Goal: Task Accomplishment & Management: Use online tool/utility

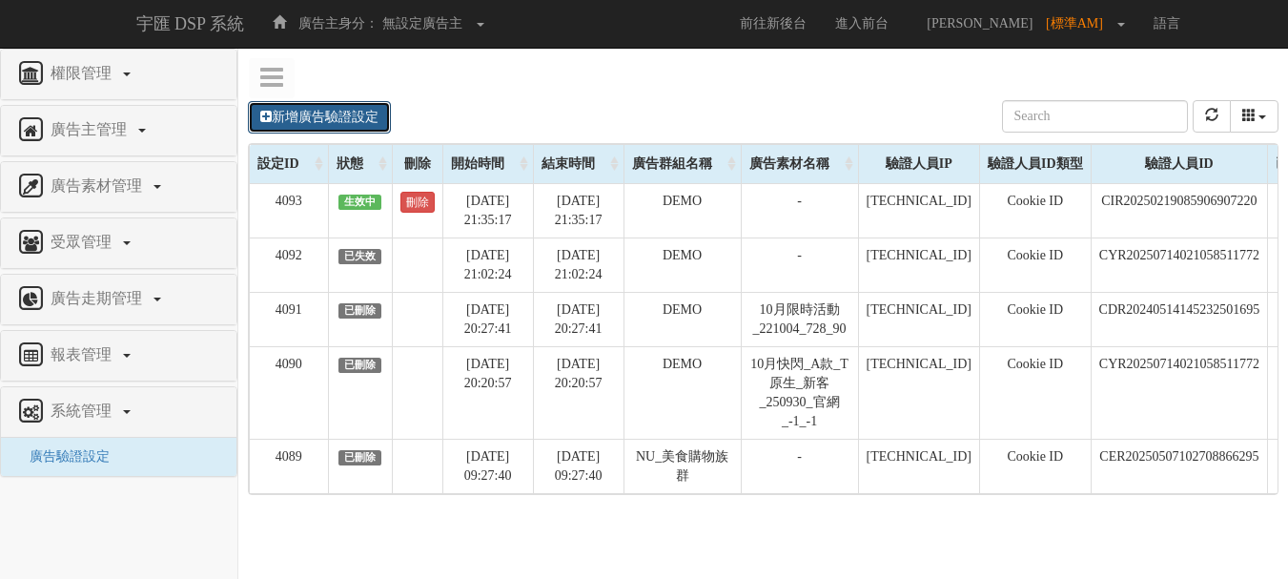
click at [346, 121] on link "新增廣告驗證設定" at bounding box center [319, 117] width 143 height 32
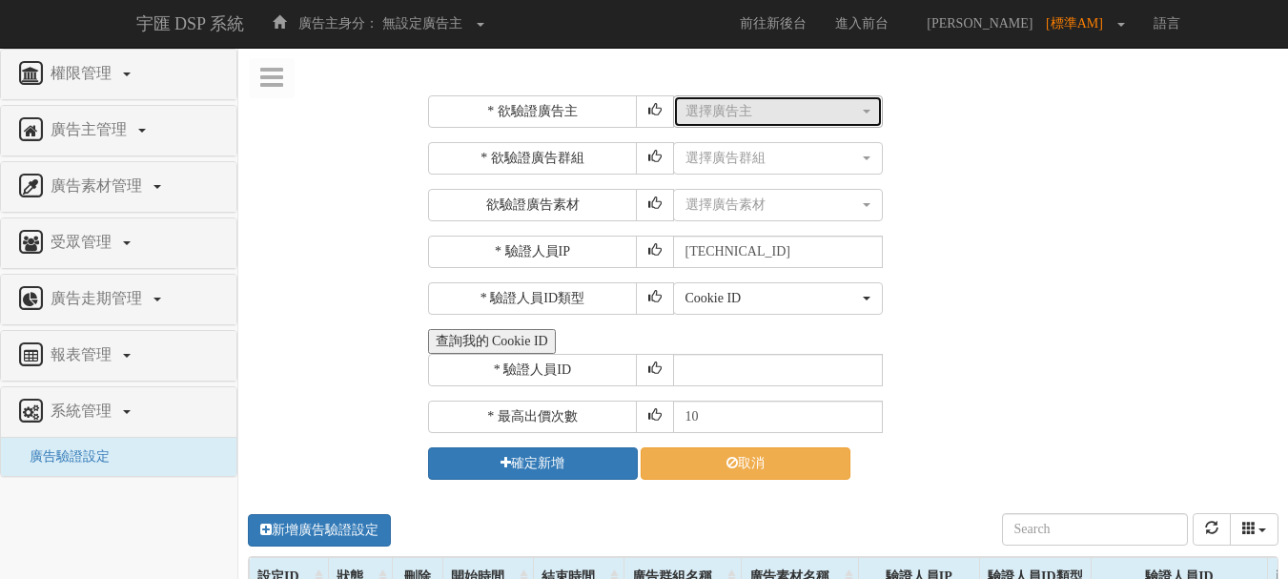
click at [736, 109] on div "選擇廣告主" at bounding box center [773, 111] width 174 height 19
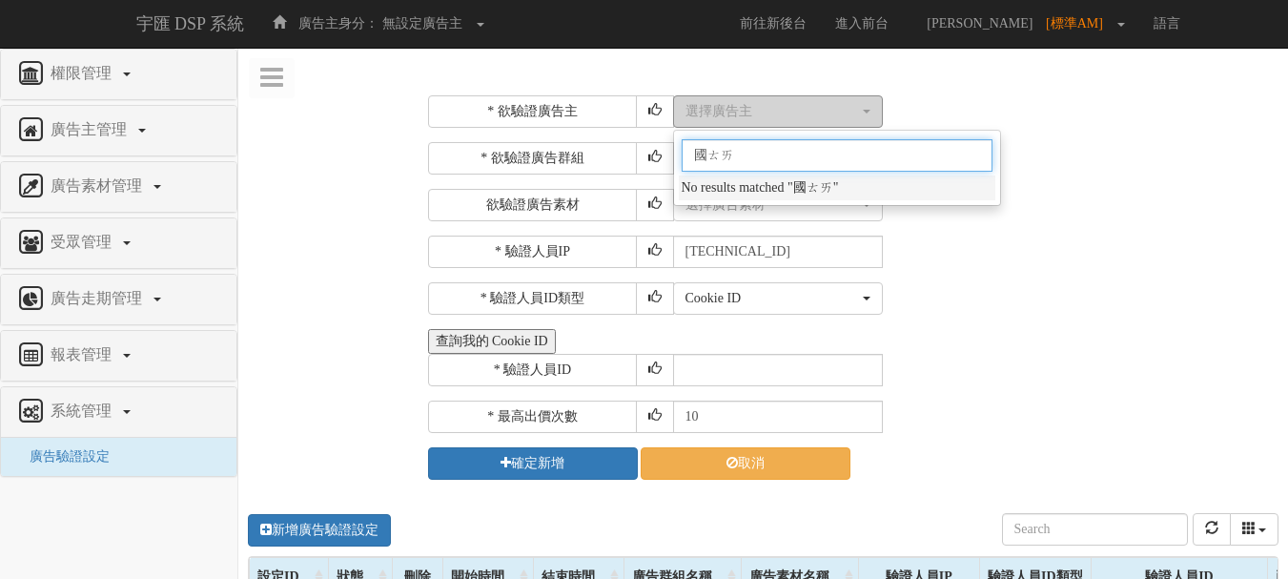
type input "國泰"
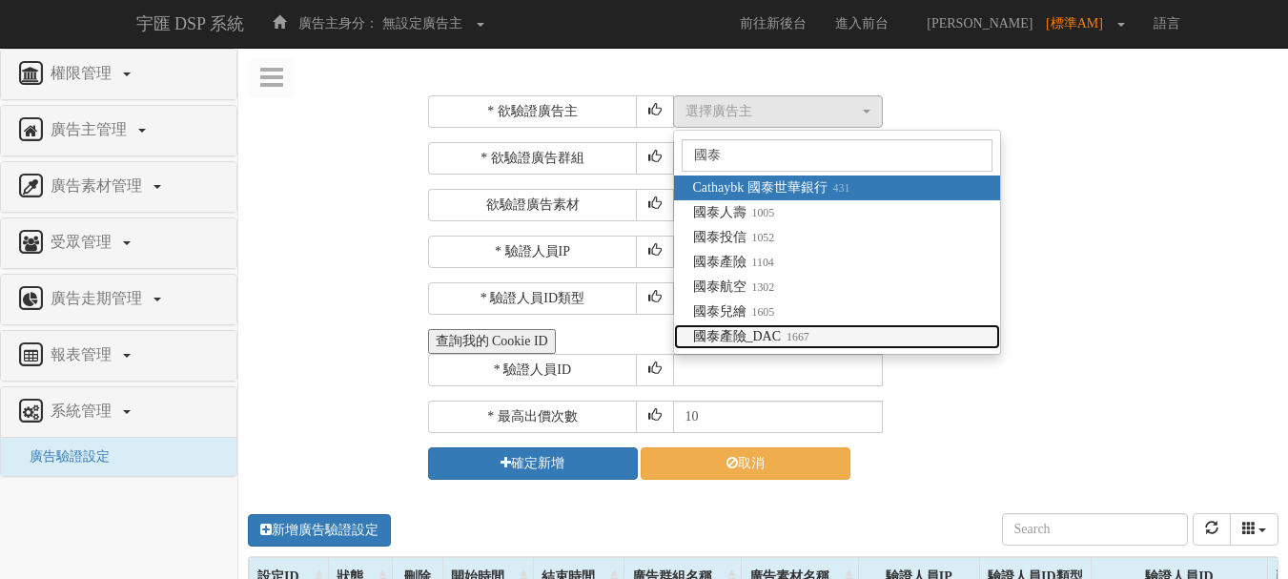
click at [792, 340] on small "1667" at bounding box center [795, 336] width 29 height 13
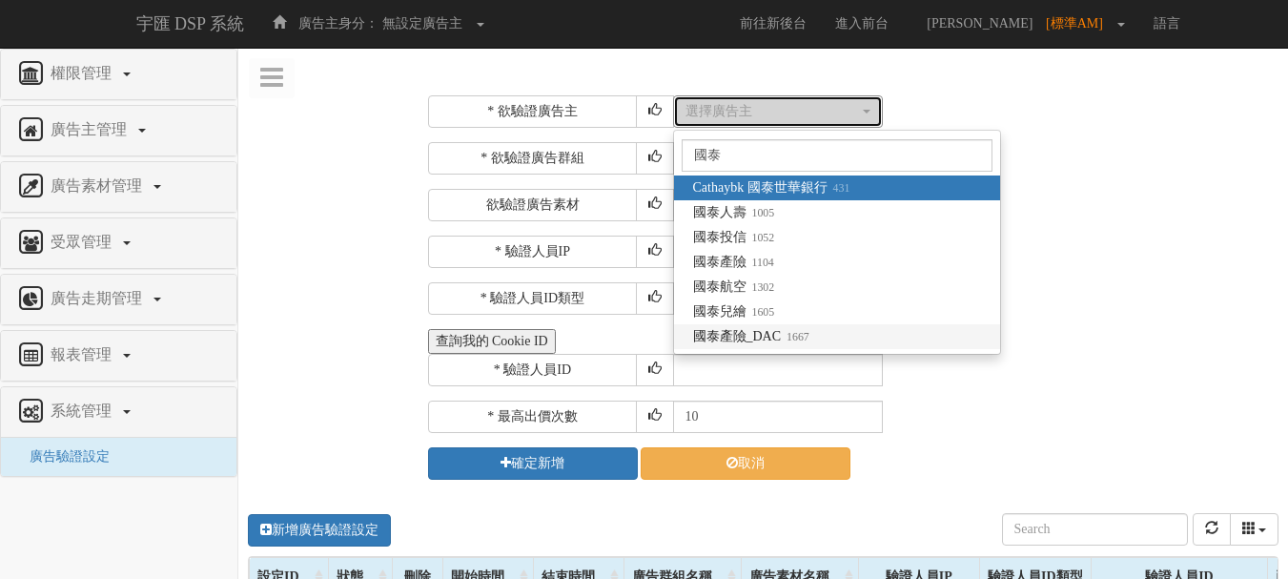
select select "1667"
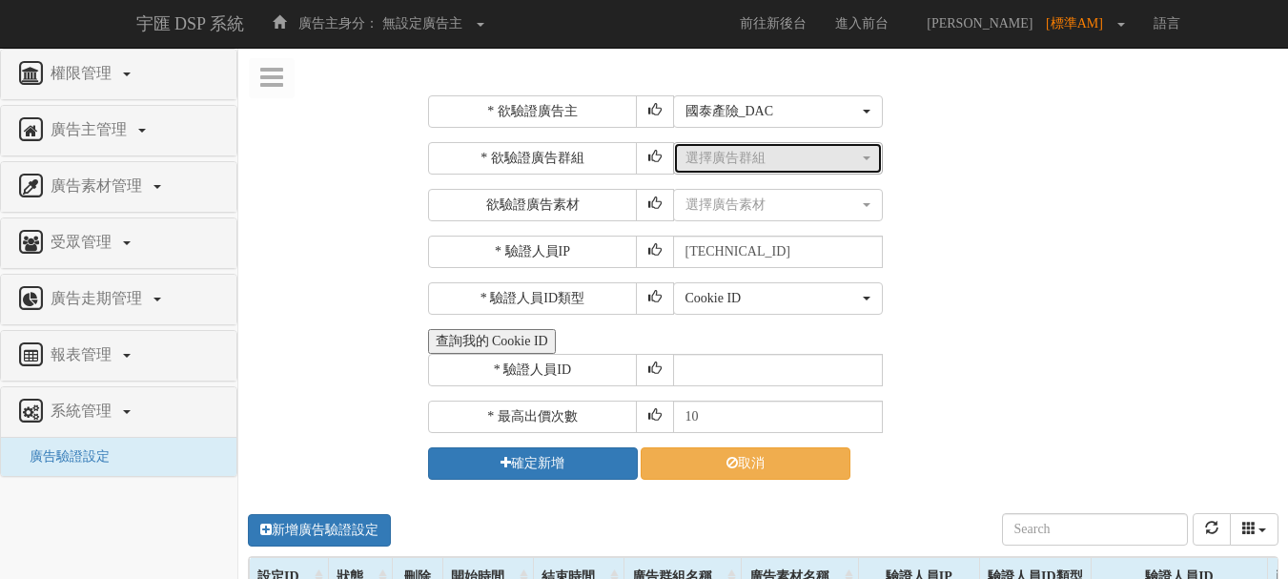
click at [769, 166] on div "選擇廣告群組" at bounding box center [773, 158] width 174 height 19
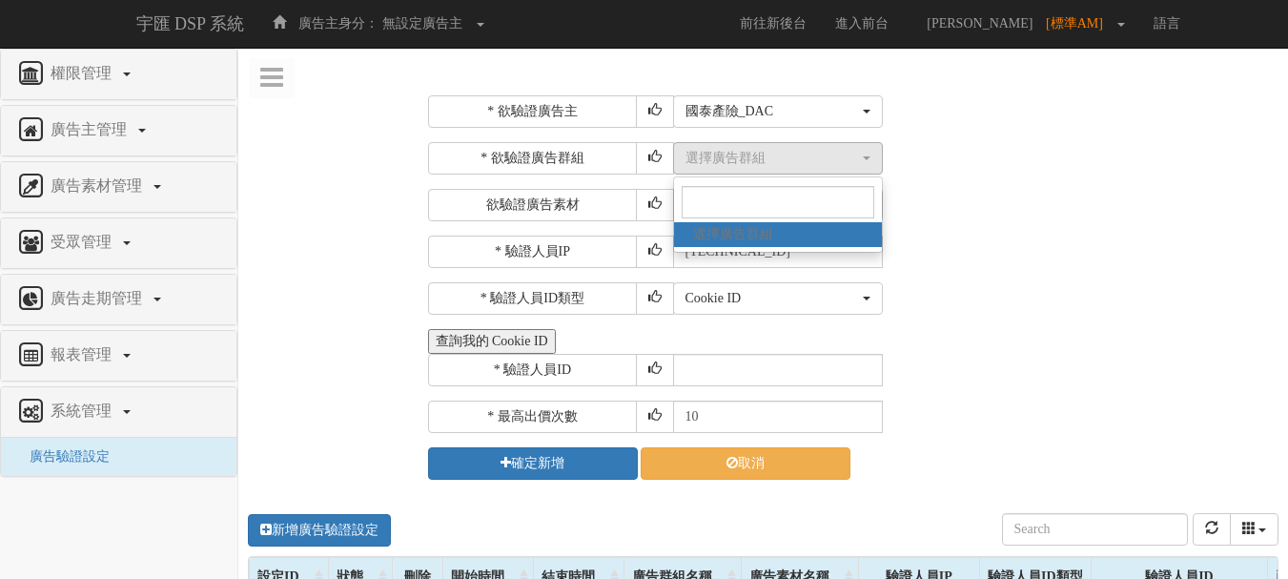
click at [958, 198] on div "選擇廣告素材 不指定素材 車險_250211_300_250 車險_250211_160_600 車險_250211_970_250 車險_250211_32…" at bounding box center [974, 205] width 602 height 32
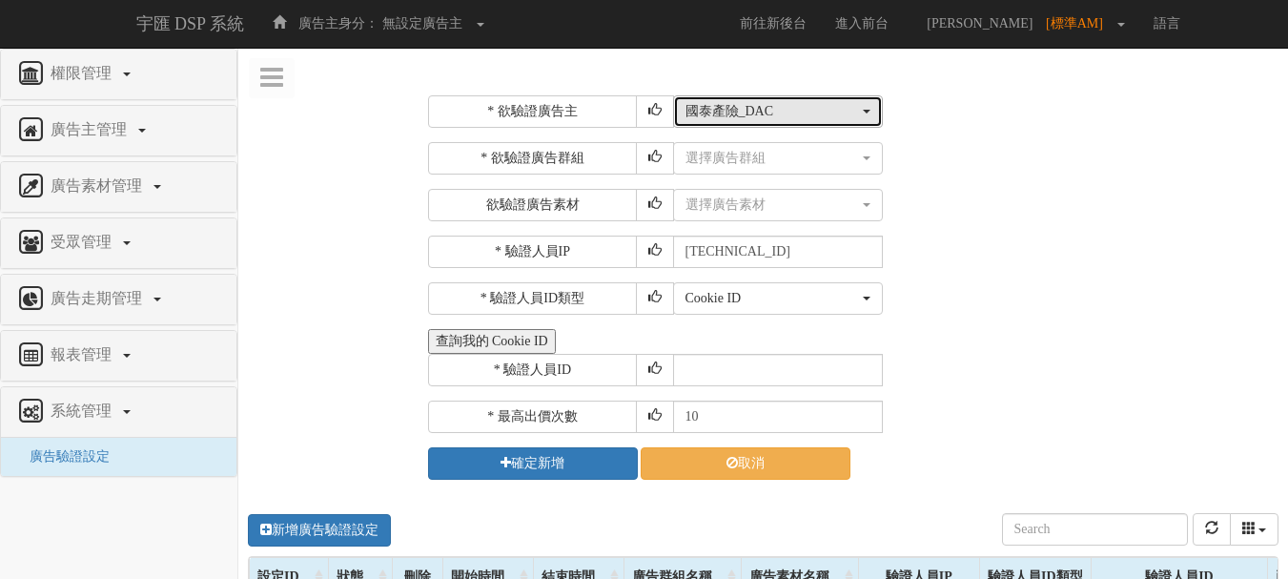
click at [814, 110] on div "國泰產險_DAC" at bounding box center [773, 111] width 174 height 19
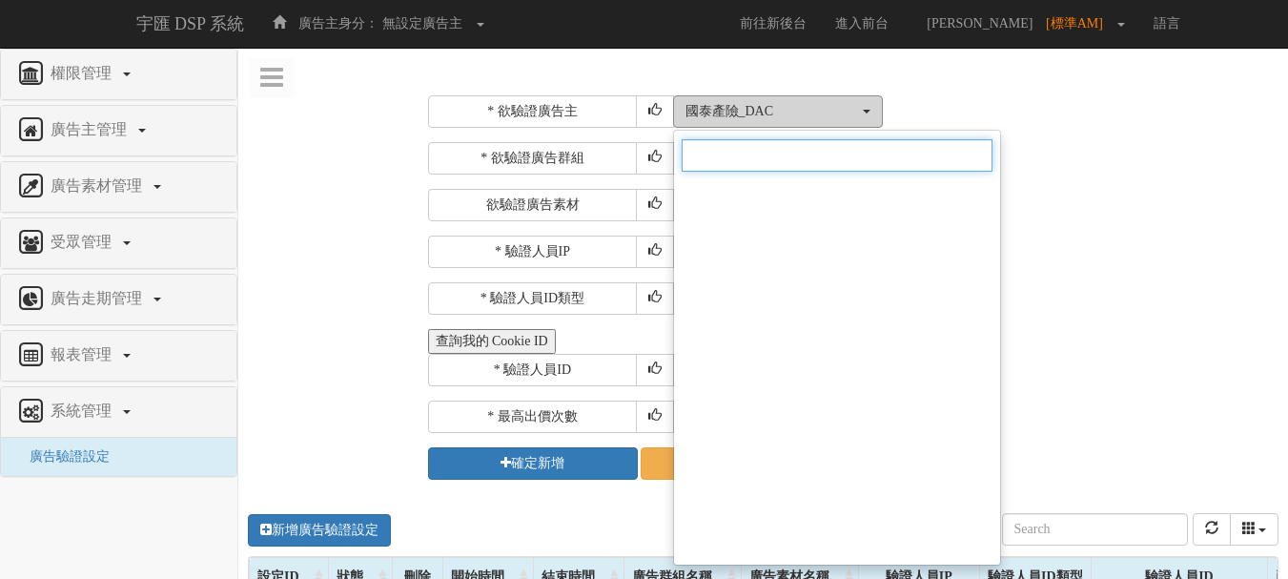
scroll to position [13778, 0]
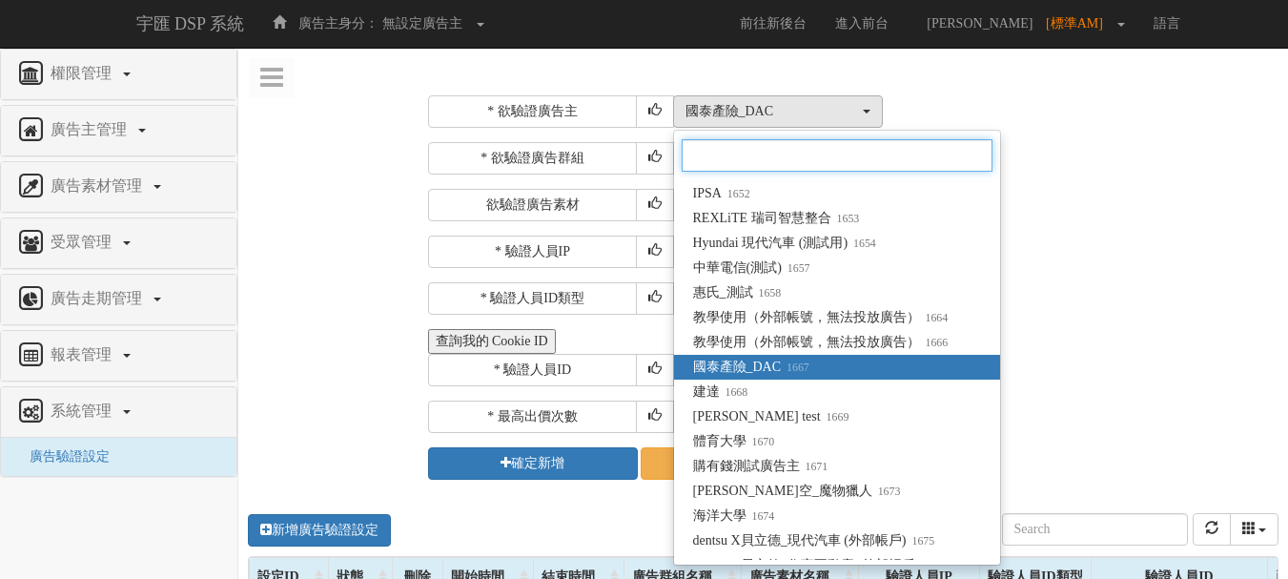
click at [778, 154] on input "Search" at bounding box center [837, 155] width 311 height 32
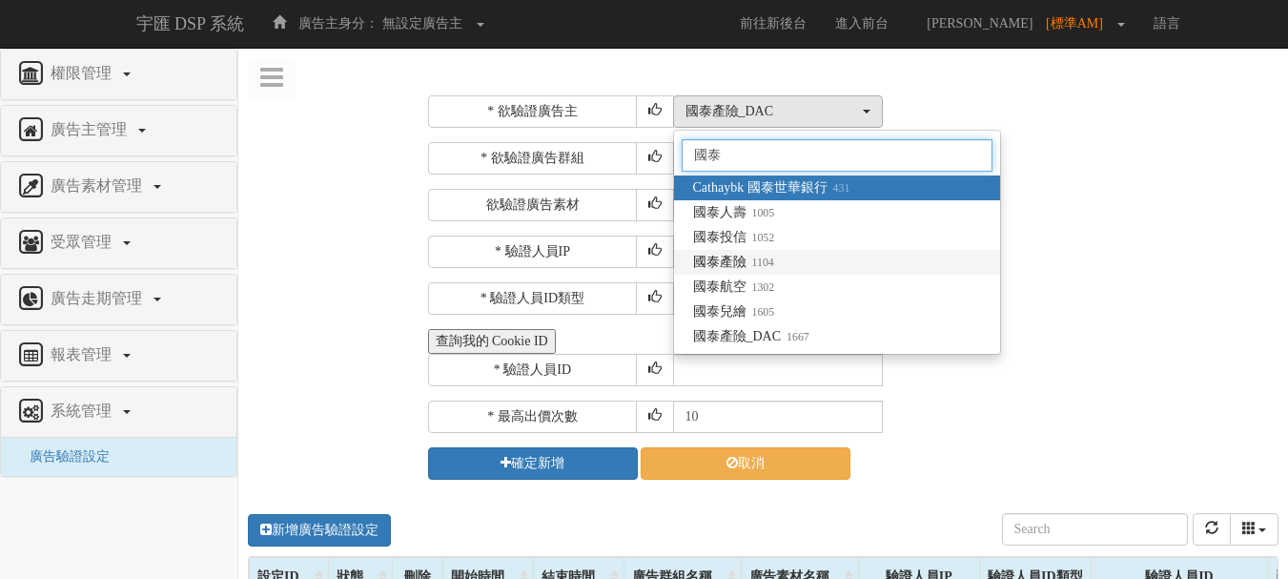
type input "國泰"
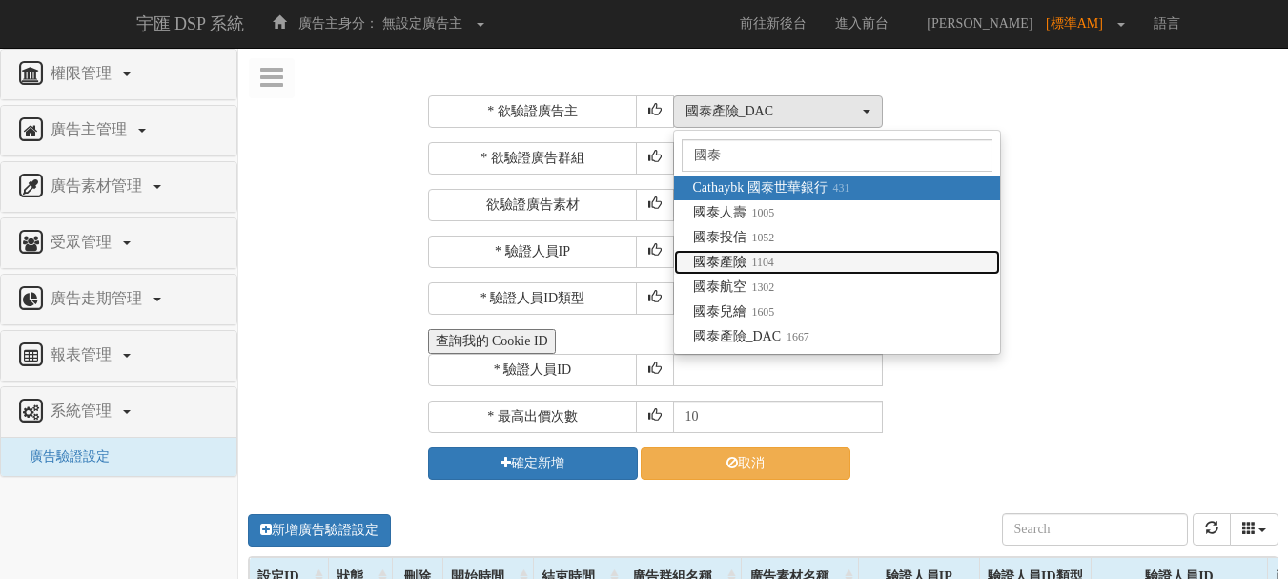
click at [751, 264] on small "1104" at bounding box center [761, 262] width 28 height 13
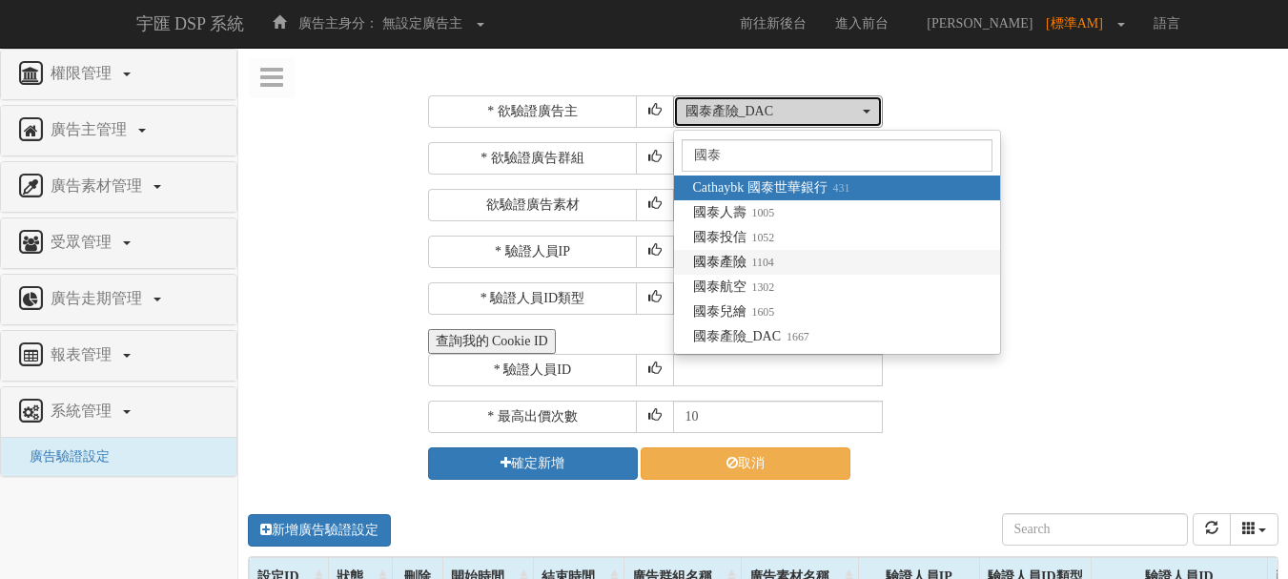
select select "1104"
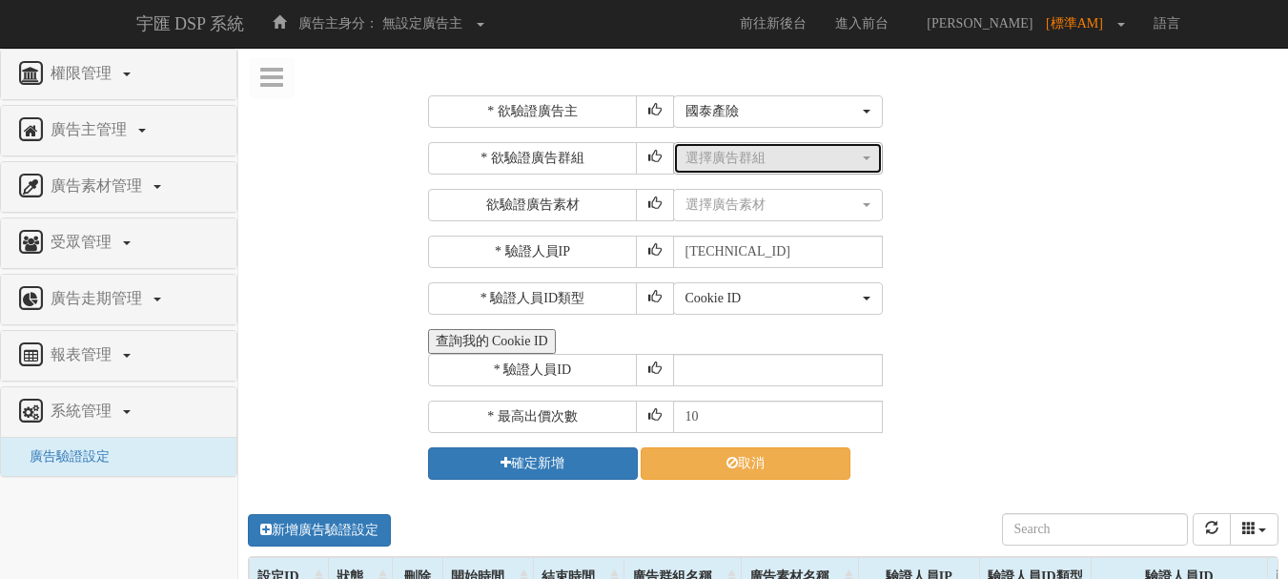
click at [767, 161] on div "選擇廣告群組" at bounding box center [773, 158] width 174 height 19
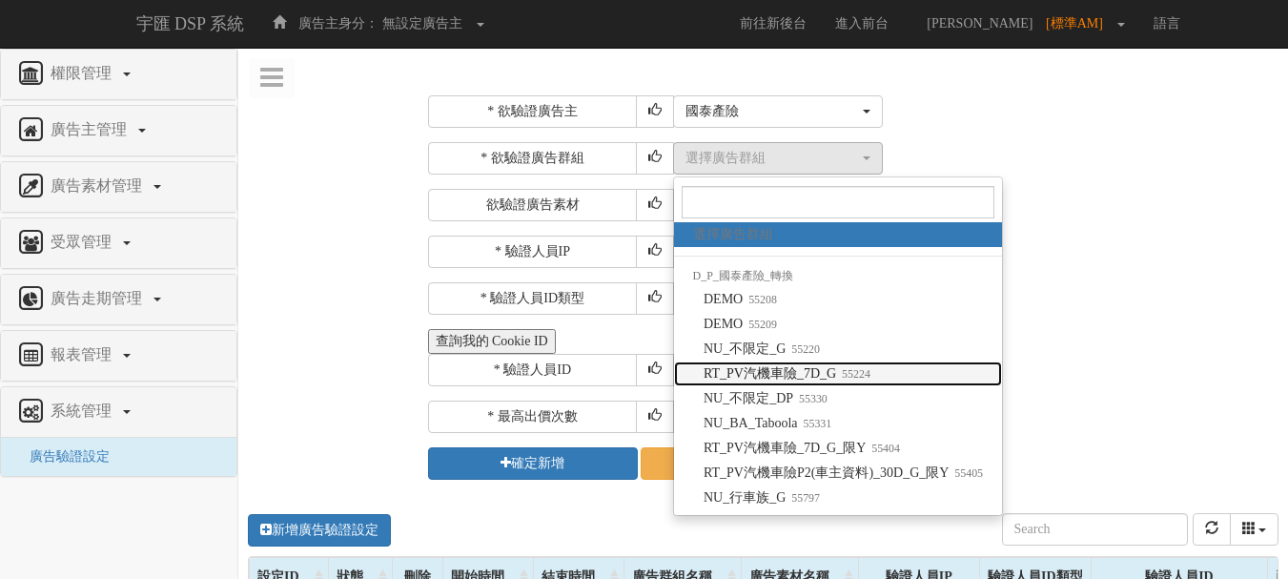
click at [859, 374] on small "55224" at bounding box center [853, 373] width 34 height 13
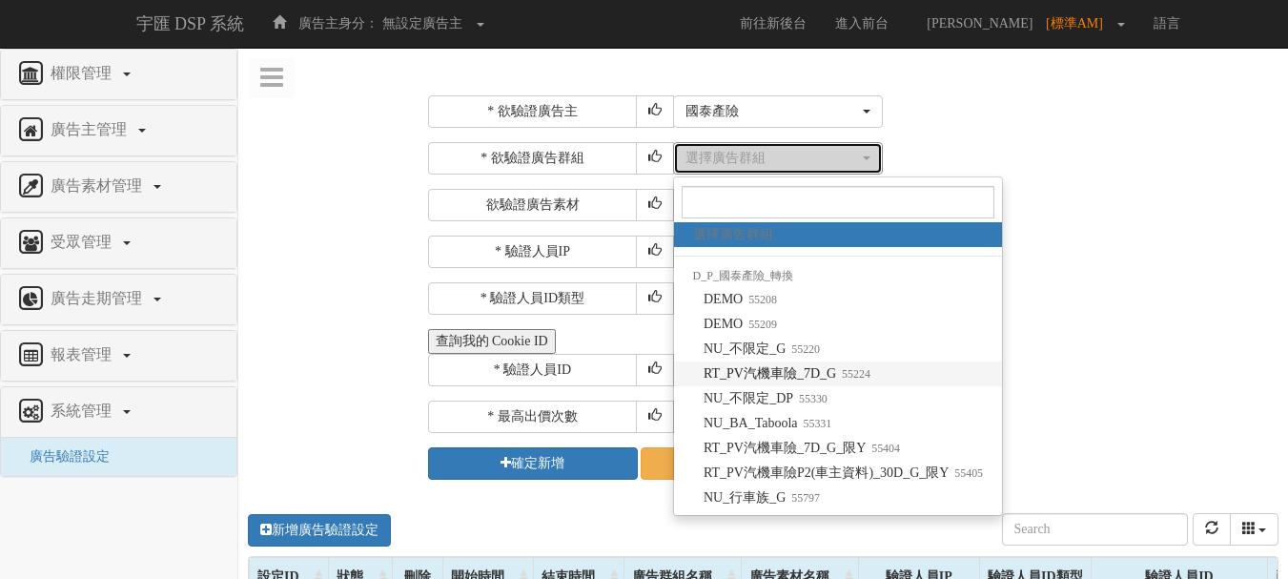
select select "55224"
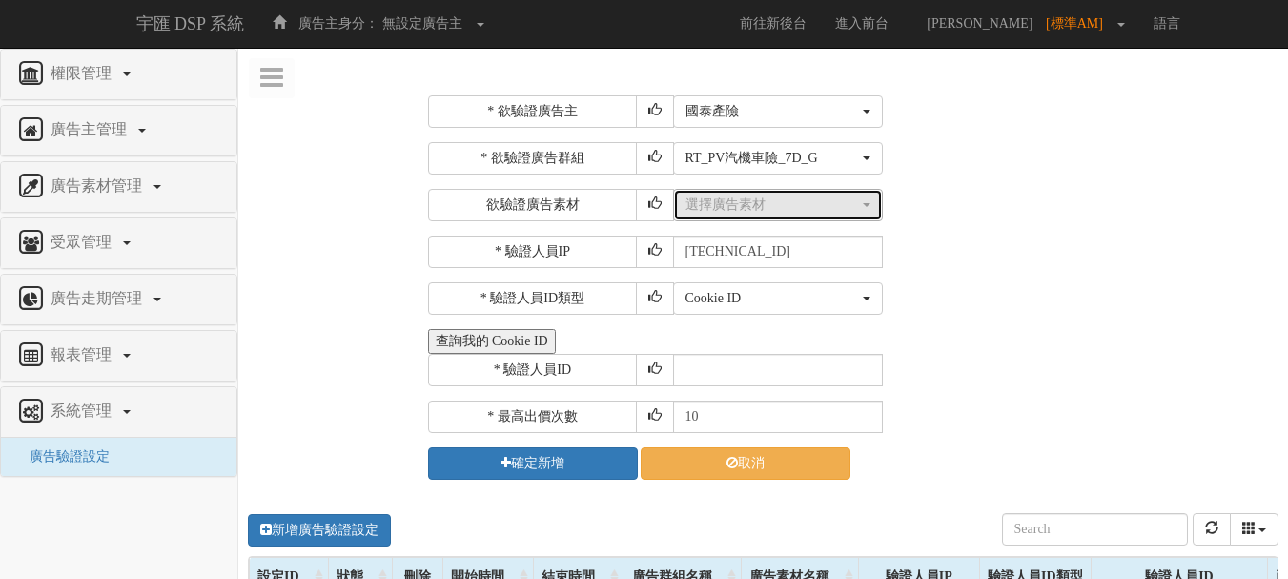
click at [771, 210] on div "選擇廣告素材" at bounding box center [773, 204] width 174 height 19
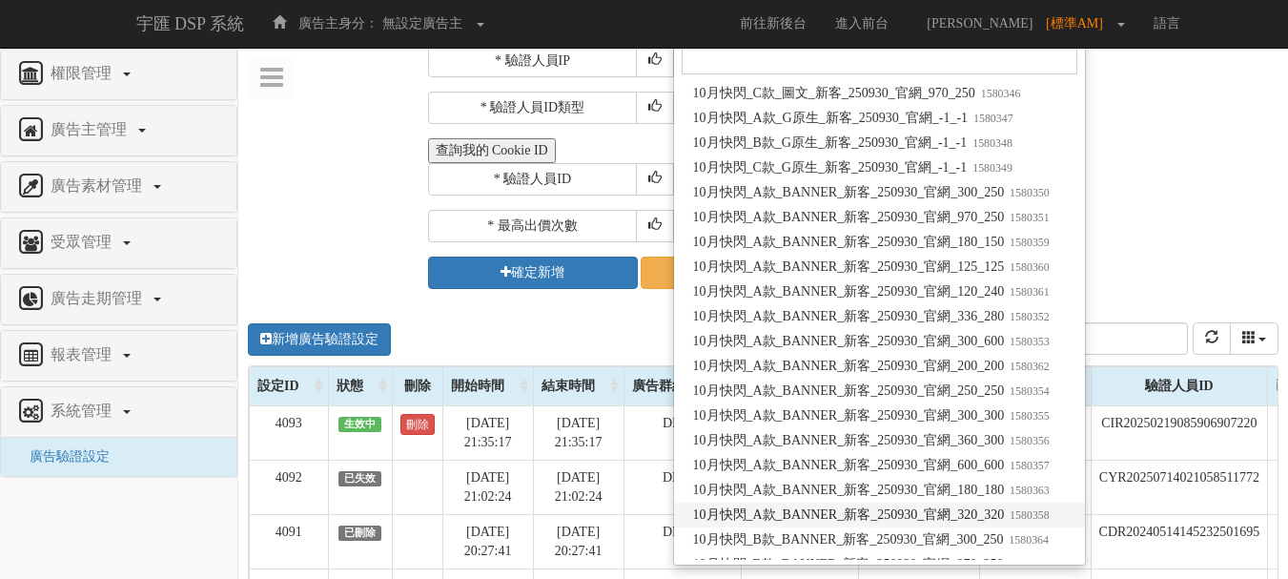
scroll to position [130613, 0]
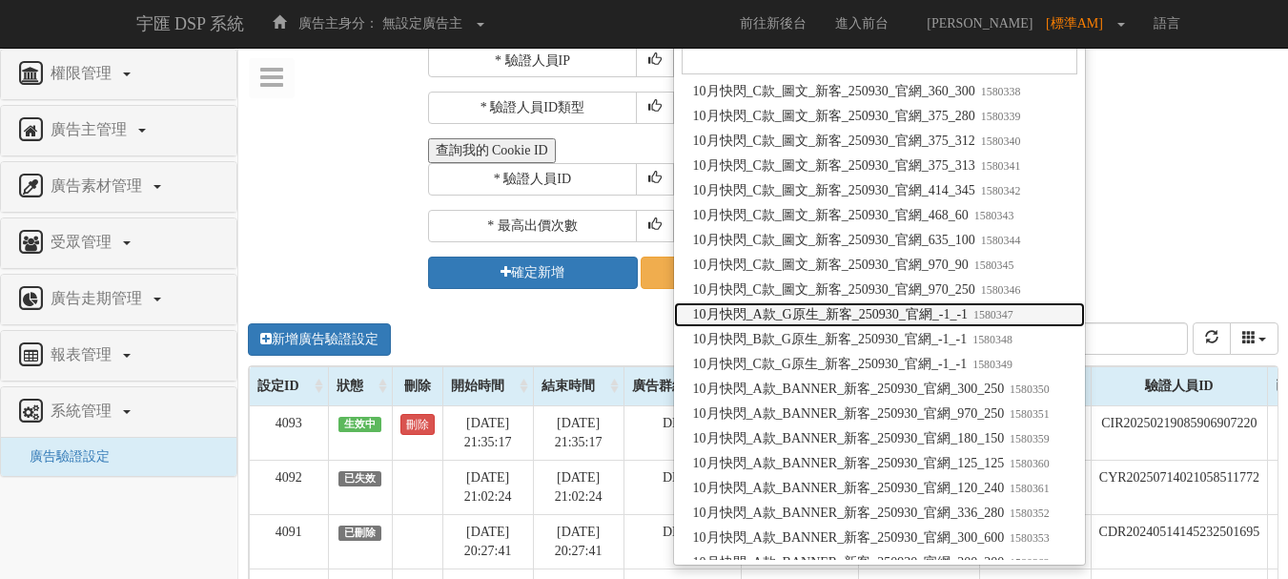
click at [846, 312] on span "10月快閃_A款_G原生_新客_250930_官網_-1_-1 1580347" at bounding box center [853, 314] width 320 height 19
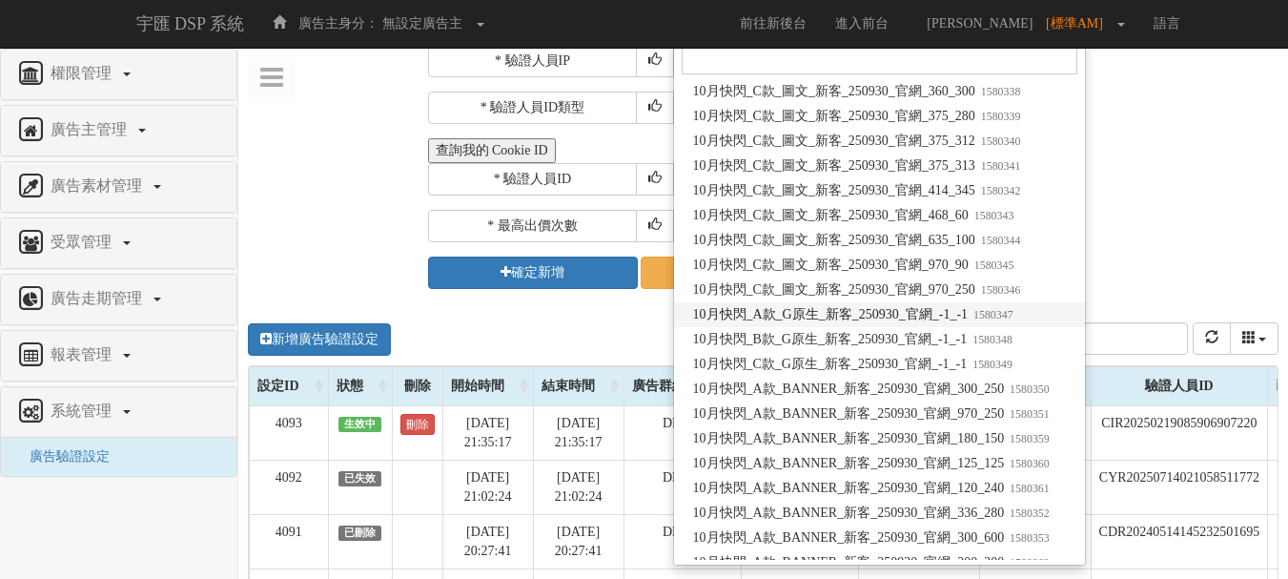
select select "1580347"
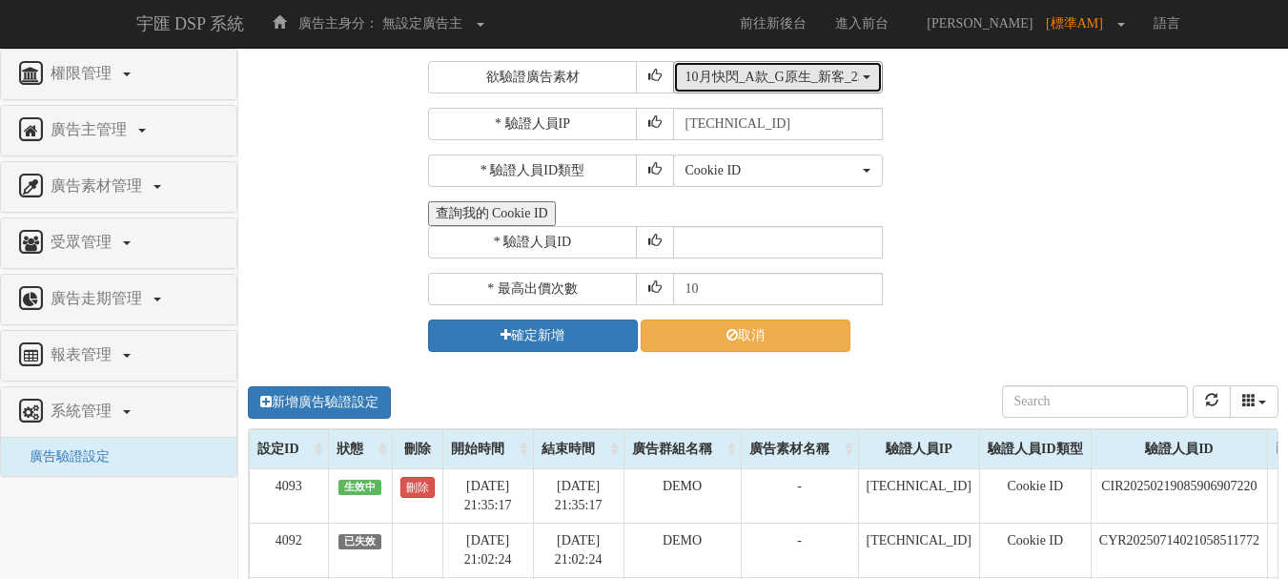
scroll to position [93, 0]
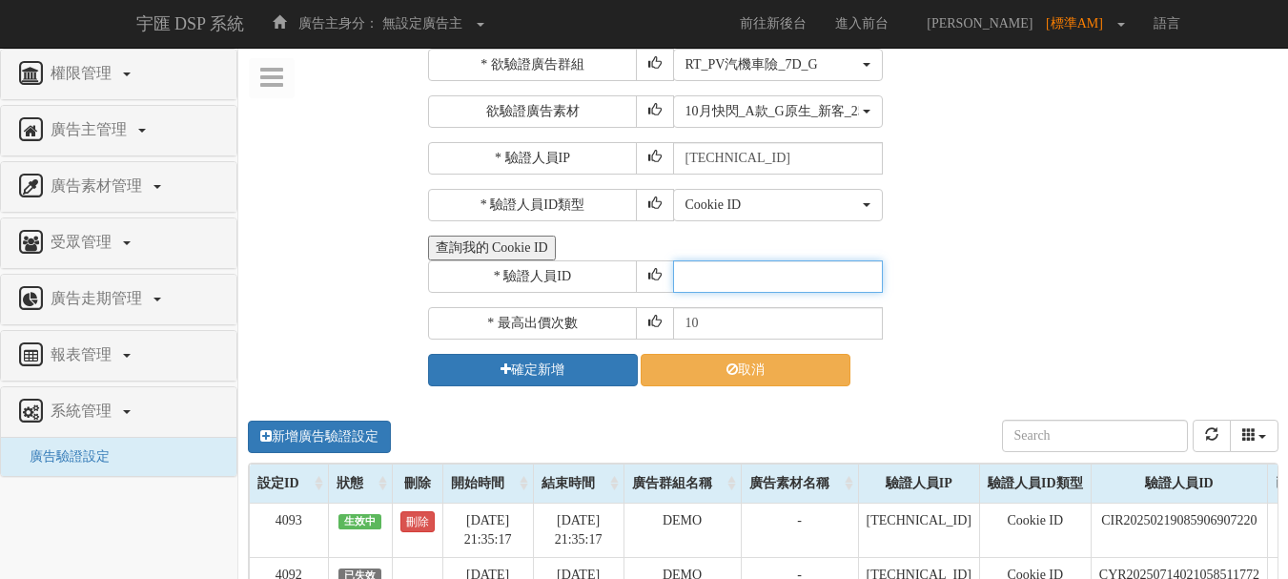
click at [748, 275] on input "text" at bounding box center [778, 276] width 210 height 32
type input "CER20250507102708866295"
drag, startPoint x: 689, startPoint y: 326, endPoint x: 638, endPoint y: 313, distance: 53.2
click at [642, 315] on div "* 最高出價次數 10" at bounding box center [851, 323] width 847 height 32
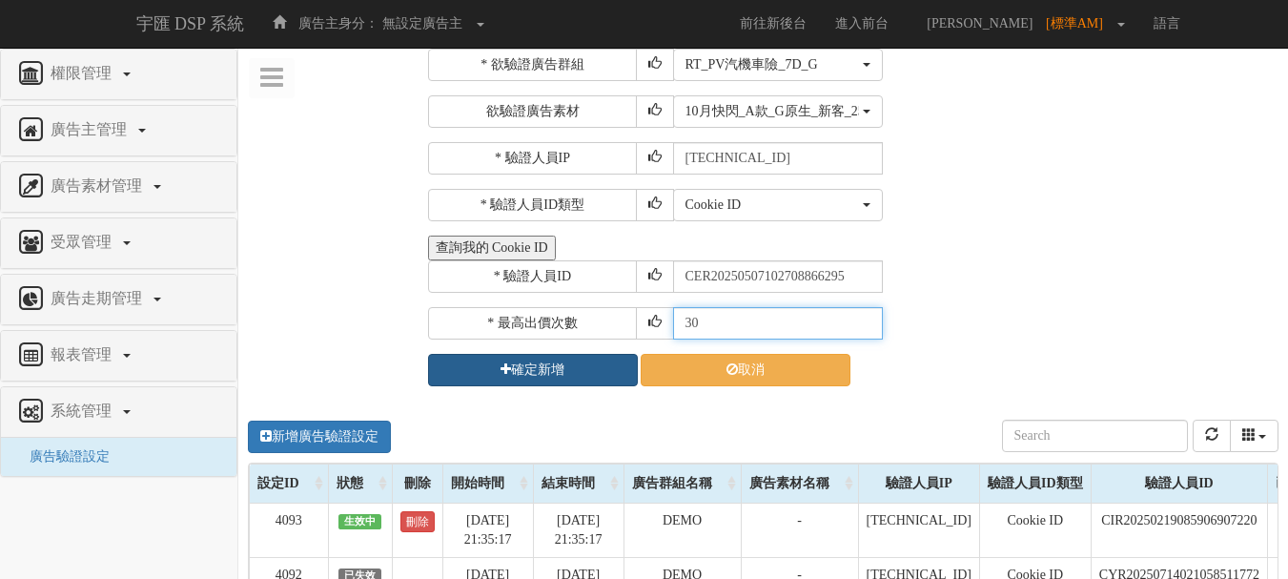
type input "30"
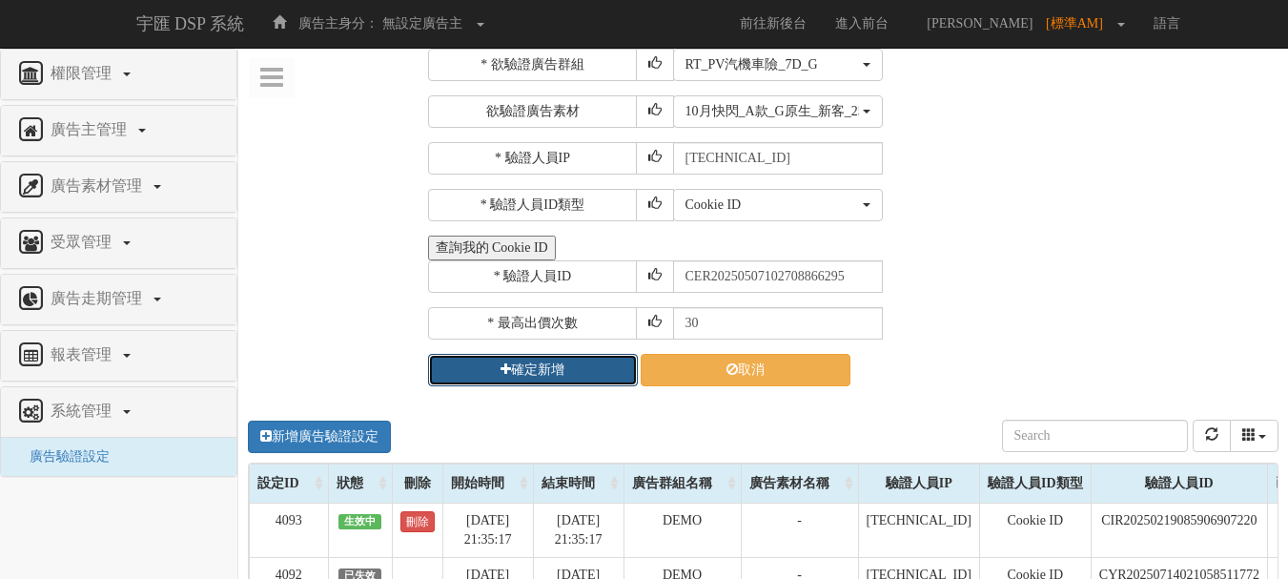
click at [534, 367] on button "確定新增" at bounding box center [533, 370] width 210 height 32
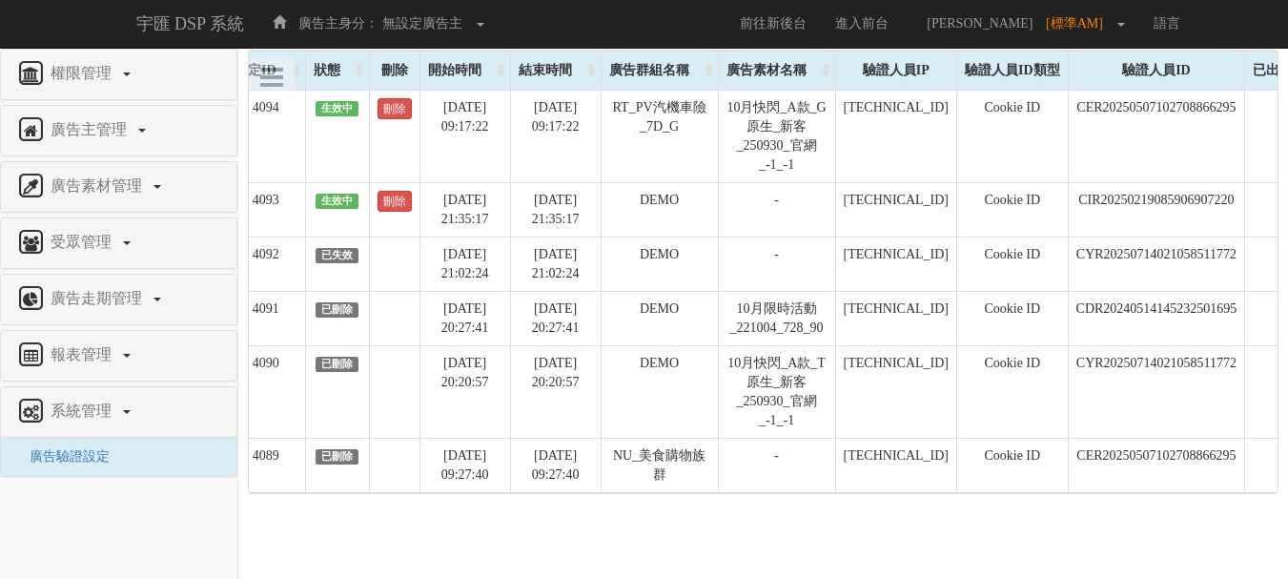
scroll to position [0, 0]
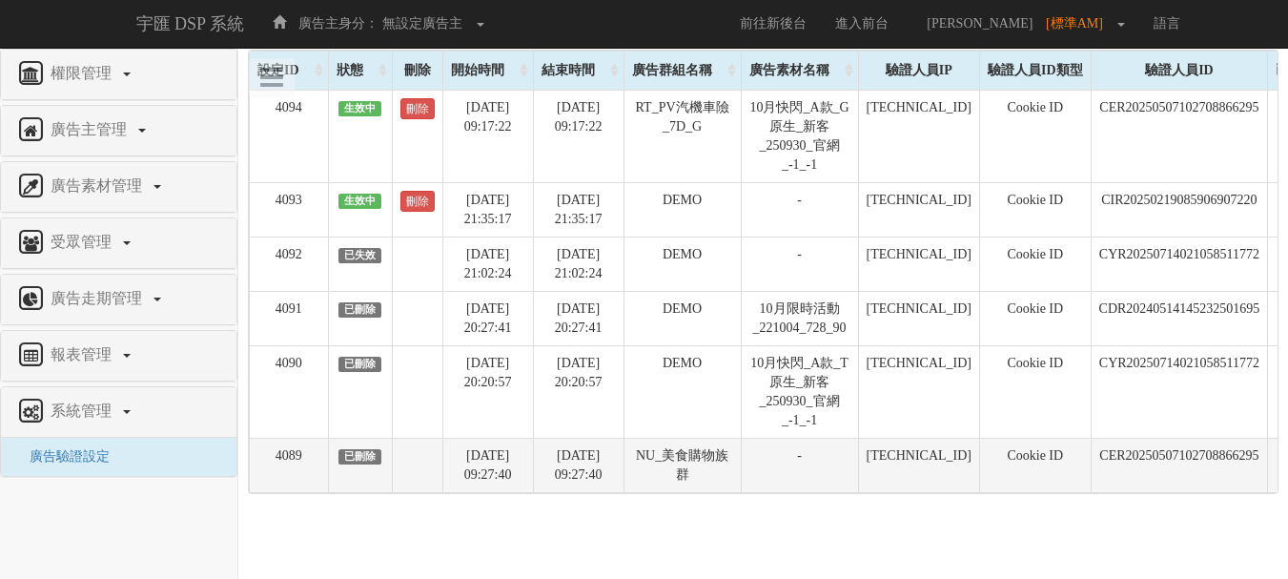
click at [543, 471] on td "[DATE] 09:27:40" at bounding box center [578, 465] width 91 height 54
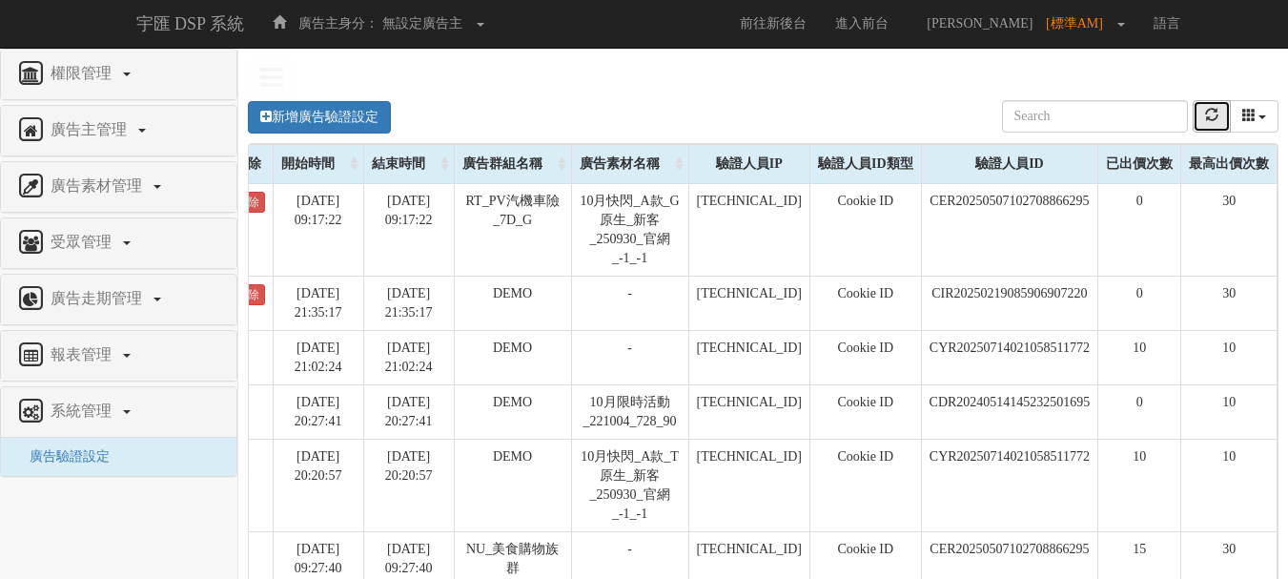
click at [1207, 115] on icon "refresh" at bounding box center [1211, 114] width 13 height 13
click at [1208, 120] on icon "refresh" at bounding box center [1211, 114] width 13 height 13
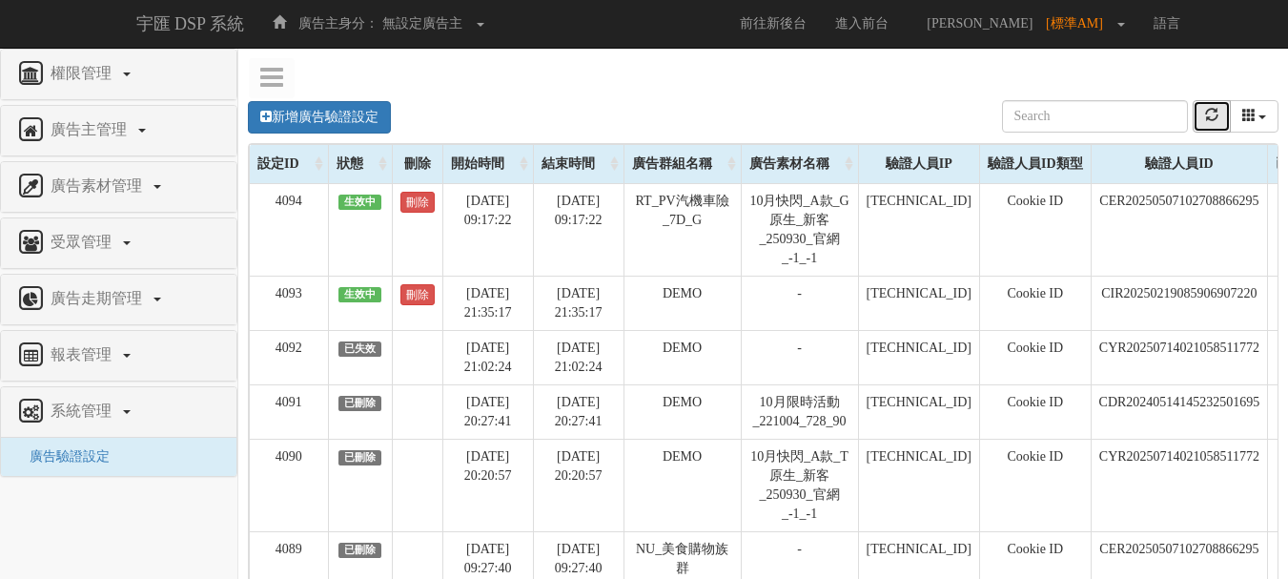
click at [1210, 110] on icon "refresh" at bounding box center [1211, 114] width 13 height 13
click at [354, 120] on link "新增廣告驗證設定" at bounding box center [319, 117] width 143 height 32
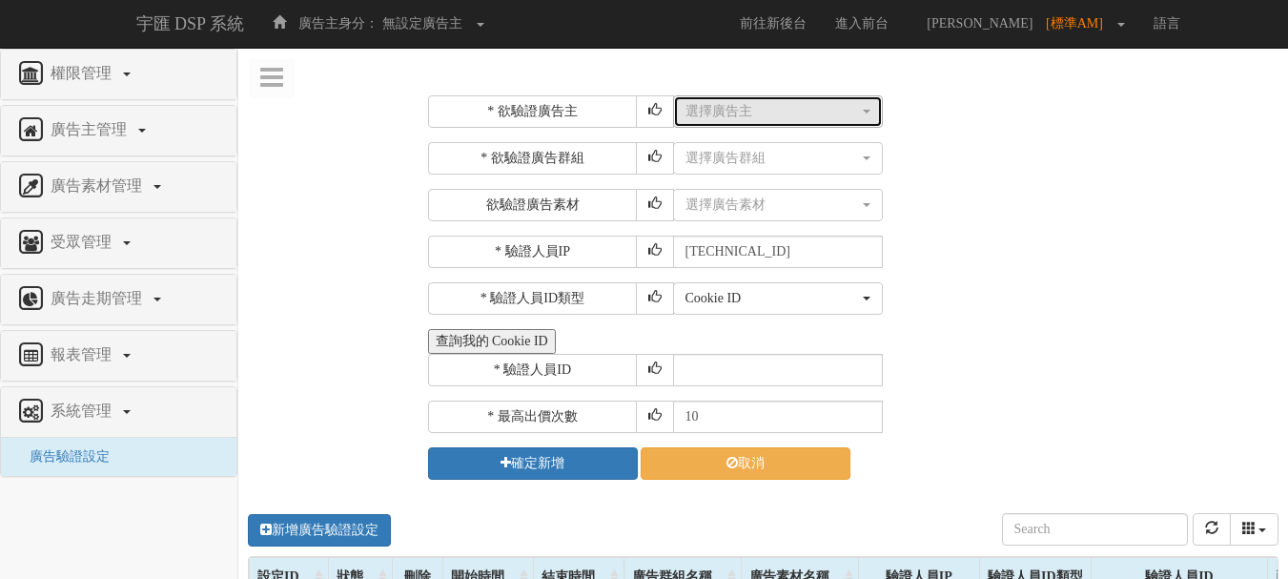
click at [707, 104] on div "選擇廣告主" at bounding box center [773, 111] width 174 height 19
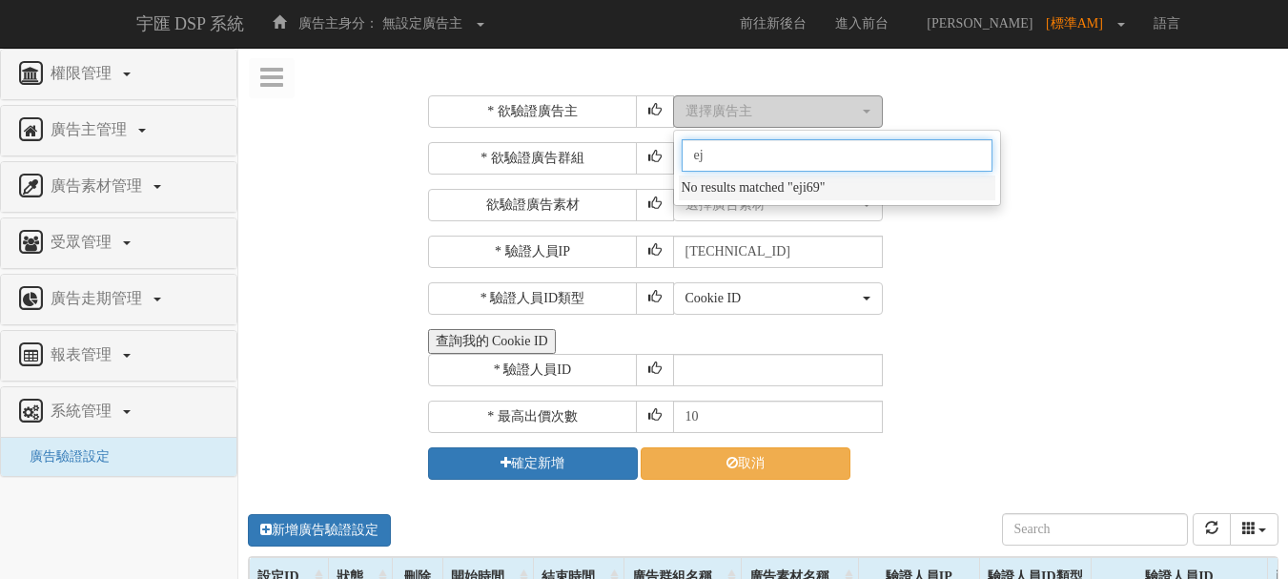
type input "e"
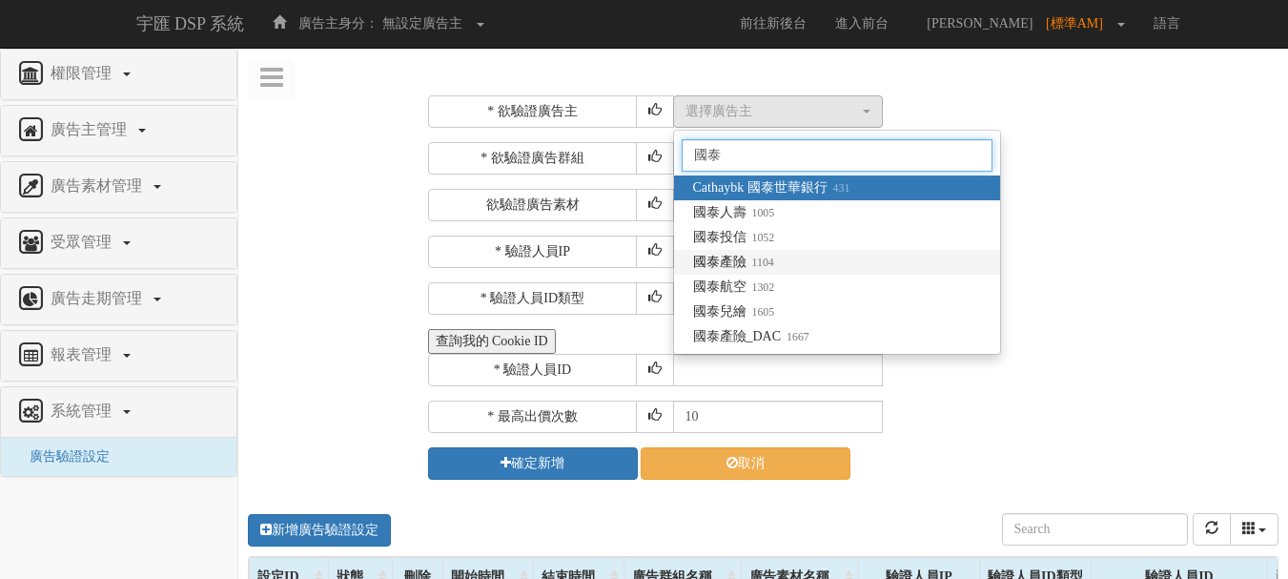
type input "國泰"
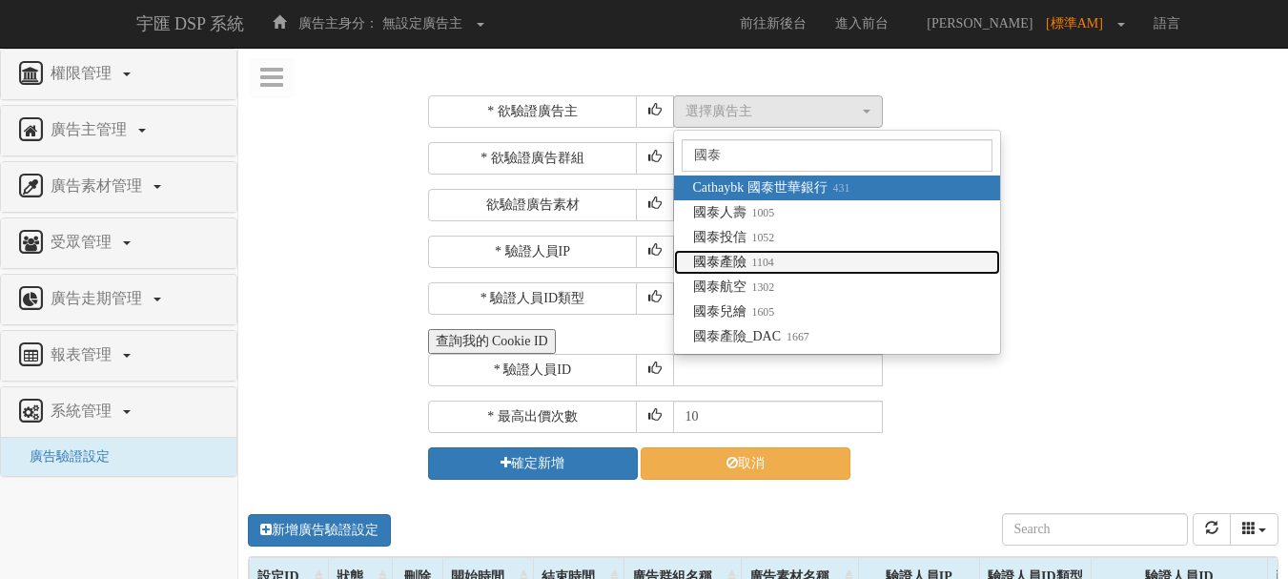
click at [779, 258] on link "國泰產險 1104" at bounding box center [837, 262] width 326 height 25
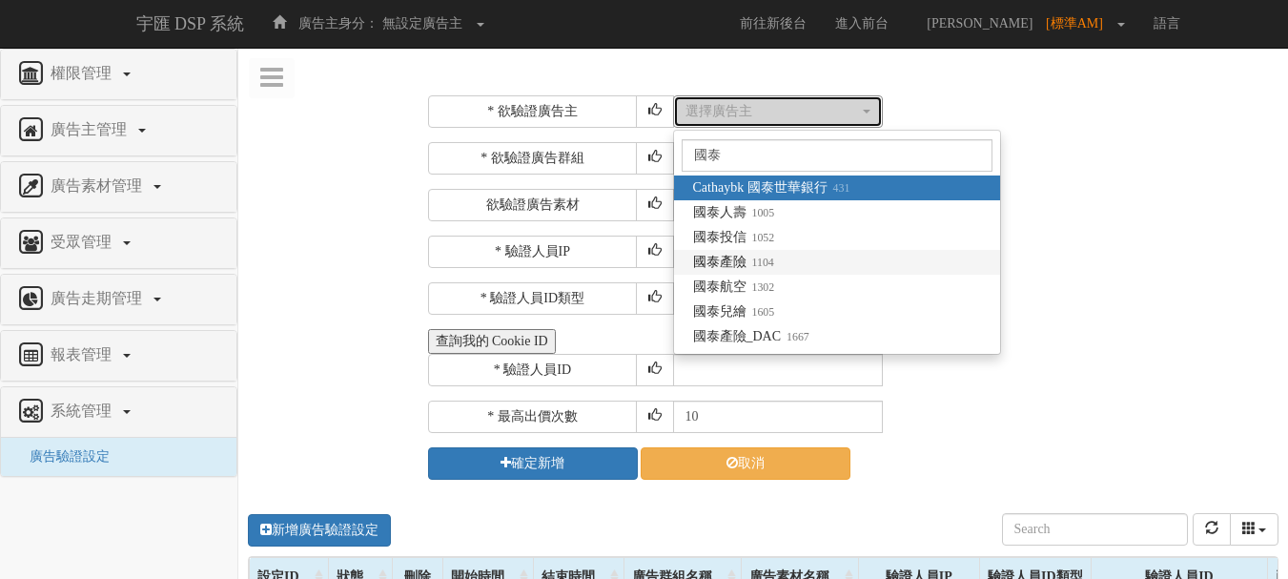
select select "1104"
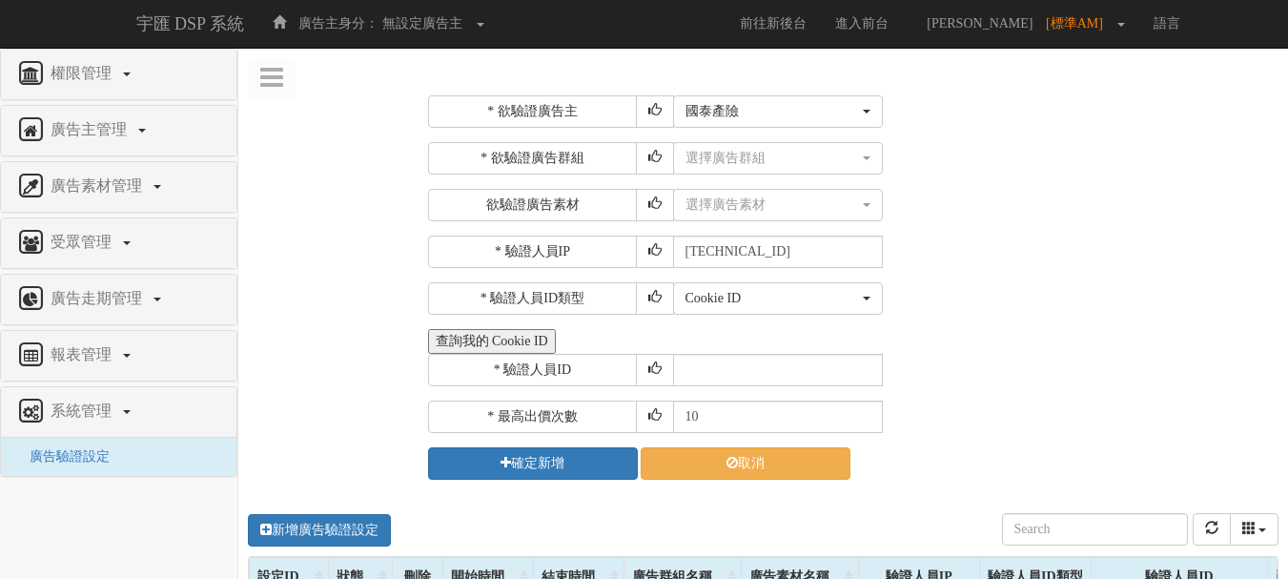
click at [1029, 209] on div "選擇廣告素材 不指定素材 12月限時活動_1206_Banner_300_250 12月限時活動_1206_Banner_728_90 12月限時活動_120…" at bounding box center [974, 205] width 602 height 32
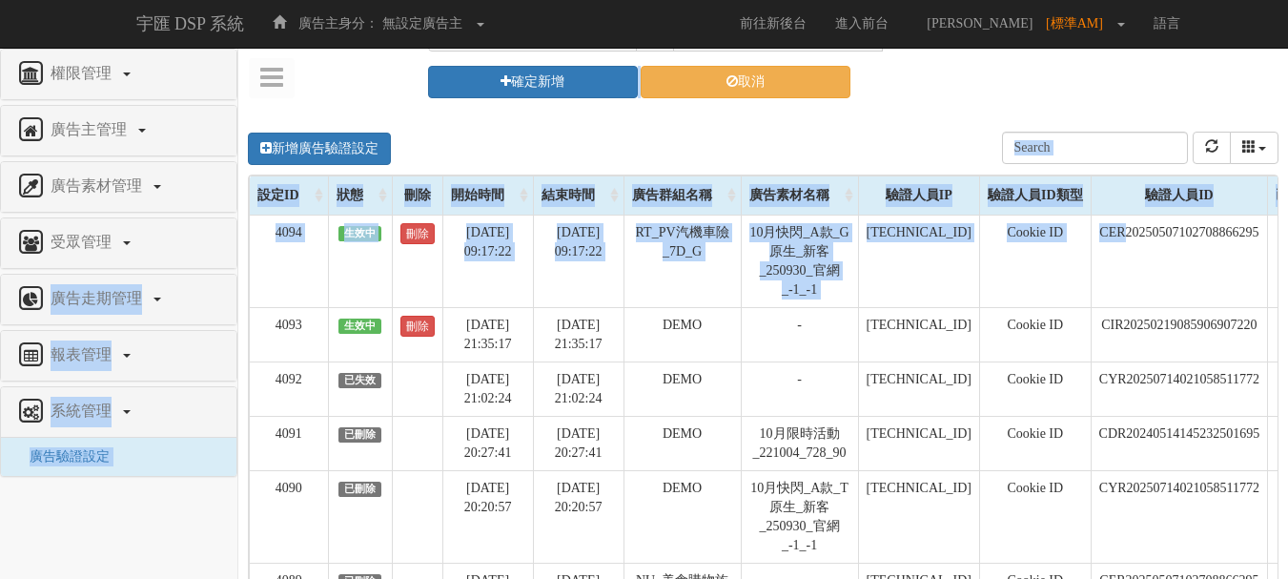
drag, startPoint x: 1119, startPoint y: 248, endPoint x: 138, endPoint y: 242, distance: 981.1
click at [238, 242] on div "權限管理 新增使用者 修改使用者 廣告主管理 新增廣告主 修改廣告主 廣告主活動 廣告素材管理 廣告素材 素材預約變更 自訂貨架商品 受眾管理 廣告走期管理 …" at bounding box center [763, 175] width 1050 height 1018
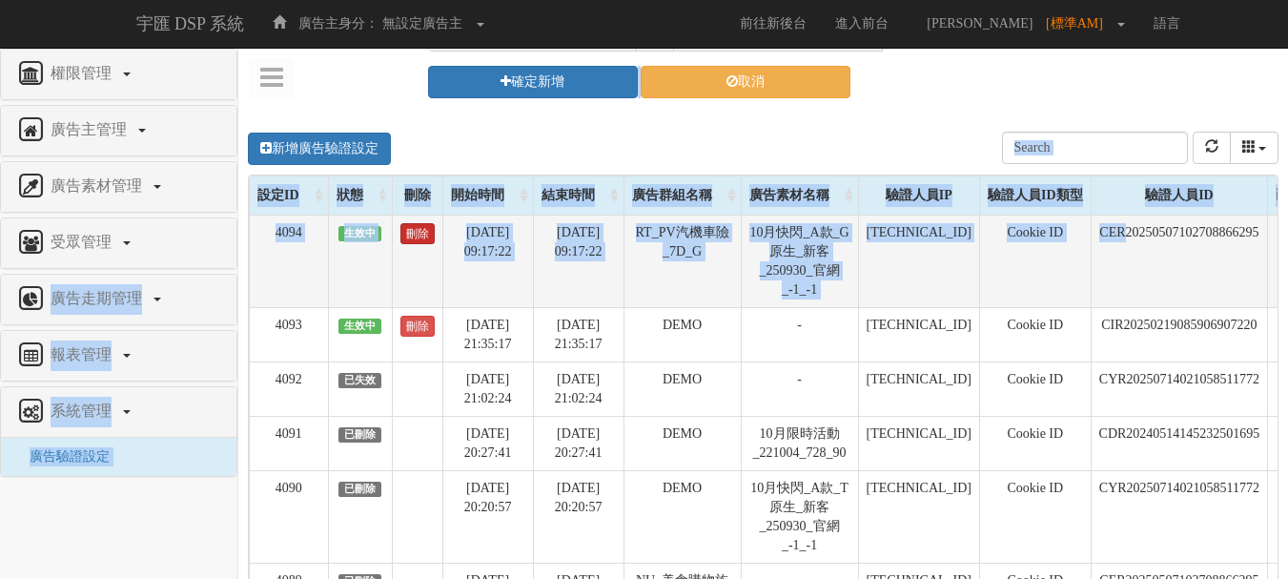
click at [421, 234] on link "刪除" at bounding box center [417, 233] width 34 height 21
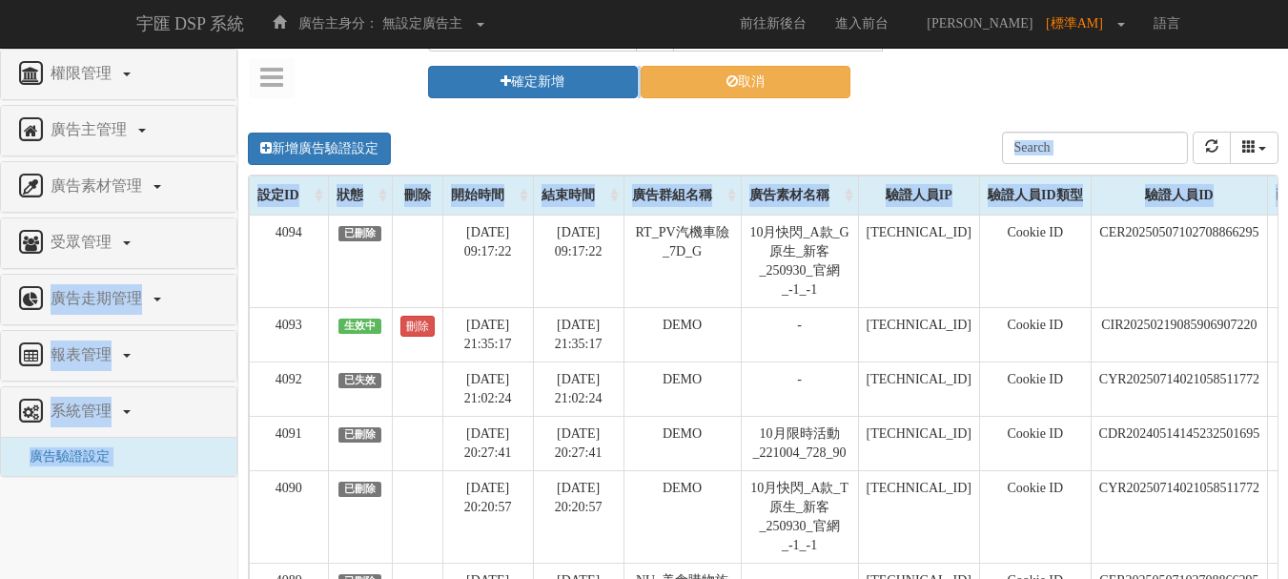
click at [686, 122] on div "新增廣告驗證設定 設定ID 狀態 刪除 開始時間 結束時間 廣告主ID 廣告主名稱 廣告走期ID 廣告走期名稱 廣告群組ID 廣告群組名稱 廣告素材 廣告素材…" at bounding box center [763, 148] width 1031 height 52
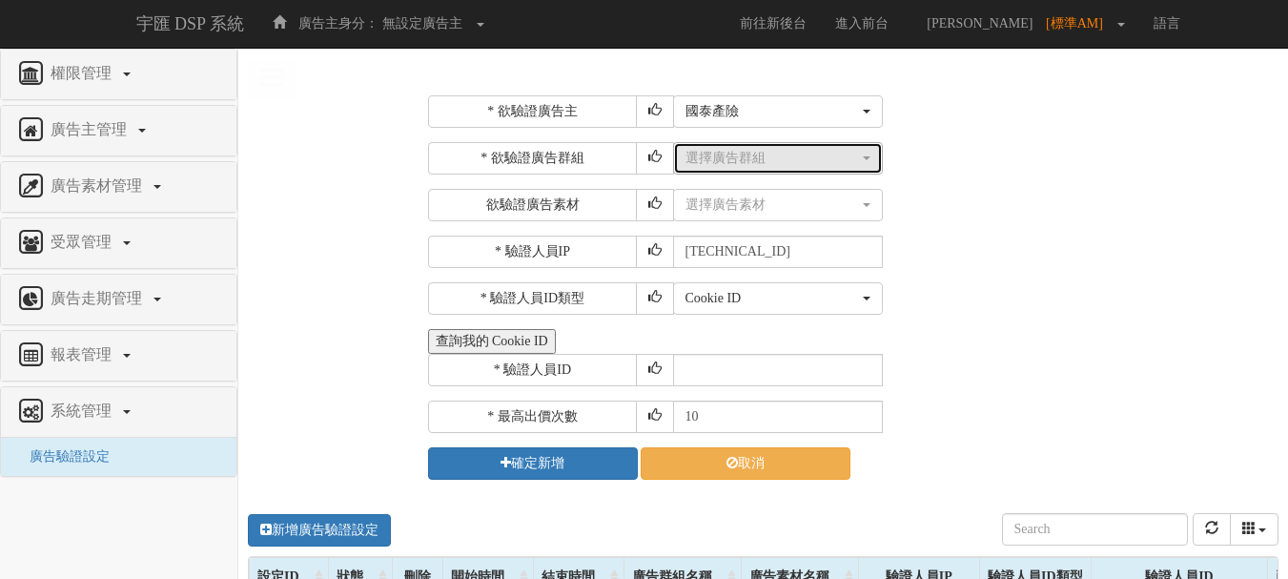
click at [717, 160] on div "選擇廣告群組" at bounding box center [773, 158] width 174 height 19
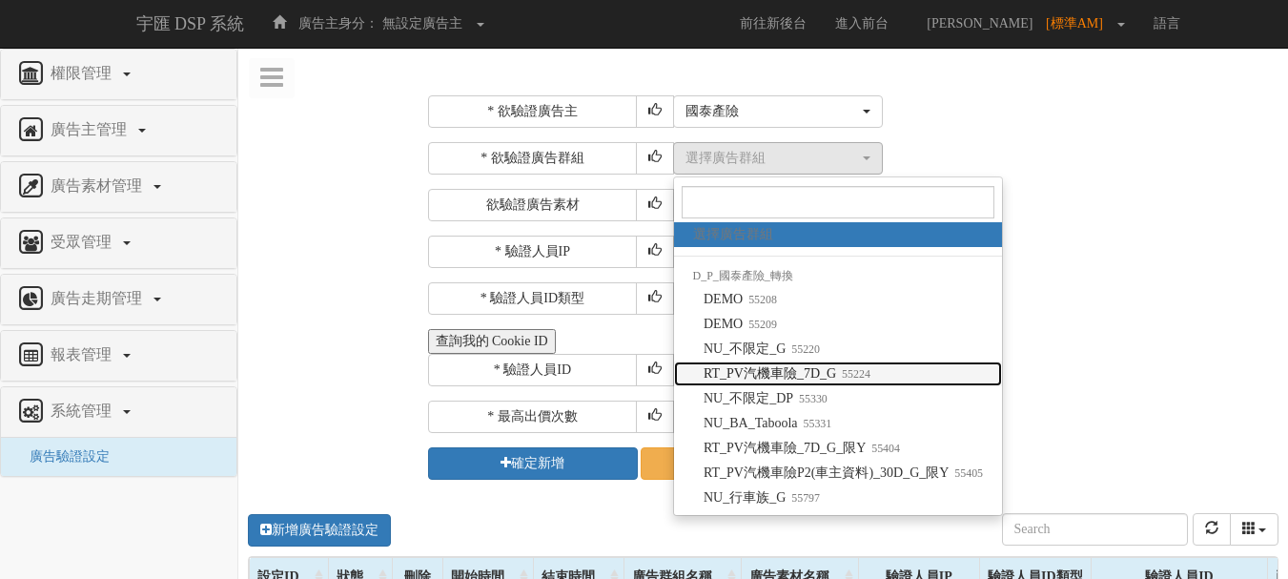
click at [778, 370] on span "RT_PV汽機車險_7D_G 55224" at bounding box center [787, 373] width 167 height 19
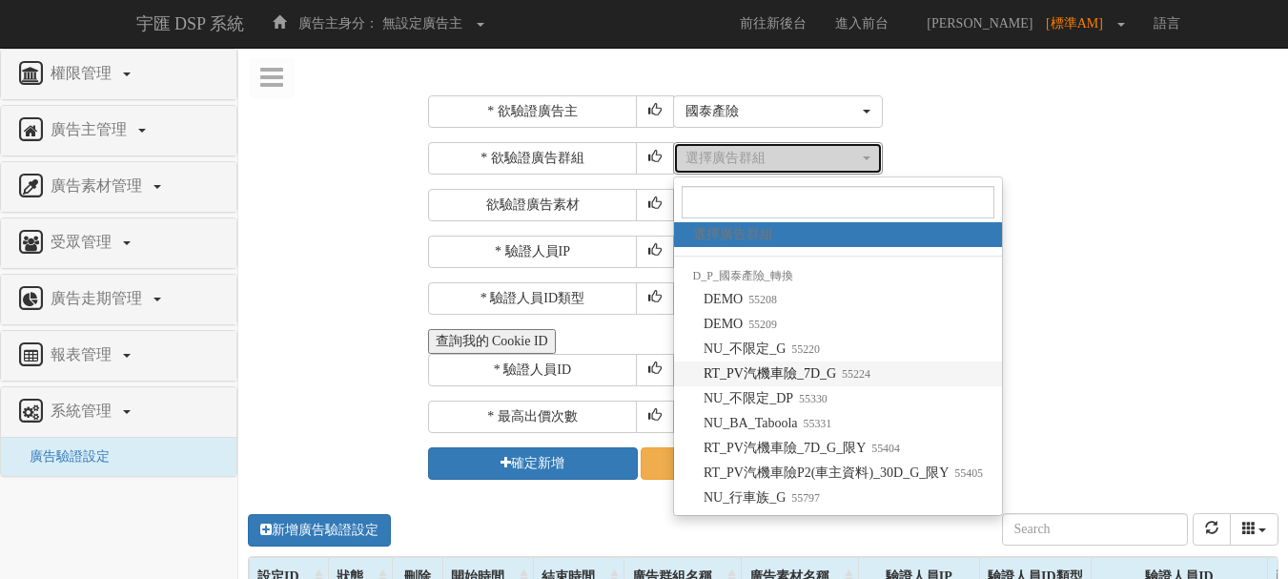
select select "55224"
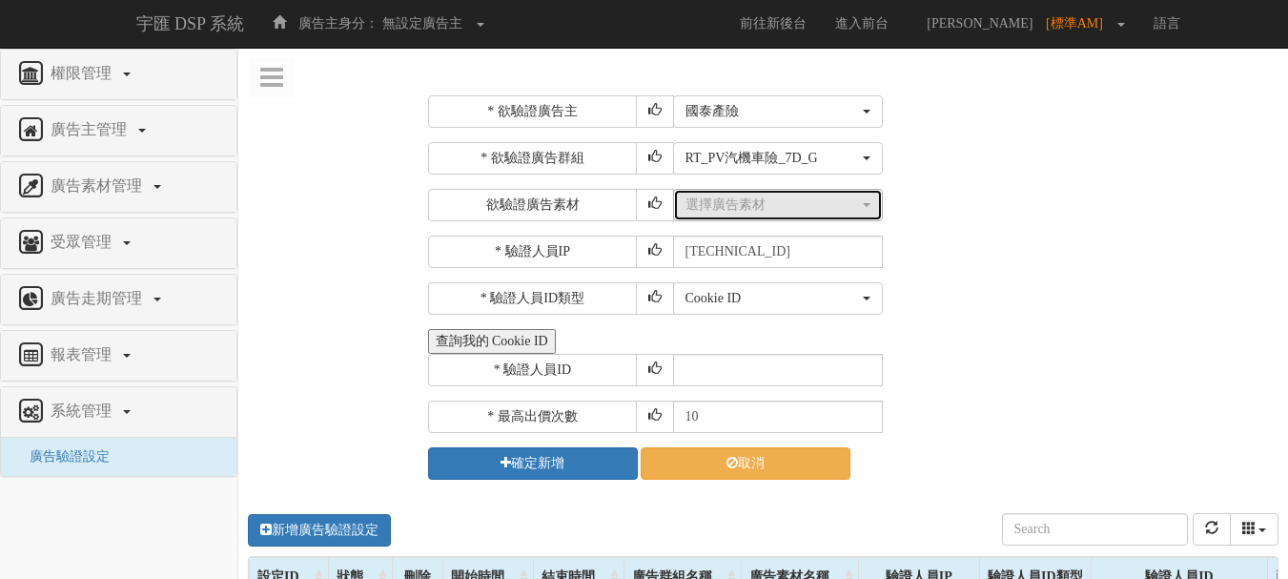
click at [732, 208] on div "選擇廣告素材" at bounding box center [773, 204] width 174 height 19
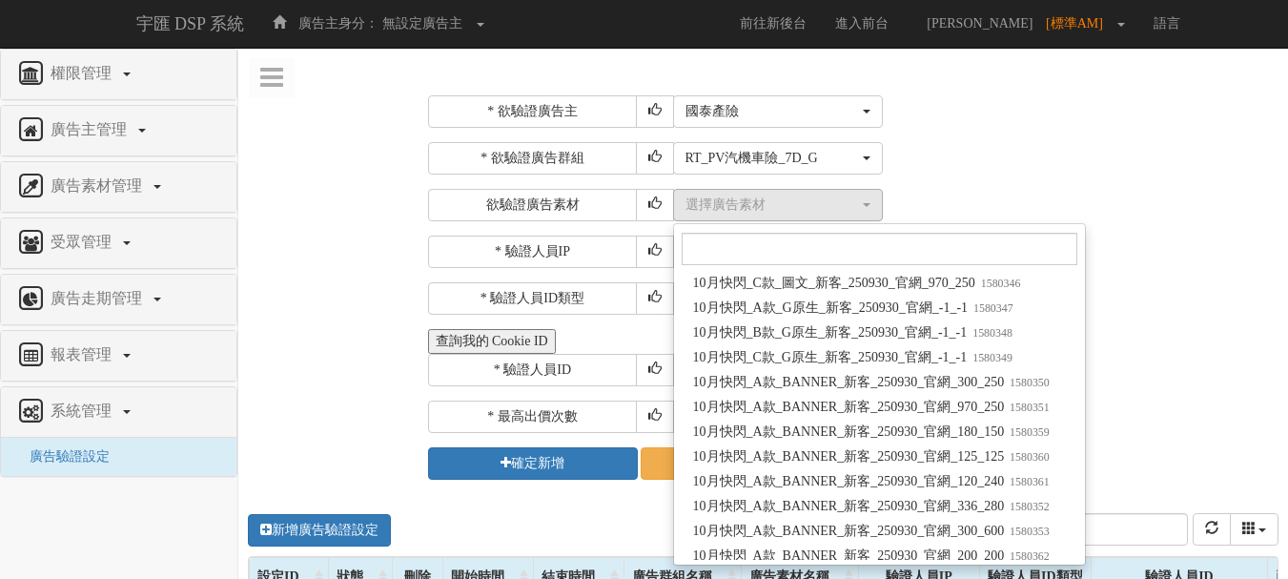
scroll to position [130812, 0]
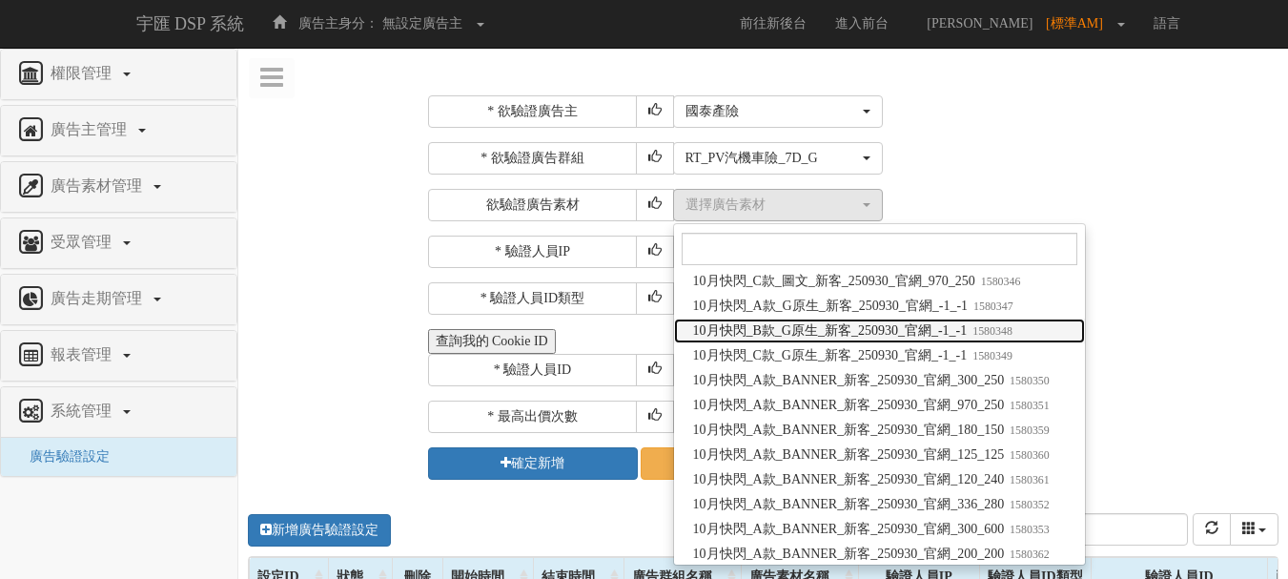
click at [811, 331] on span "10月快閃_B款_G原生_新客_250930_官網_-1_-1 1580348" at bounding box center [852, 330] width 319 height 19
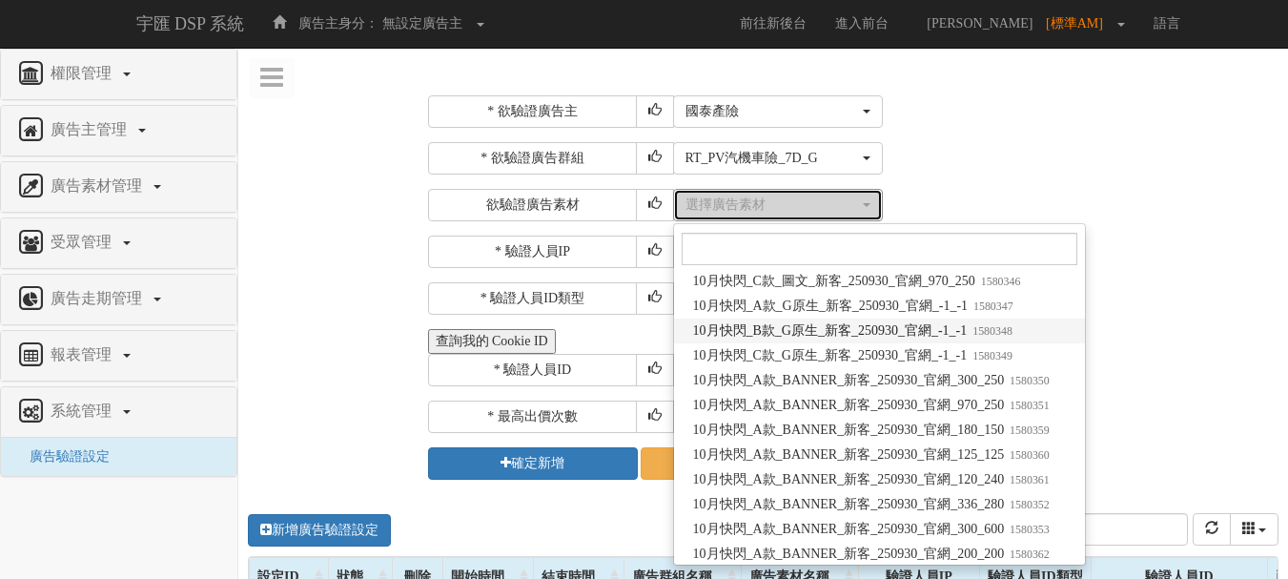
select select "1580348"
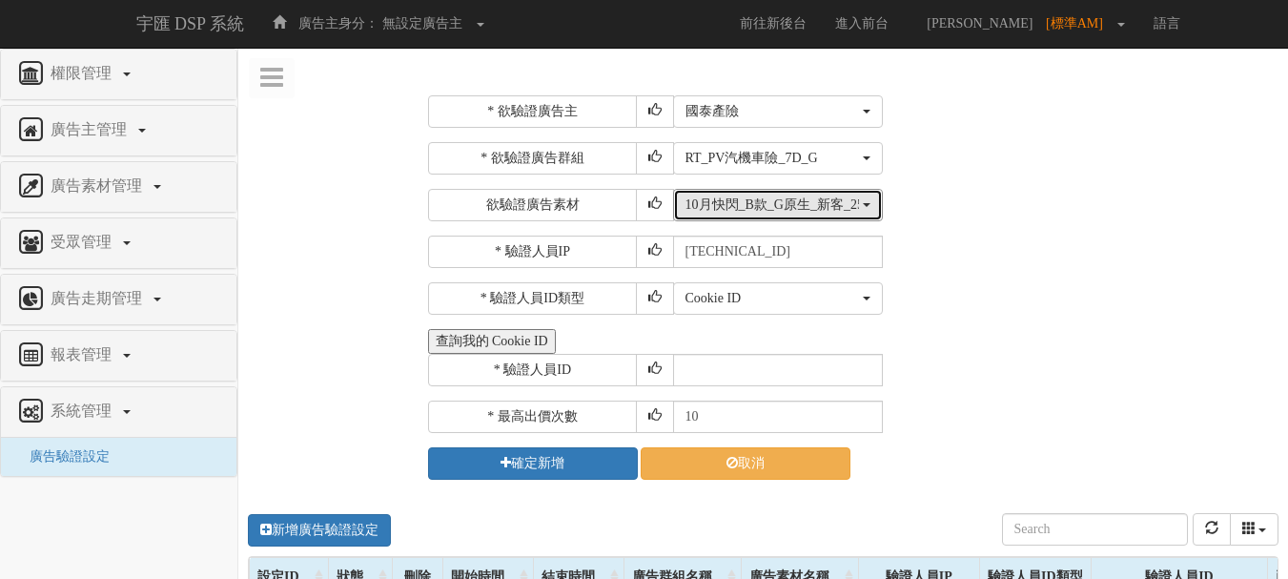
scroll to position [0, 0]
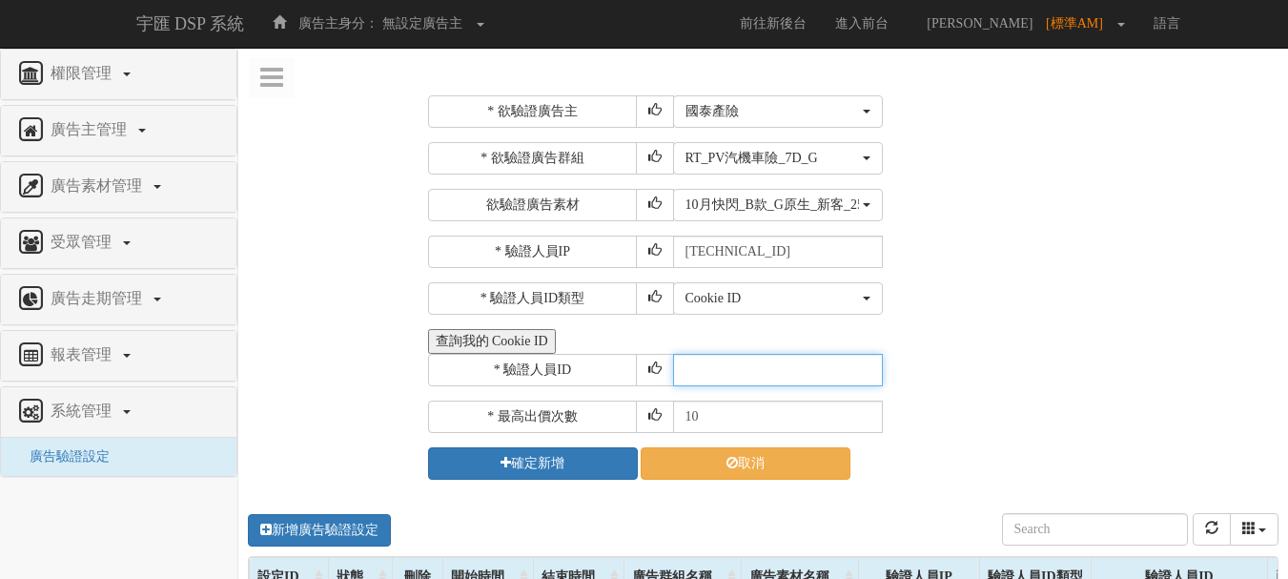
click at [729, 381] on input "text" at bounding box center [778, 370] width 210 height 32
type input "CER20250507102708866295"
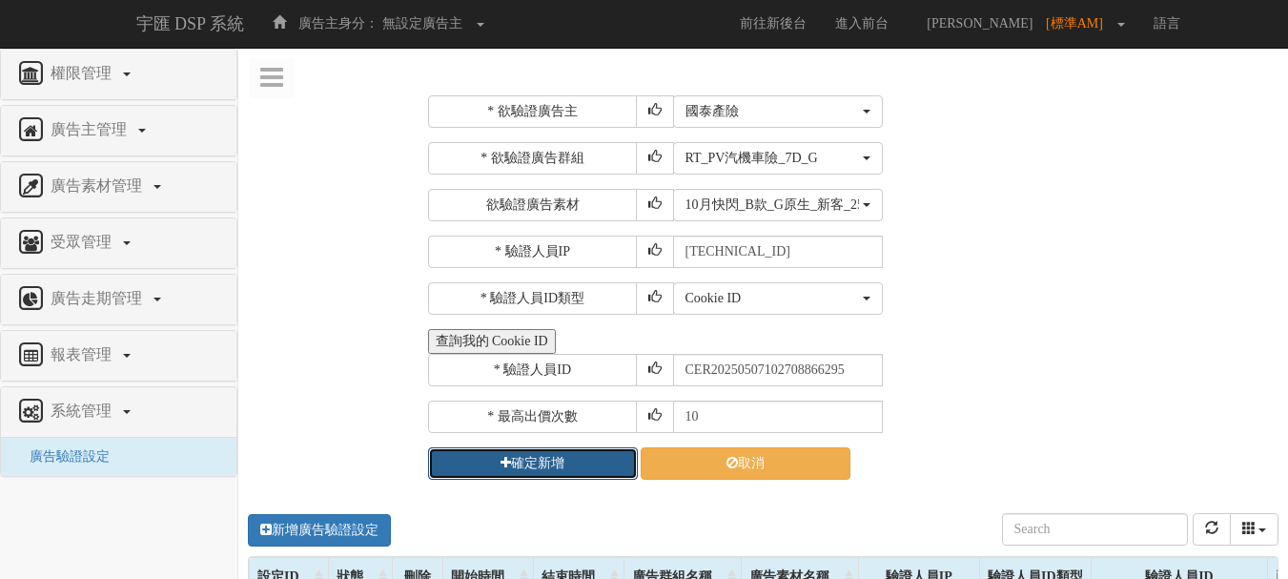
click at [583, 459] on button "確定新增" at bounding box center [533, 463] width 210 height 32
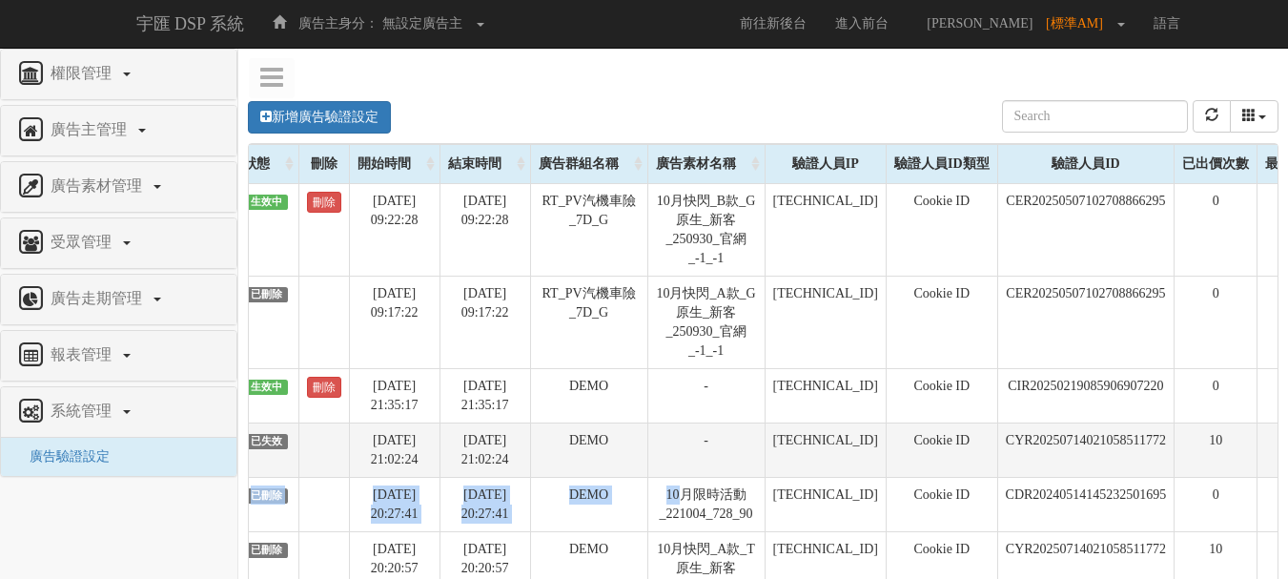
drag, startPoint x: 798, startPoint y: 488, endPoint x: 1275, endPoint y: 470, distance: 477.1
click at [1275, 470] on tbody "4095 生效中 刪除 [DATE] 09:22:28 [DATE] 09:22:28 RT_PV汽機車險_7D_G 10月快閃_B款_G原生_新客_2509…" at bounding box center [755, 430] width 1198 height 495
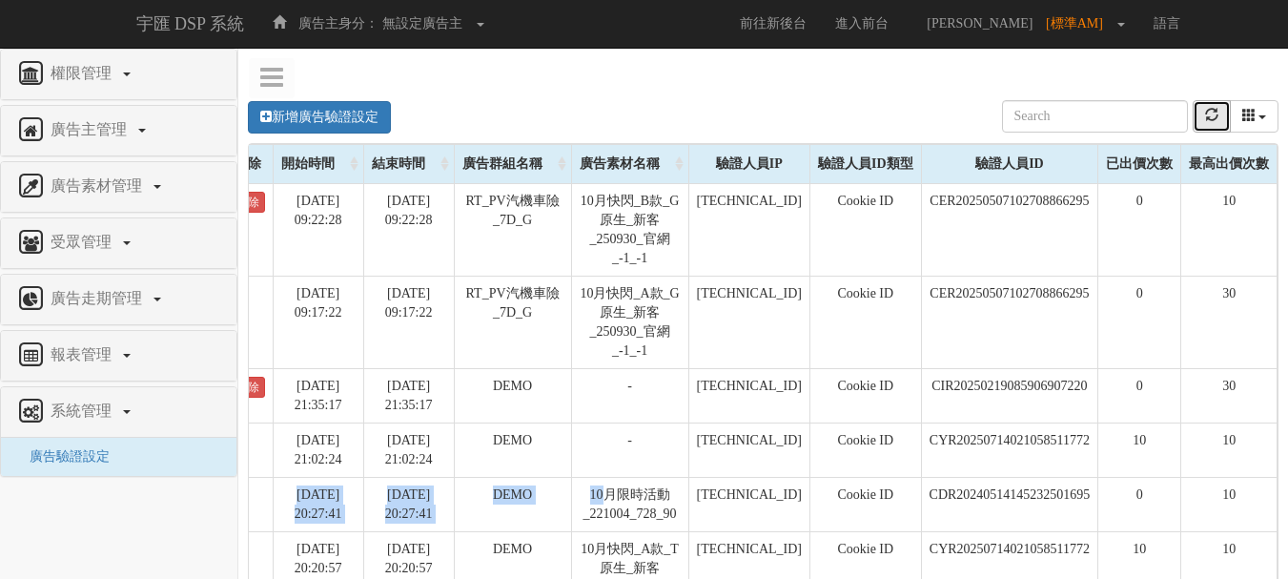
click at [1206, 123] on button "refresh" at bounding box center [1212, 116] width 38 height 32
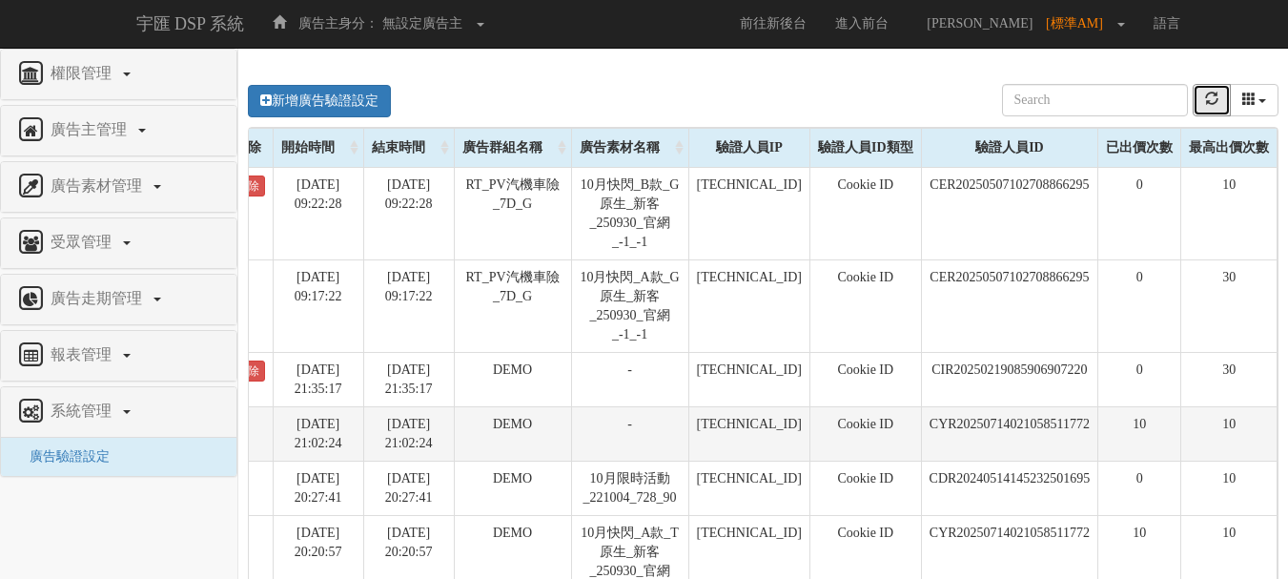
scroll to position [0, 0]
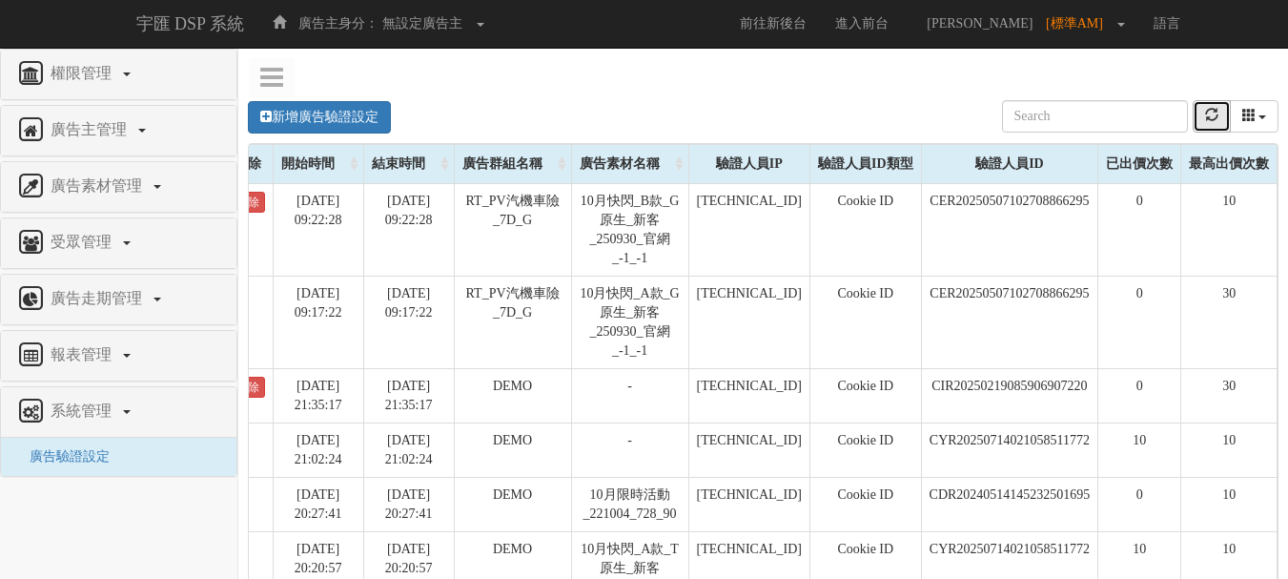
click at [1213, 116] on icon "refresh" at bounding box center [1211, 114] width 13 height 13
click at [302, 111] on link "新增廣告驗證設定" at bounding box center [319, 117] width 143 height 32
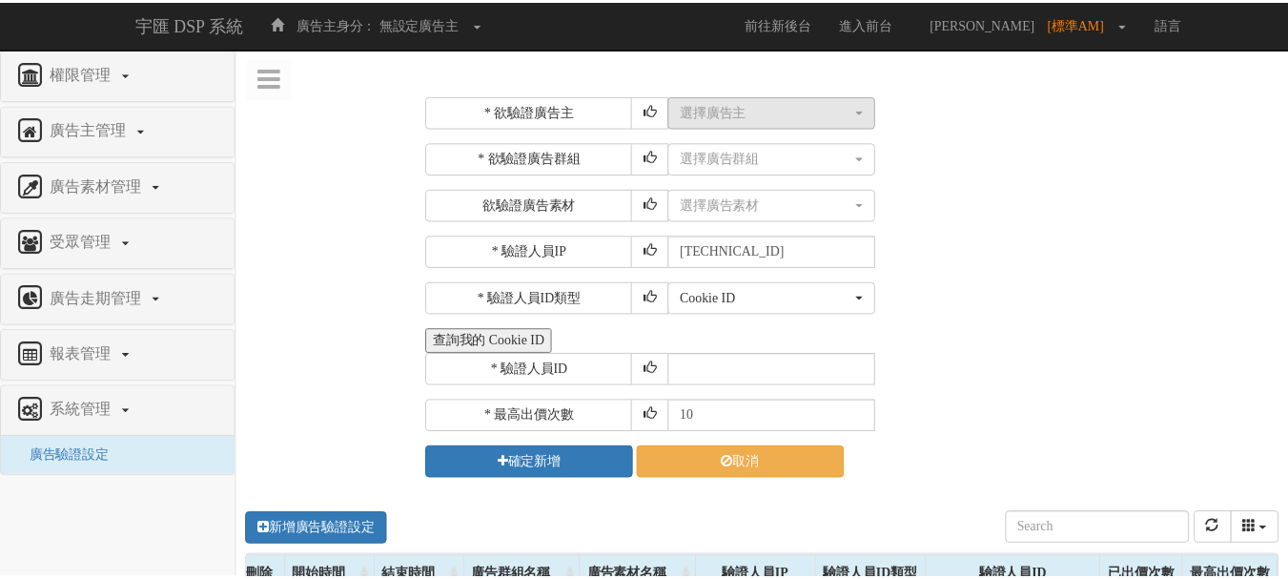
scroll to position [0, 167]
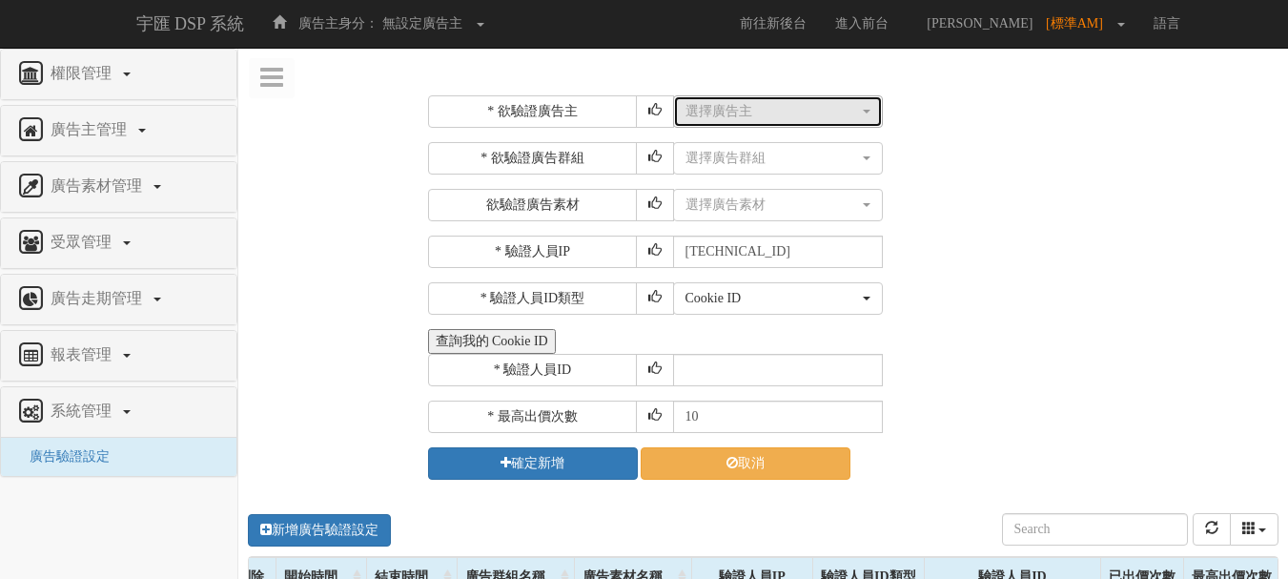
click at [787, 112] on div "選擇廣告主" at bounding box center [773, 111] width 174 height 19
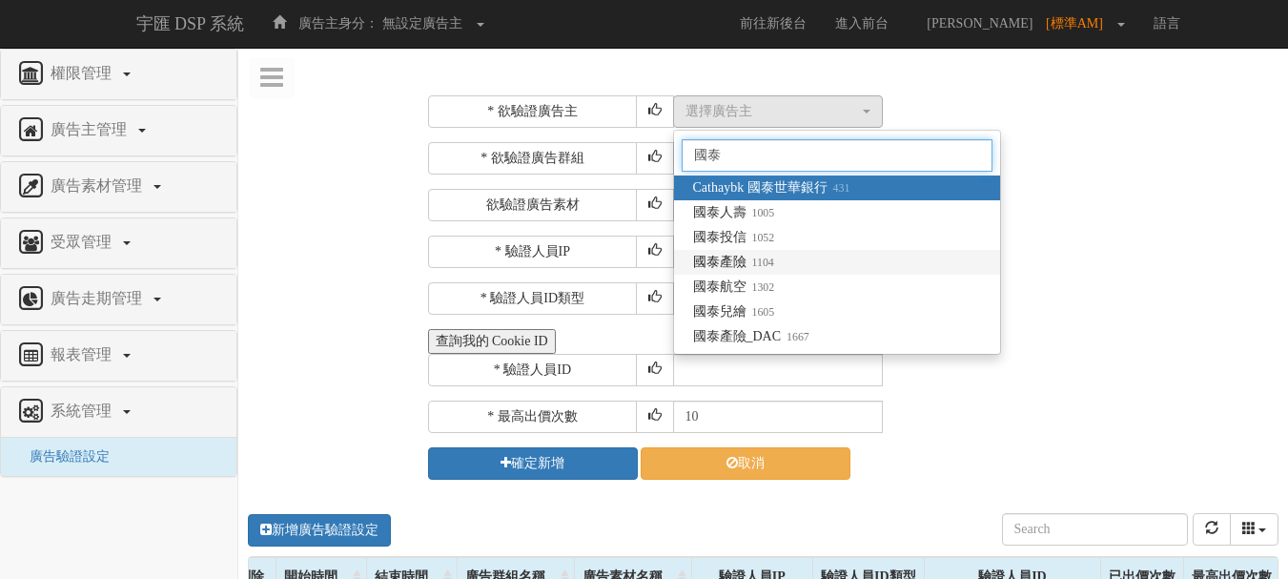
type input "國泰"
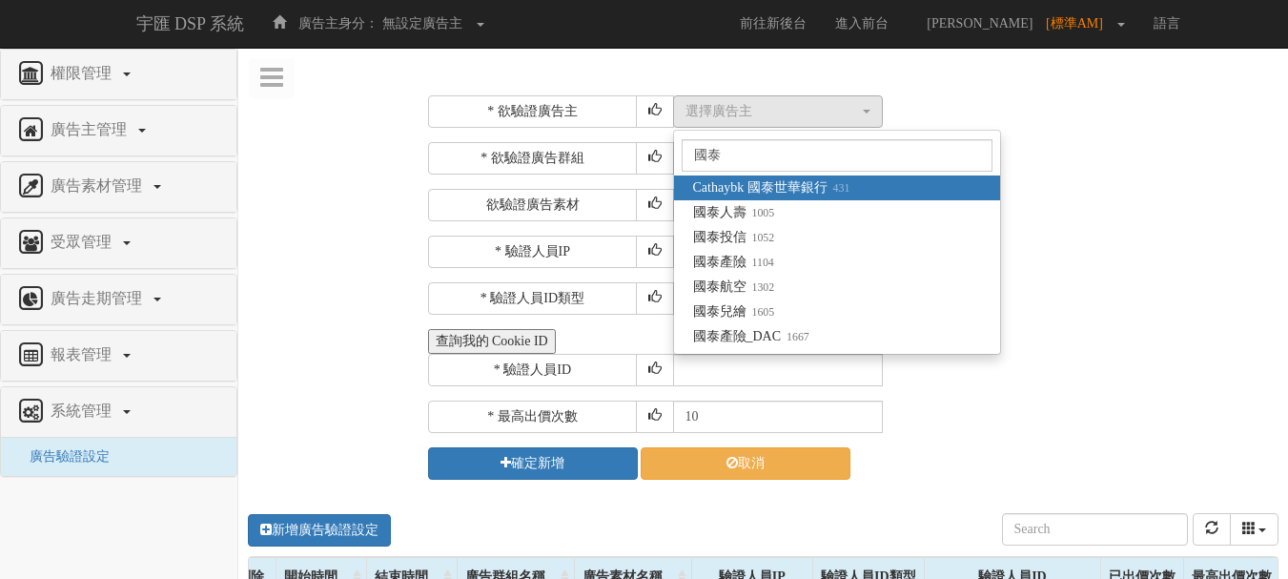
click at [759, 256] on small "1104" at bounding box center [761, 262] width 28 height 13
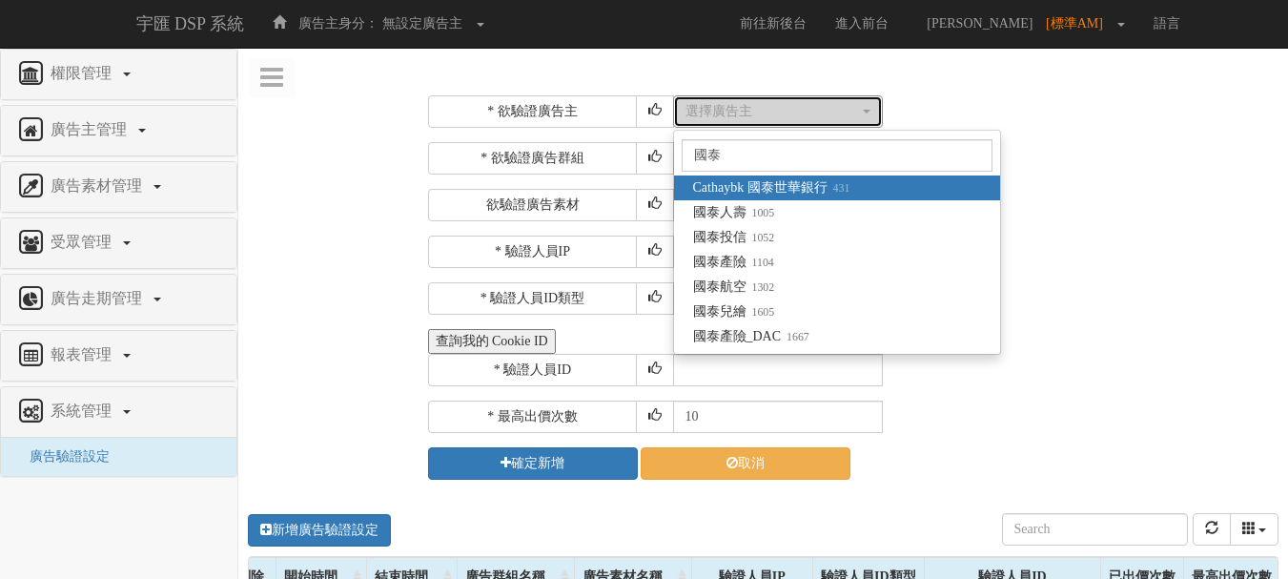
select select "1104"
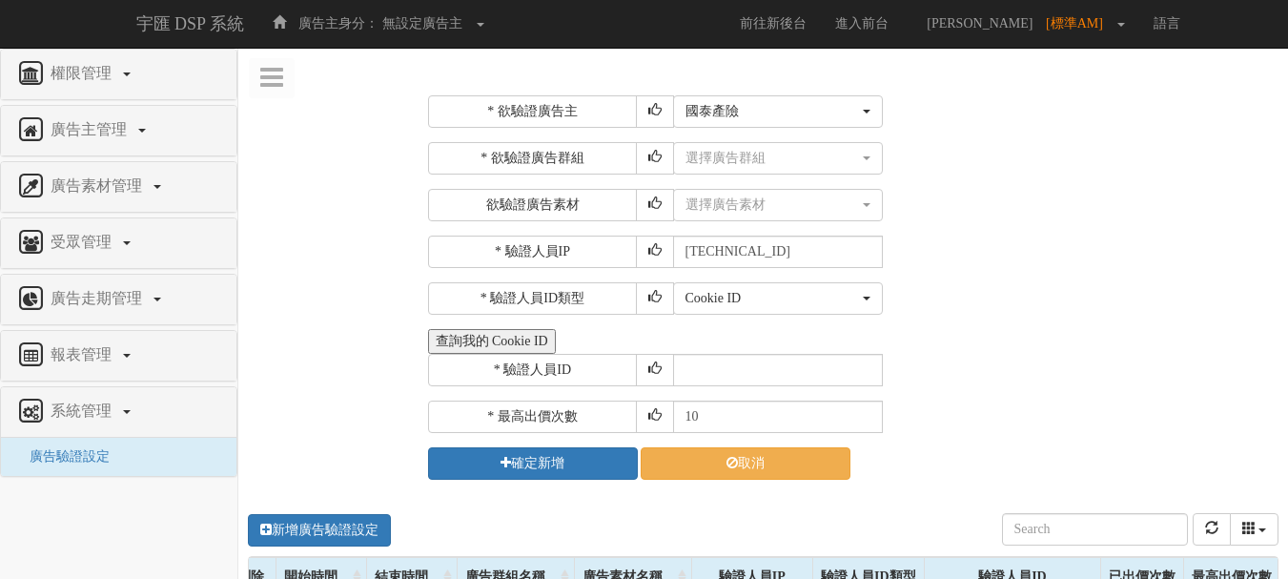
click at [1102, 289] on div "Cookie ID ADID IDFA Cookie ID" at bounding box center [974, 298] width 602 height 32
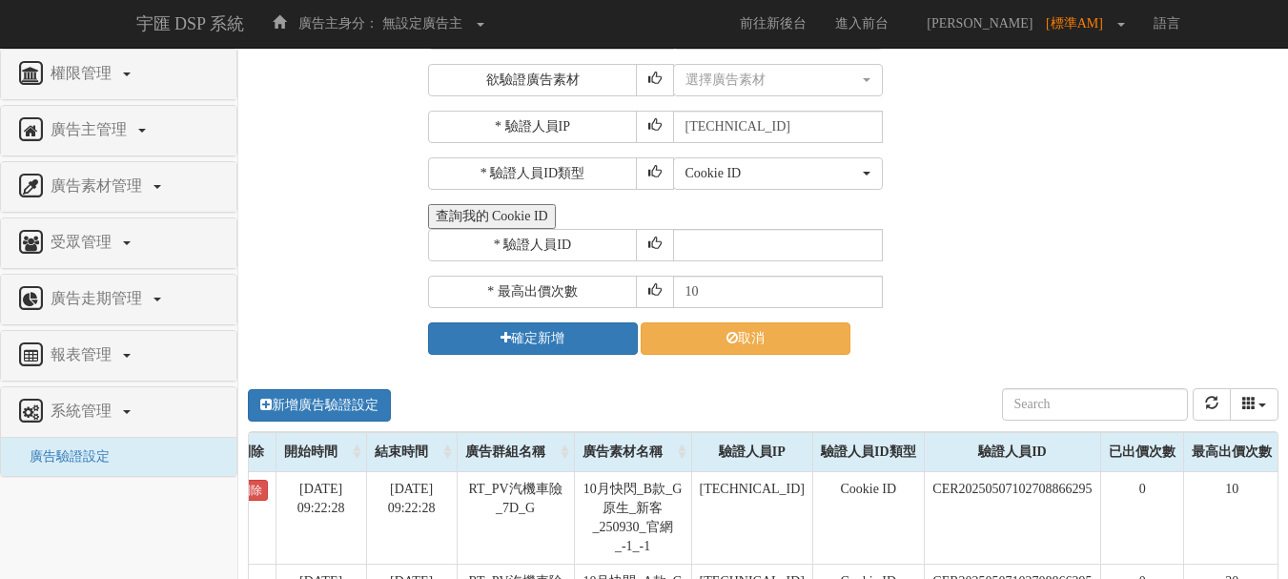
scroll to position [30, 0]
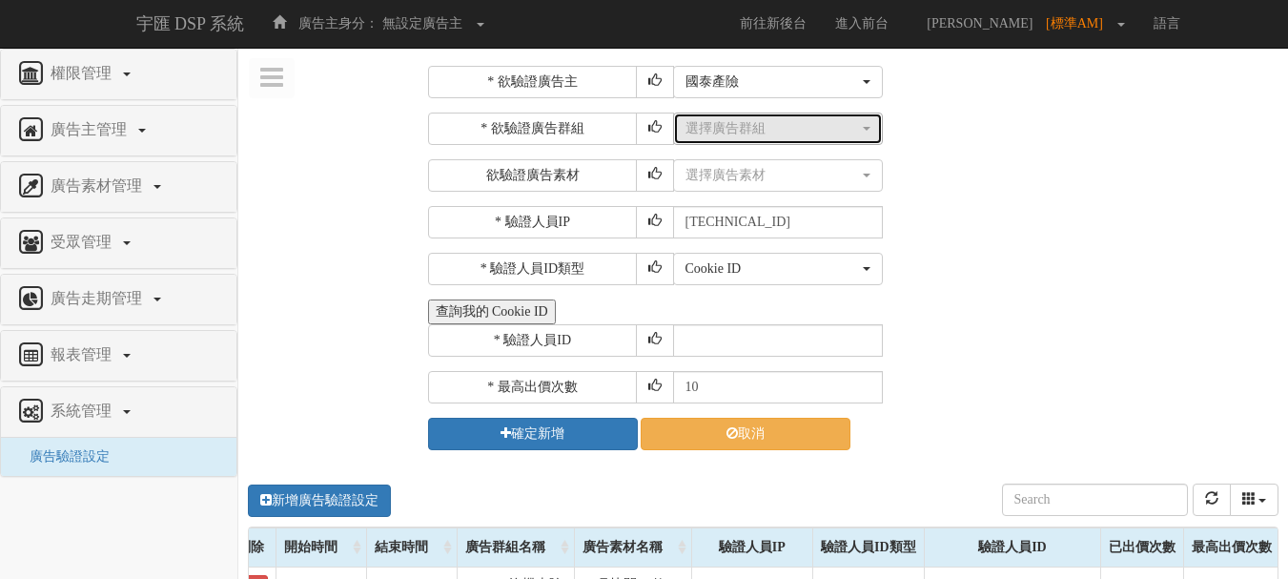
click at [832, 136] on div "選擇廣告群組" at bounding box center [773, 128] width 174 height 19
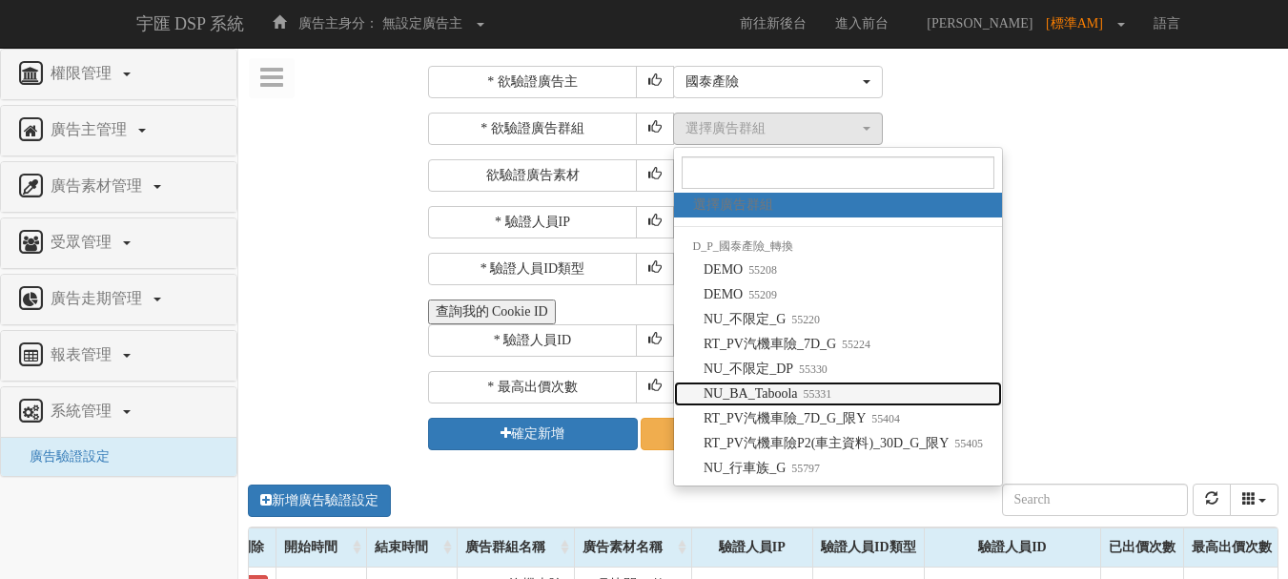
drag, startPoint x: 844, startPoint y: 391, endPoint x: 787, endPoint y: 171, distance: 227.6
click at [844, 392] on link "NU_BA_Taboola 55331" at bounding box center [838, 393] width 329 height 25
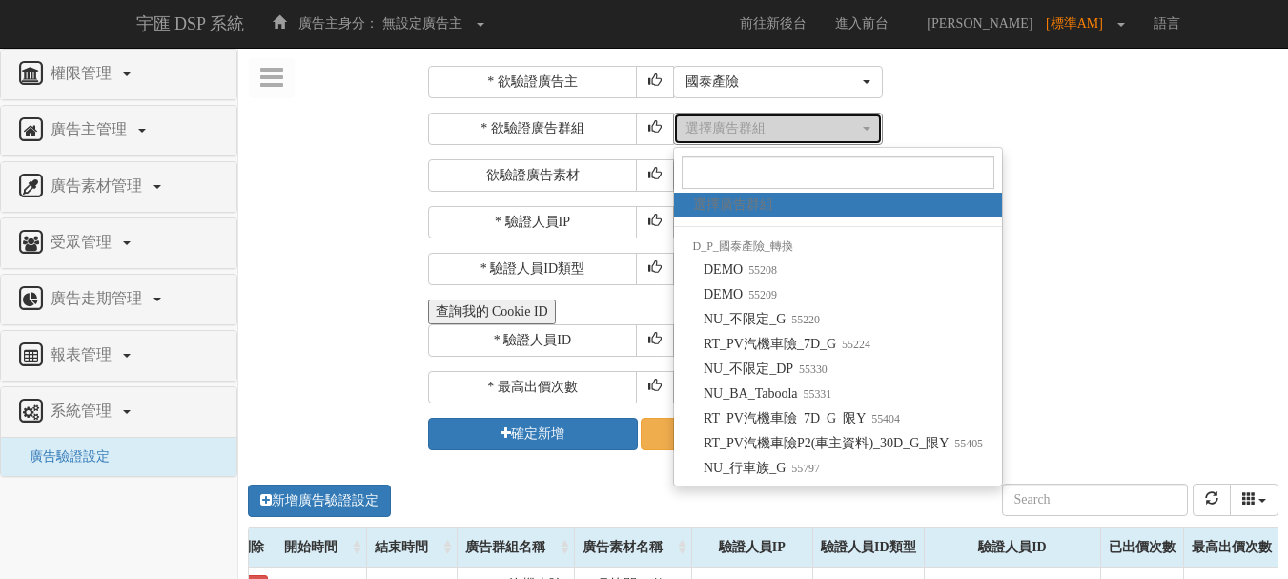
select select "55331"
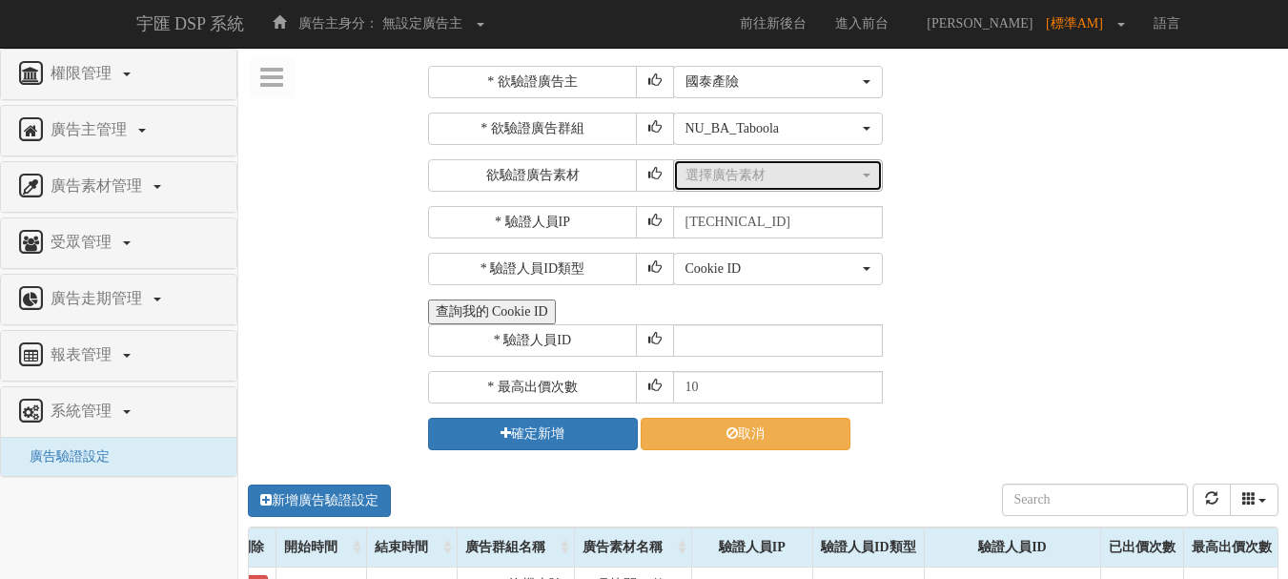
click at [748, 175] on div "選擇廣告素材" at bounding box center [773, 175] width 174 height 19
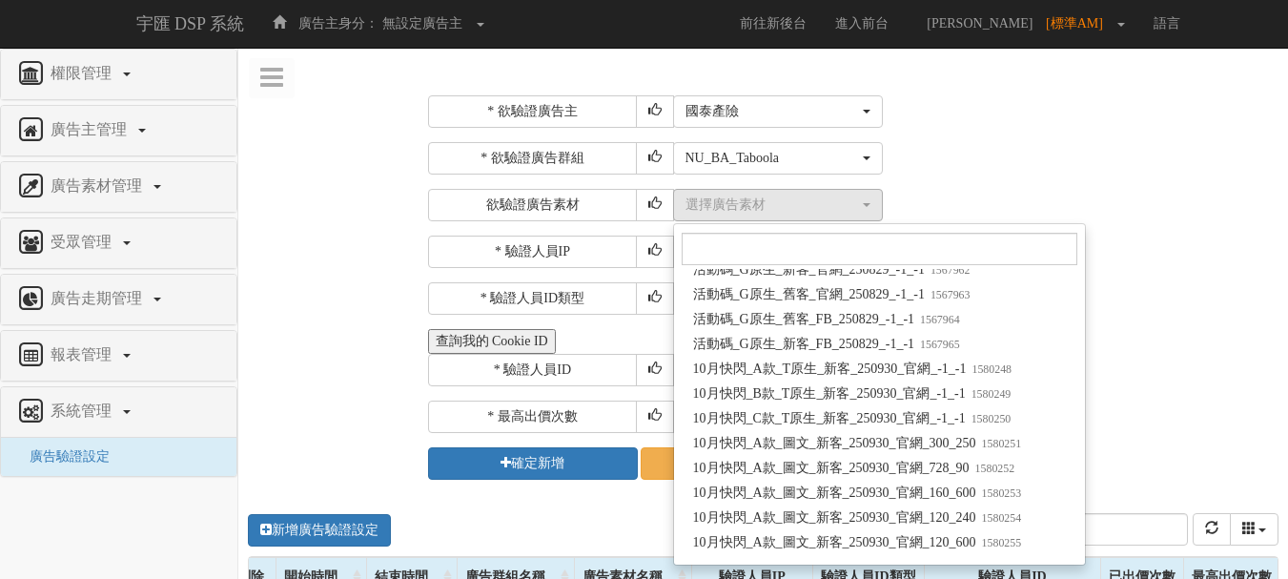
scroll to position [128200, 0]
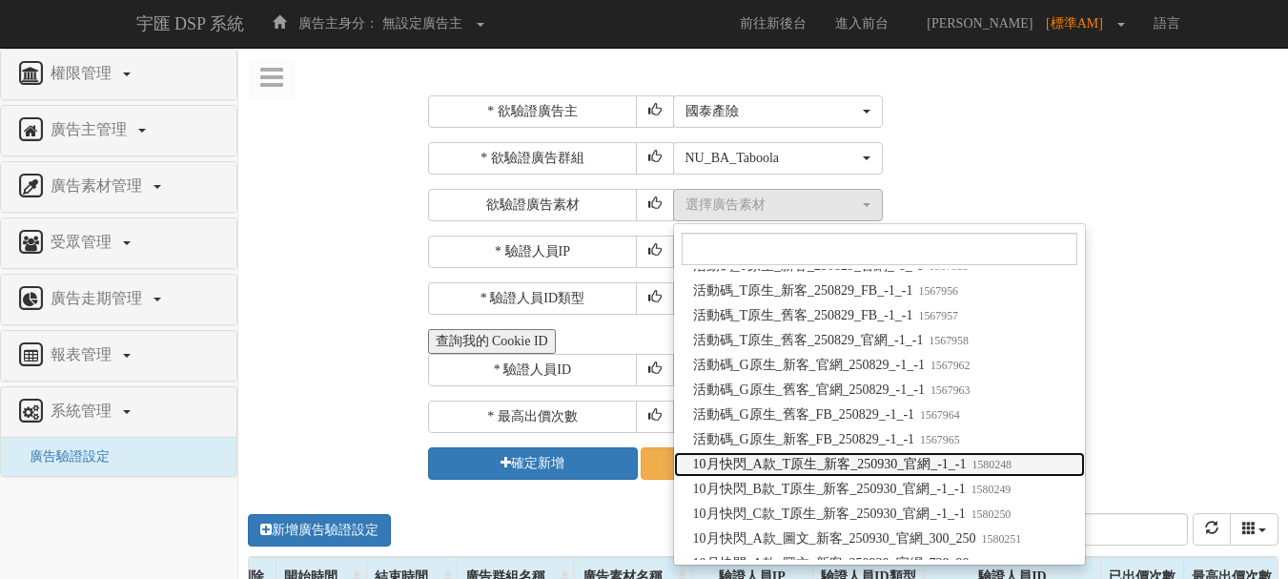
click at [858, 463] on span "10月快閃_A款_T原生_新客_250930_官網_-1_-1 1580248" at bounding box center [852, 464] width 319 height 19
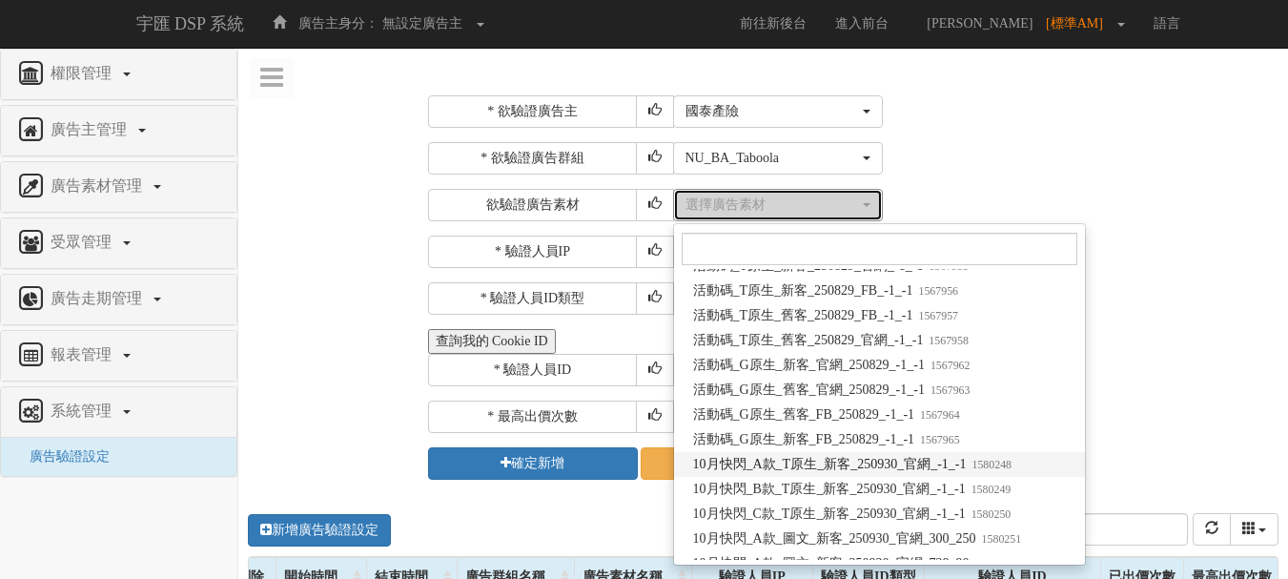
select select "1580248"
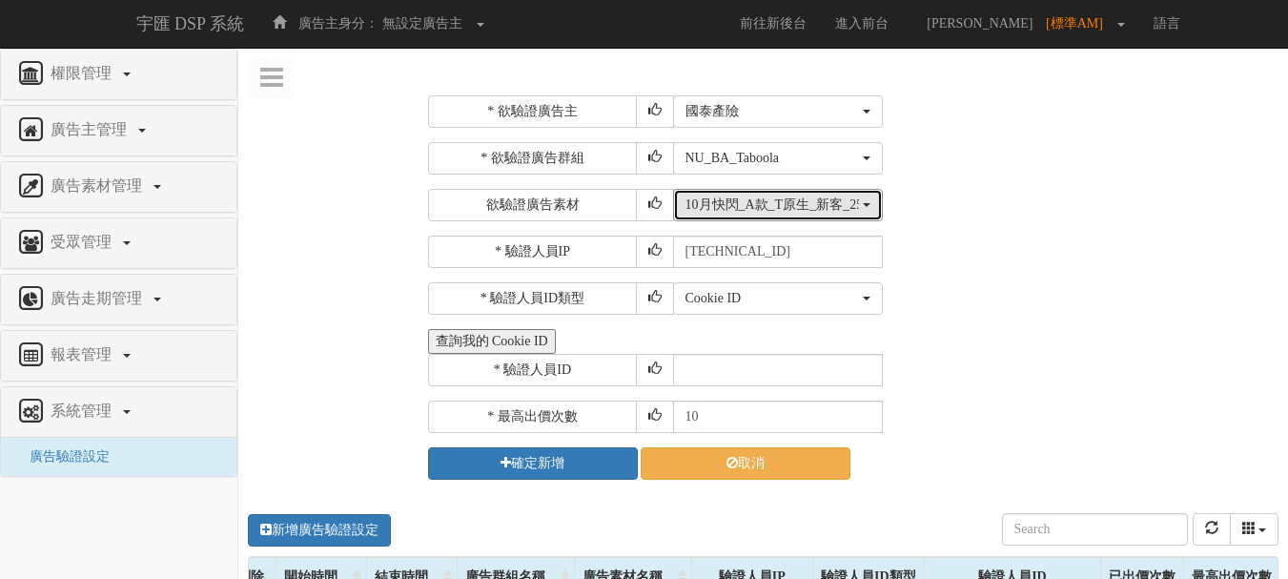
scroll to position [0, 0]
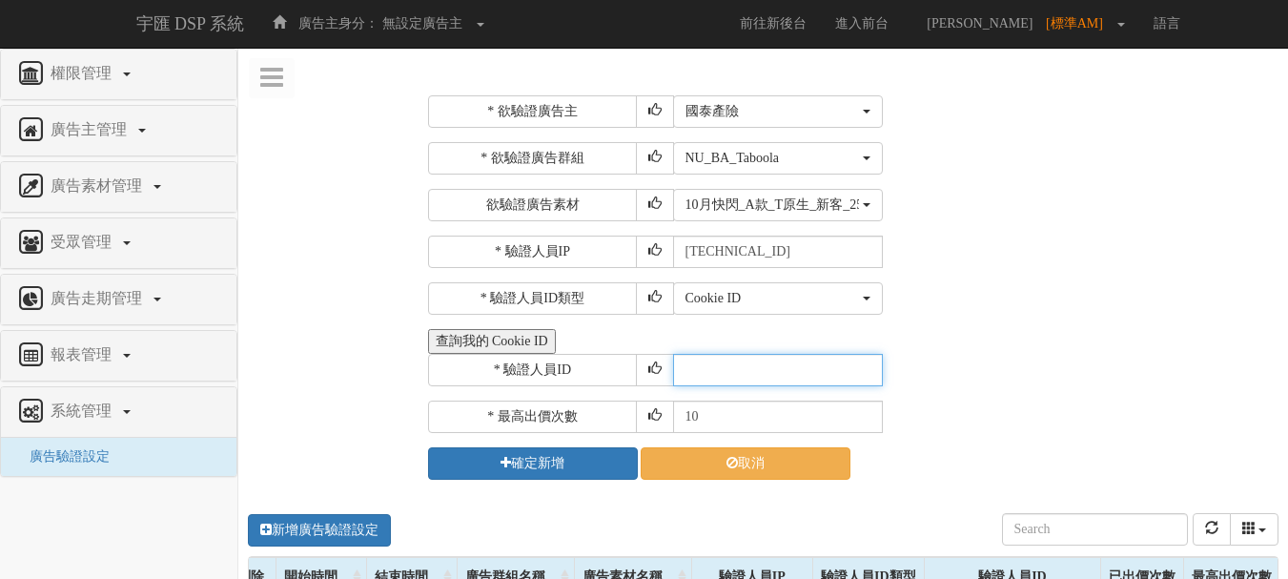
click at [740, 361] on input "text" at bounding box center [778, 370] width 210 height 32
type input "CER20250507102708866295"
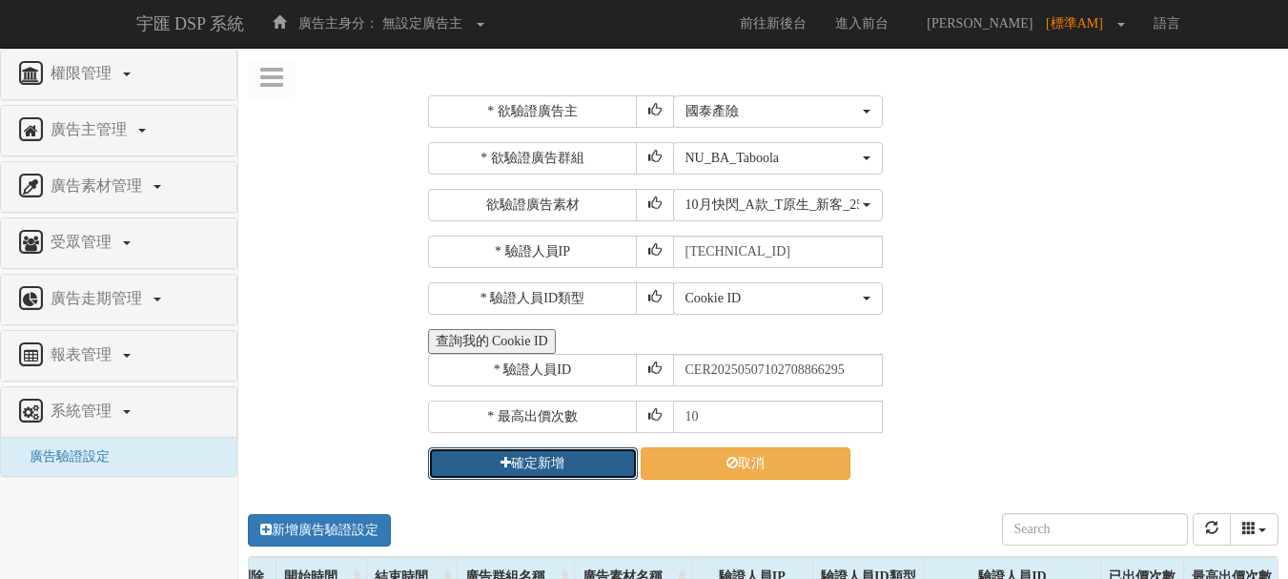
click at [586, 454] on button "確定新增" at bounding box center [533, 463] width 210 height 32
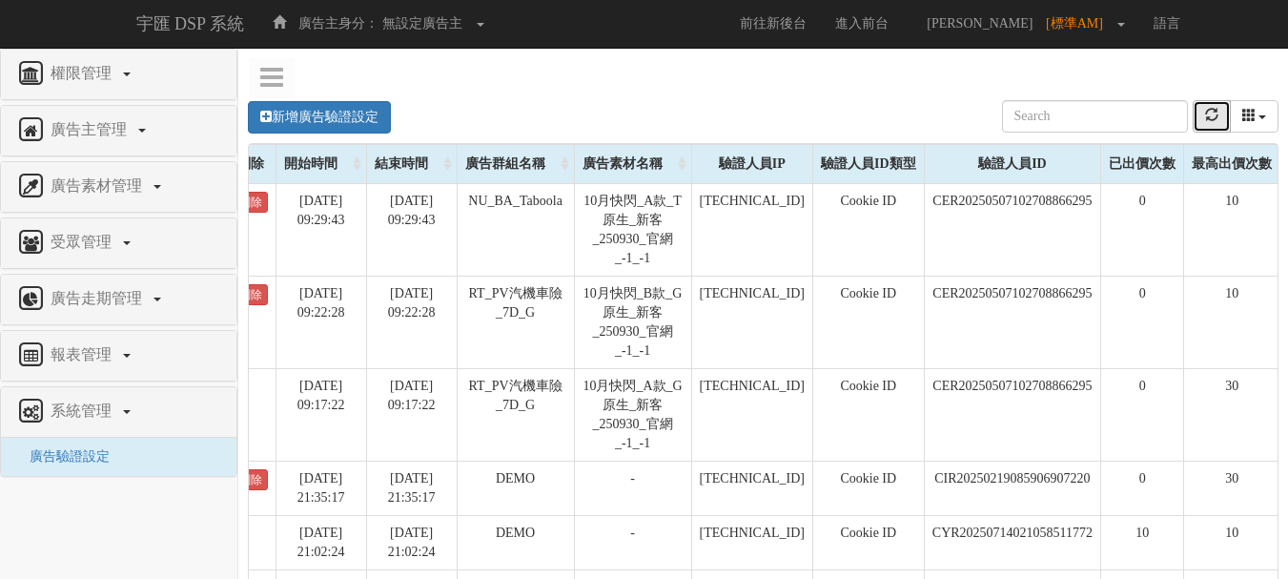
click at [1217, 123] on button "refresh" at bounding box center [1212, 116] width 38 height 32
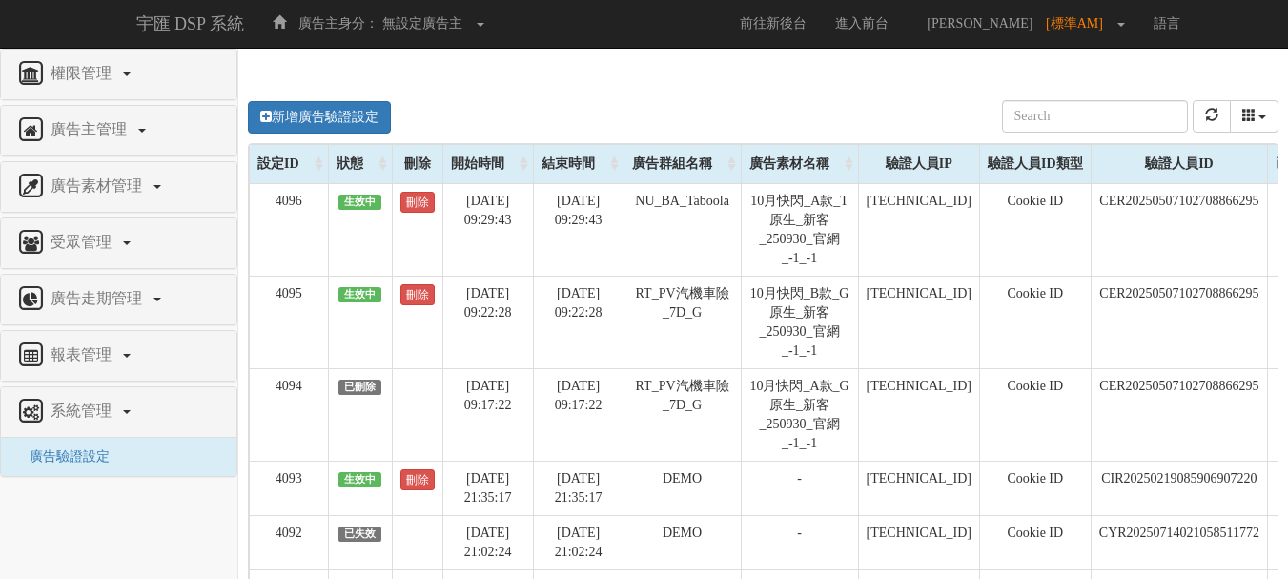
drag, startPoint x: 423, startPoint y: 297, endPoint x: 427, endPoint y: 248, distance: 48.8
click at [422, 297] on link "刪除" at bounding box center [417, 294] width 34 height 21
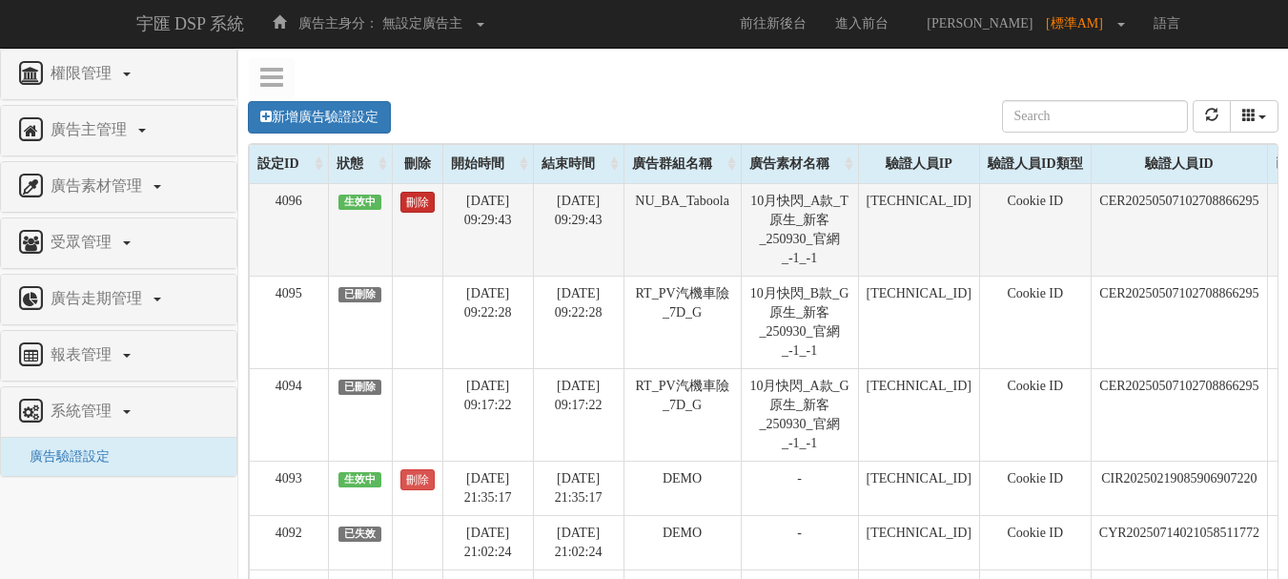
click at [417, 198] on link "刪除" at bounding box center [417, 202] width 34 height 21
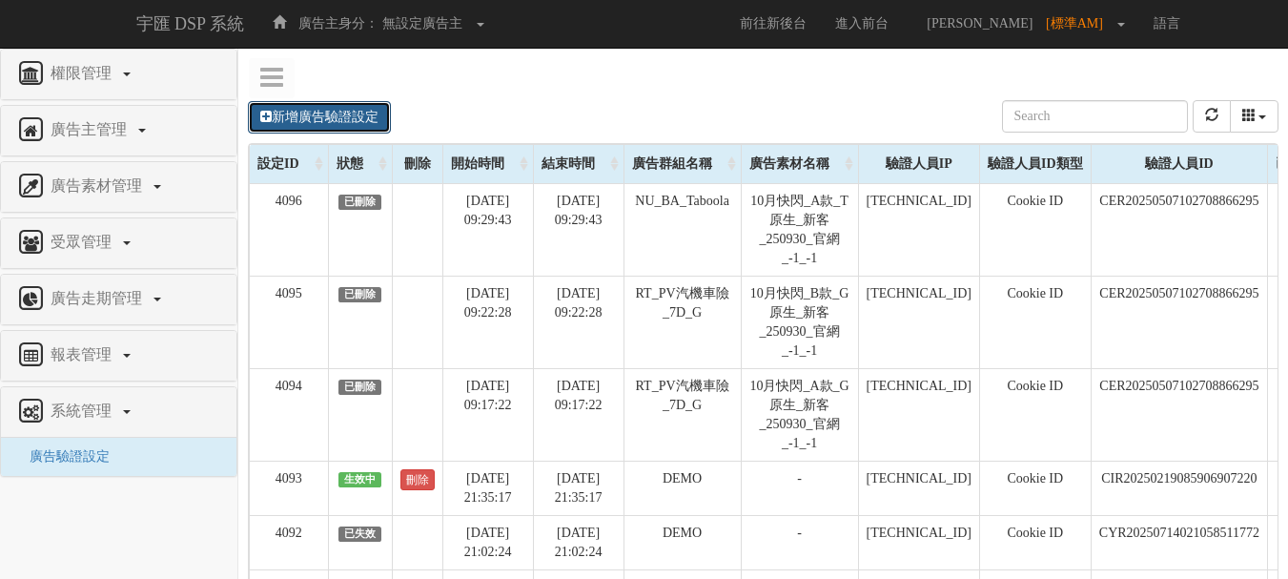
click at [364, 111] on link "新增廣告驗證設定" at bounding box center [319, 117] width 143 height 32
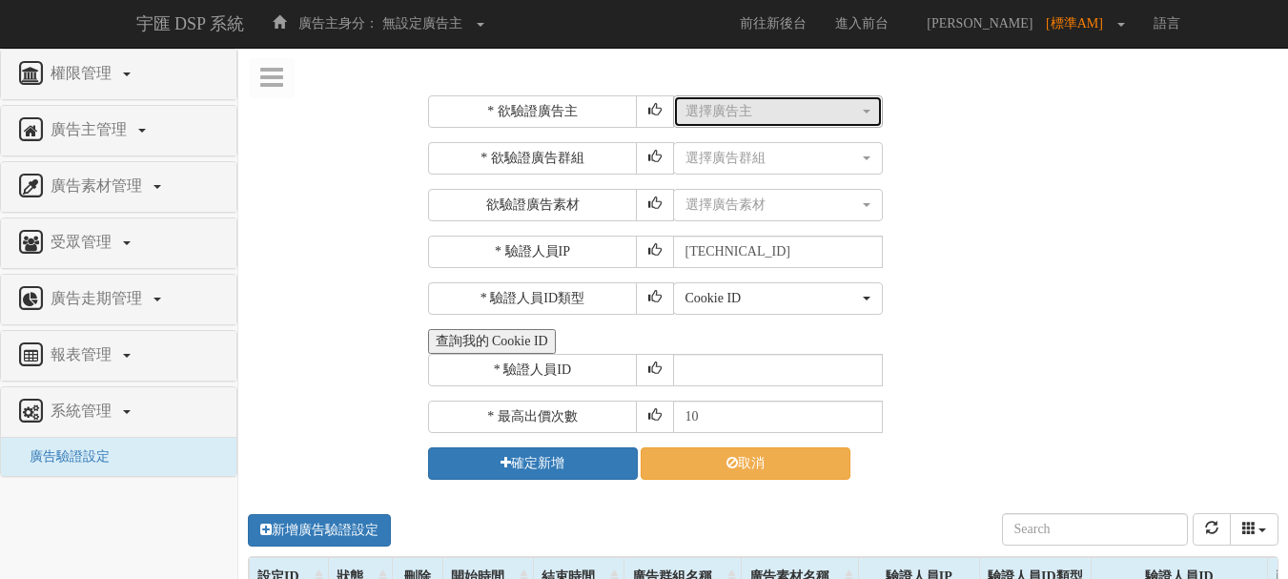
click at [718, 107] on div "選擇廣告主" at bounding box center [773, 111] width 174 height 19
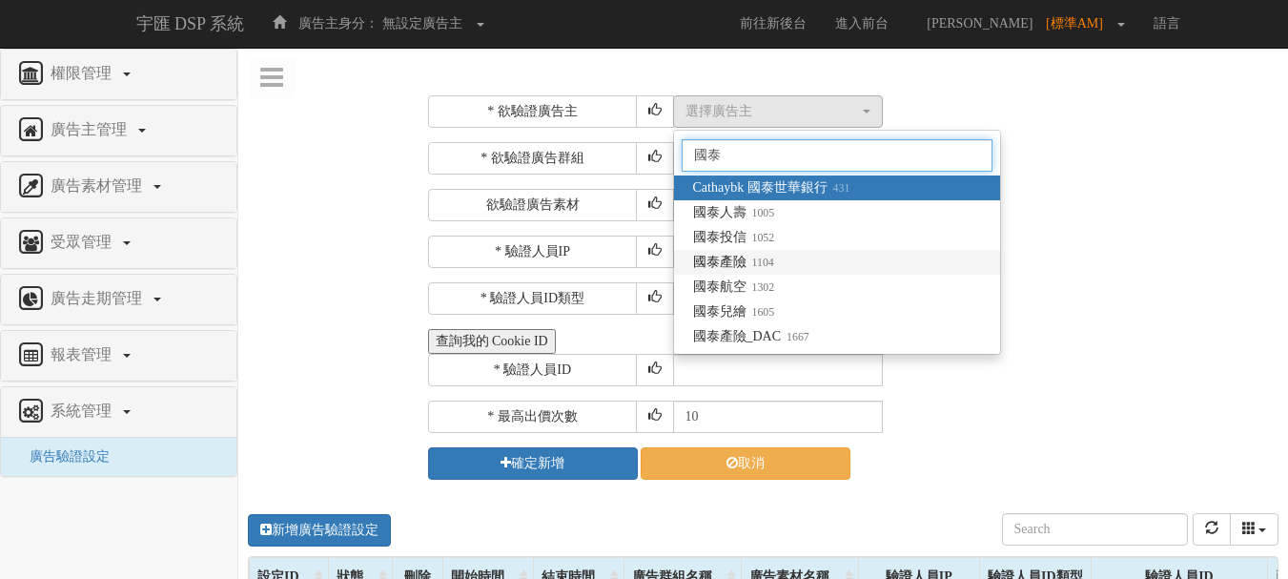
type input "國泰"
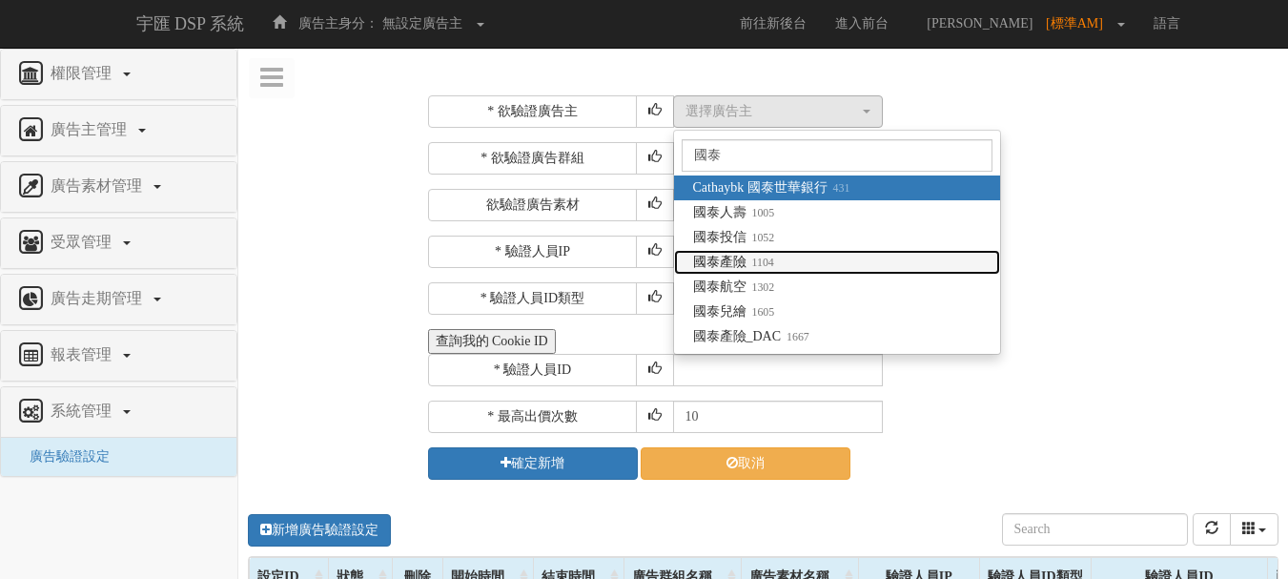
click at [753, 263] on small "1104" at bounding box center [761, 262] width 28 height 13
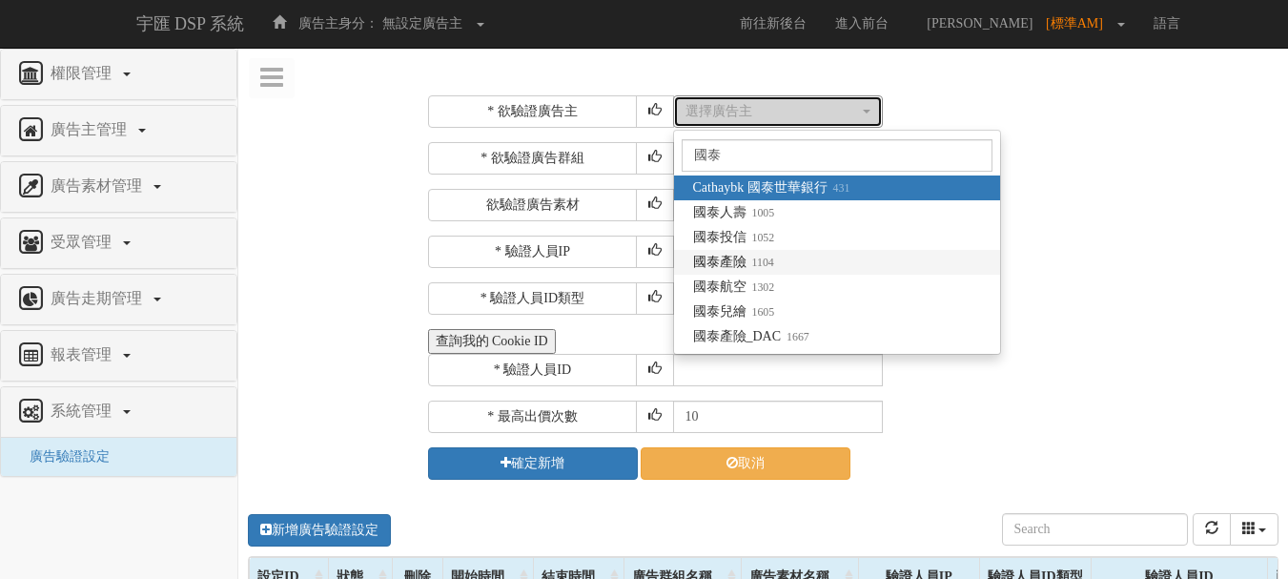
select select "1104"
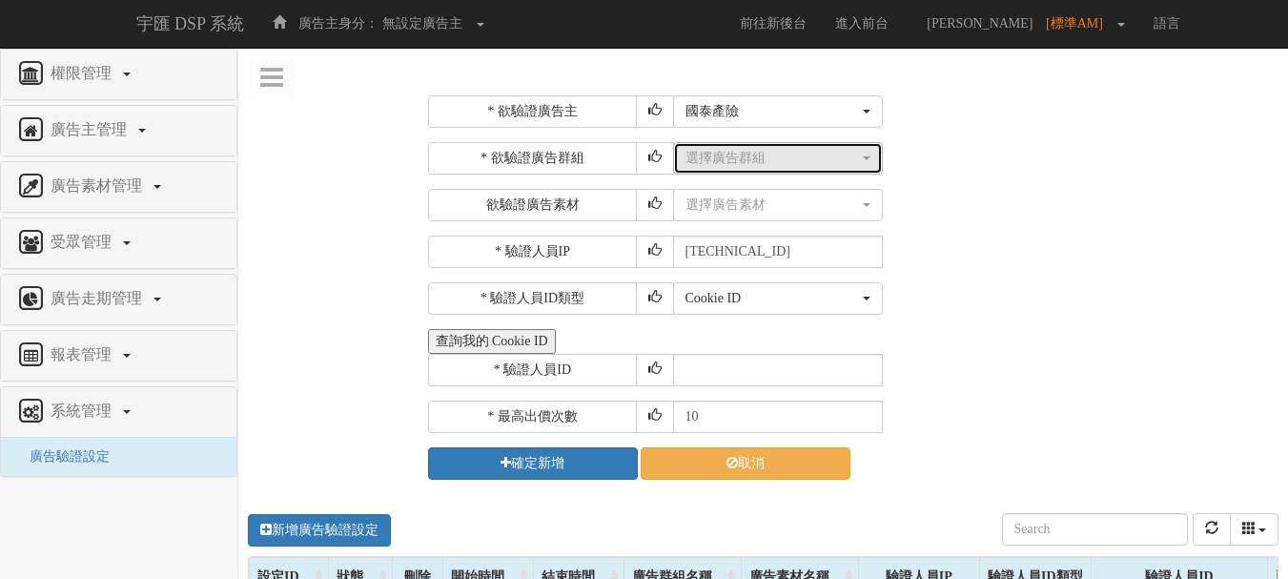
click at [742, 167] on div "選擇廣告群組" at bounding box center [773, 158] width 174 height 19
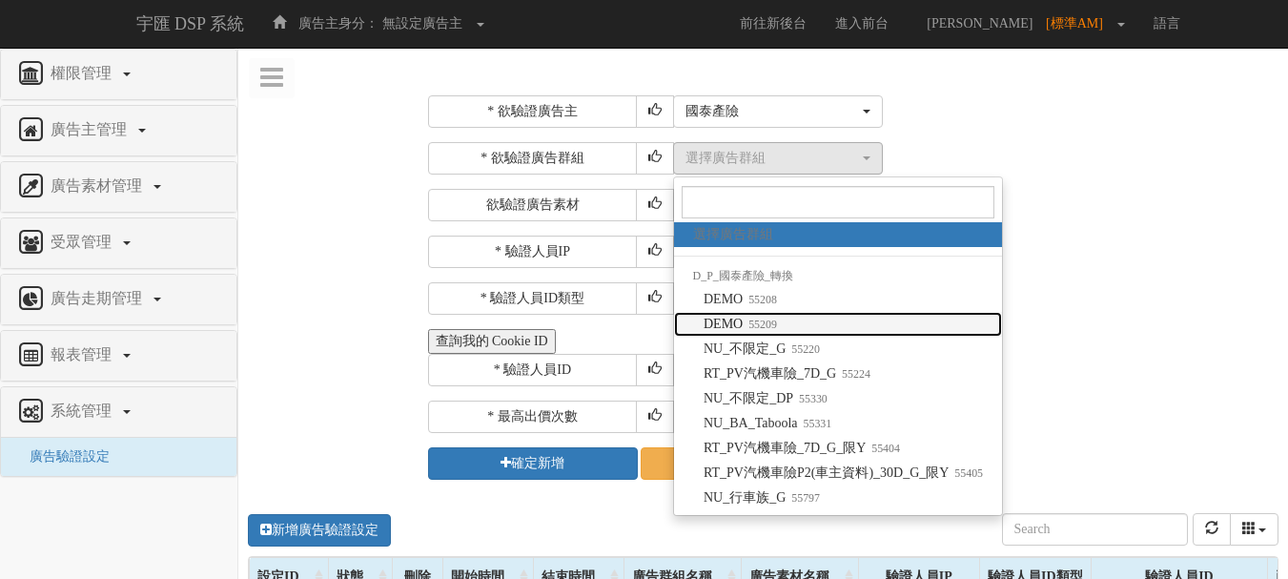
click at [754, 322] on small "55209" at bounding box center [760, 324] width 34 height 13
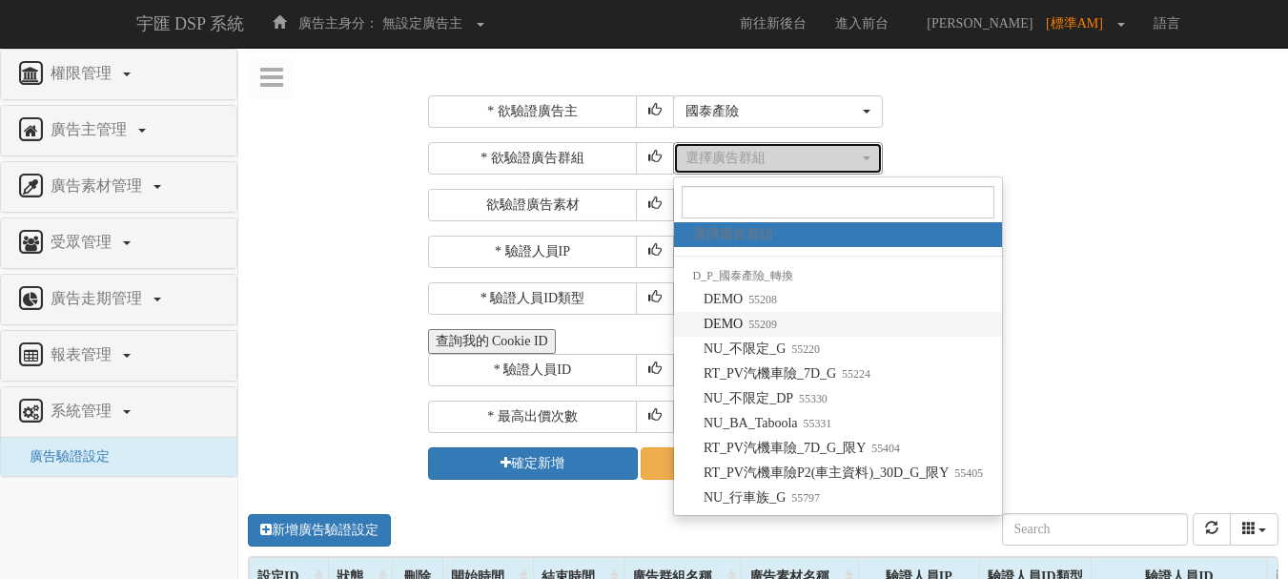
select select "55209"
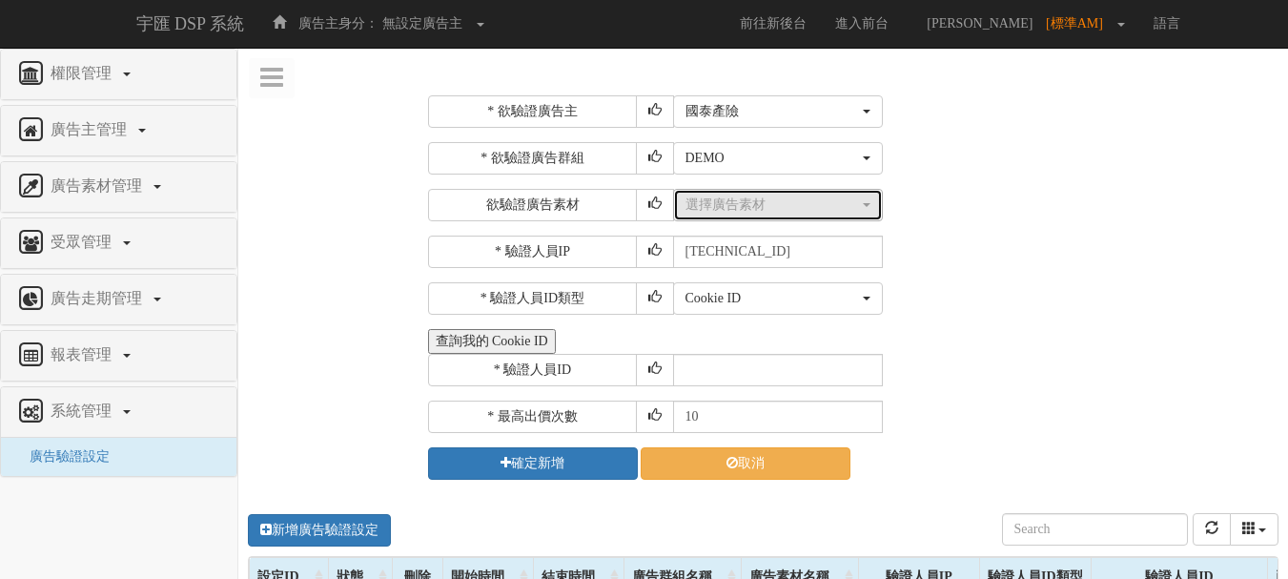
click at [754, 212] on div "選擇廣告素材" at bounding box center [773, 204] width 174 height 19
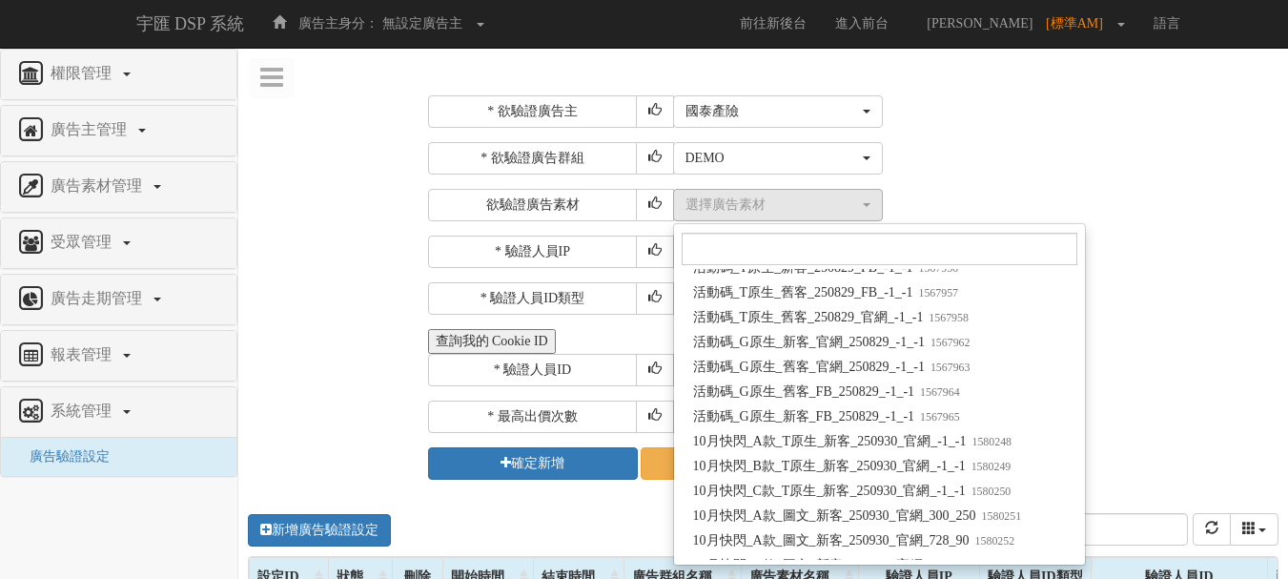
scroll to position [128252, 0]
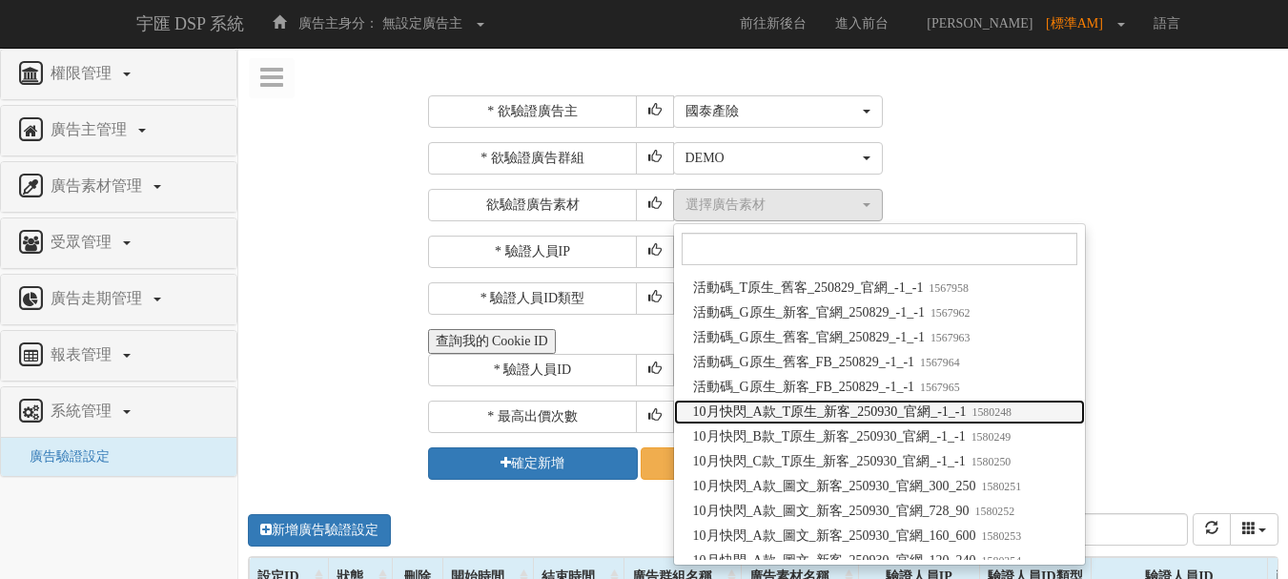
click at [803, 405] on span "10月快閃_A款_T原生_新客_250930_官網_-1_-1 1580248" at bounding box center [852, 411] width 319 height 19
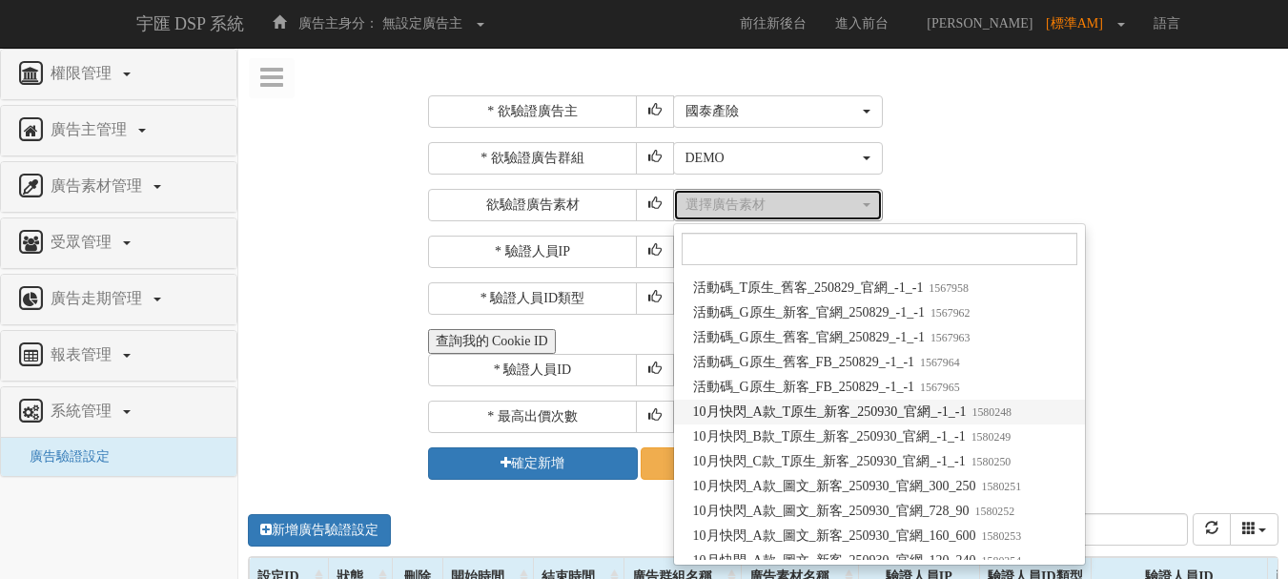
select select "1580248"
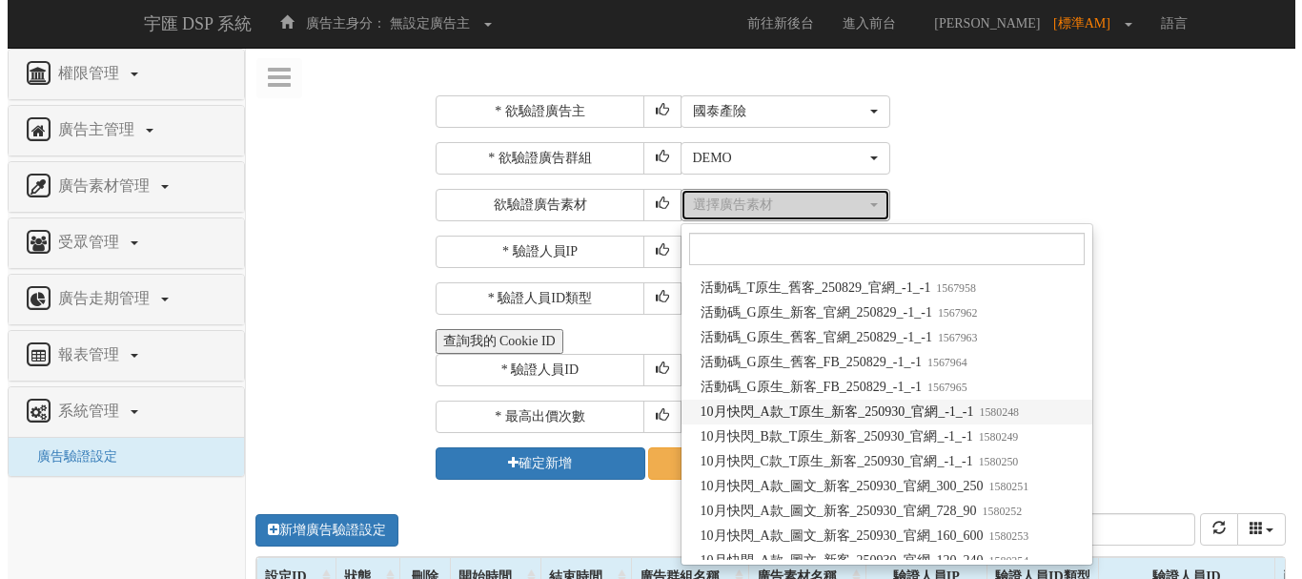
scroll to position [0, 0]
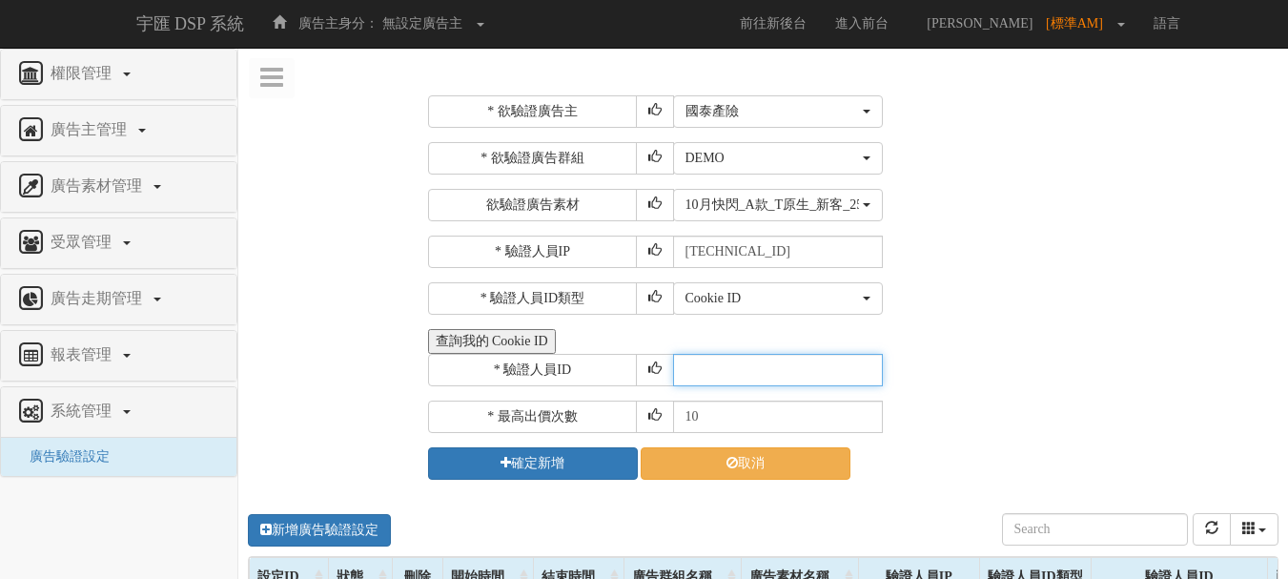
click at [733, 377] on input "text" at bounding box center [778, 370] width 210 height 32
type input "CER20250507102708866295"
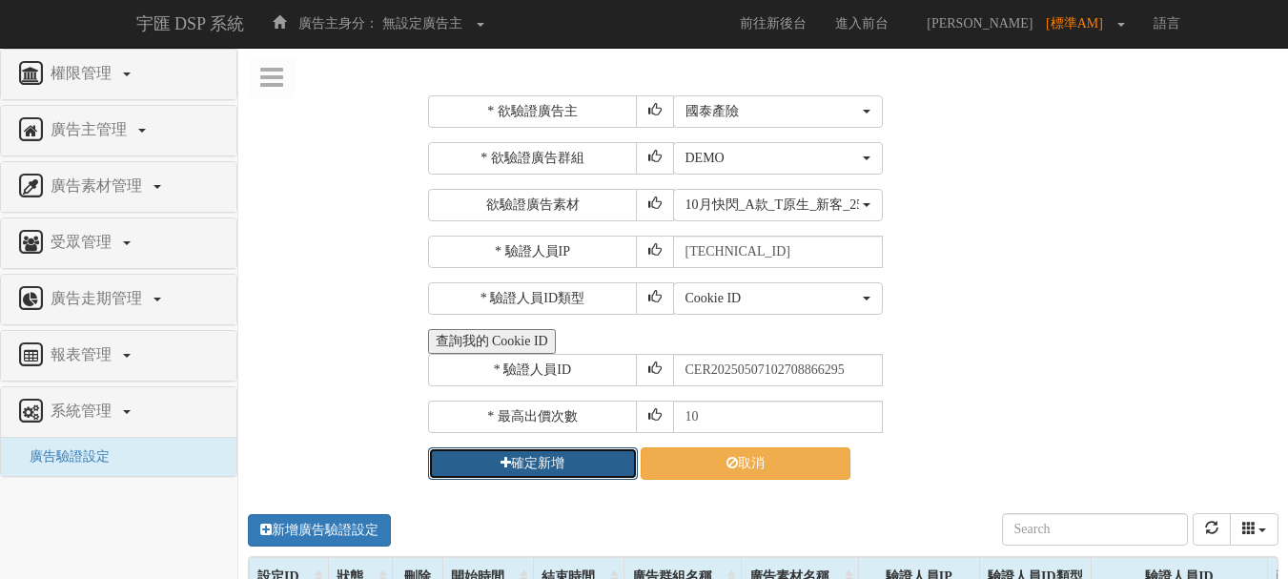
click at [556, 456] on button "確定新增" at bounding box center [533, 463] width 210 height 32
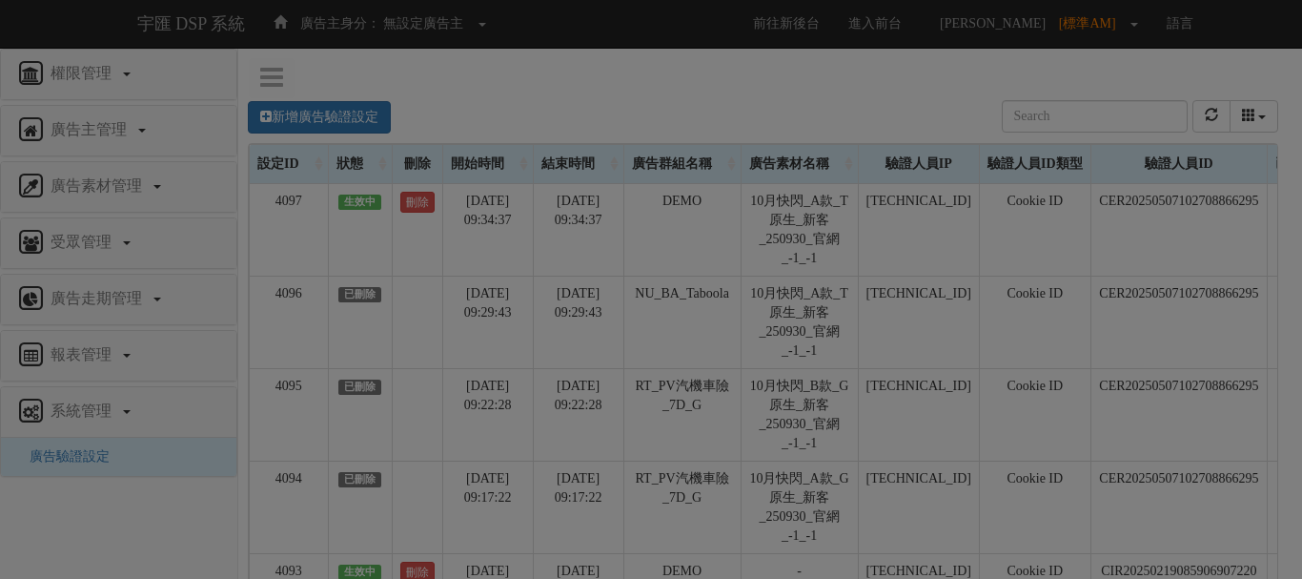
click at [867, 99] on div "Loading" at bounding box center [651, 289] width 1302 height 579
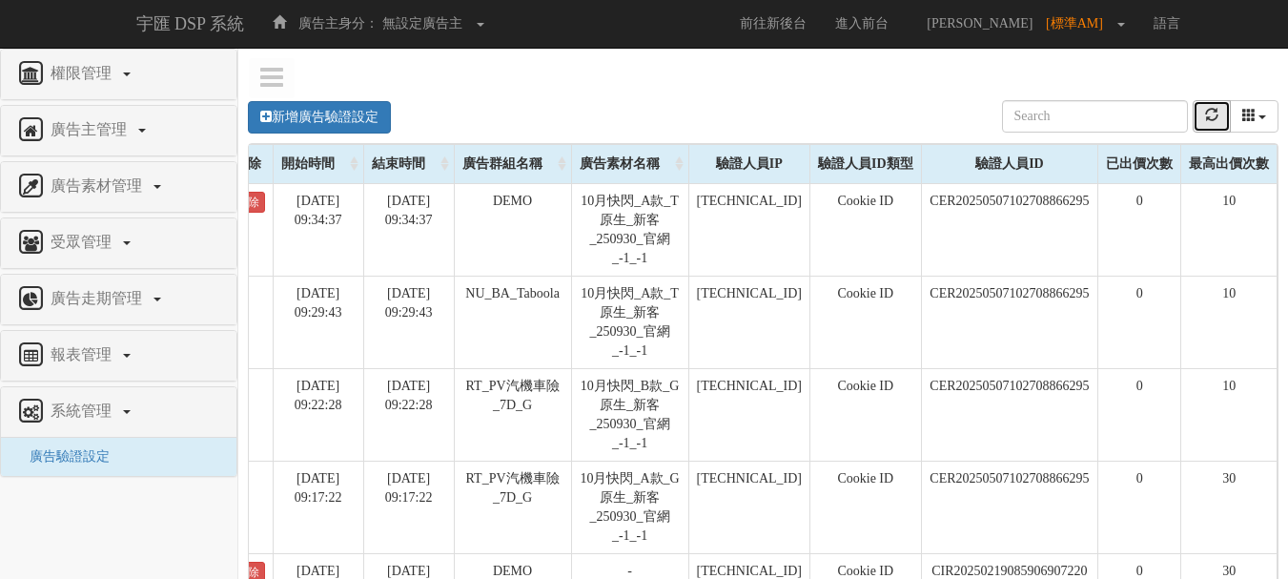
click at [1208, 111] on icon "refresh" at bounding box center [1211, 114] width 13 height 13
click at [1203, 111] on button "refresh" at bounding box center [1212, 116] width 38 height 32
click at [1216, 119] on icon "refresh" at bounding box center [1211, 114] width 13 height 13
click at [1211, 115] on div "新增廣告驗證設定 設定ID 狀態 刪除 開始時間 結束時間 廣告主ID 廣告主名稱 廣告走期ID 廣告走期名稱 廣告群組ID 廣告群組名稱 廣告素材 廣告素材…" at bounding box center [763, 117] width 1031 height 52
click at [1211, 115] on icon "refresh" at bounding box center [1211, 114] width 13 height 13
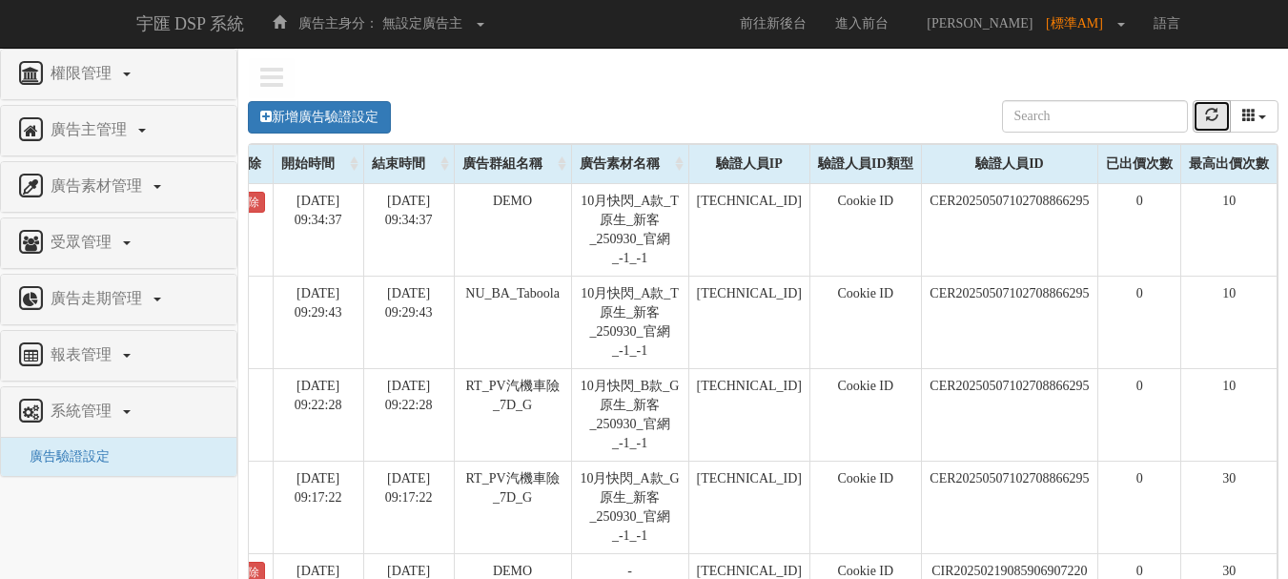
click at [1202, 115] on button "refresh" at bounding box center [1212, 116] width 38 height 32
click at [1216, 115] on icon "refresh" at bounding box center [1211, 114] width 13 height 13
click at [646, 72] on div "新增廣告驗證設定 設定ID 狀態 刪除 開始時間 結束時間 廣告主ID 廣告主名稱 廣告走期ID 廣告走期名稱 廣告群組ID 廣告群組名稱 廣告素材 廣告素材…" at bounding box center [763, 441] width 1021 height 758
click at [1218, 115] on icon "refresh" at bounding box center [1211, 114] width 13 height 13
click at [286, 108] on link "新增廣告驗證設定" at bounding box center [319, 117] width 143 height 32
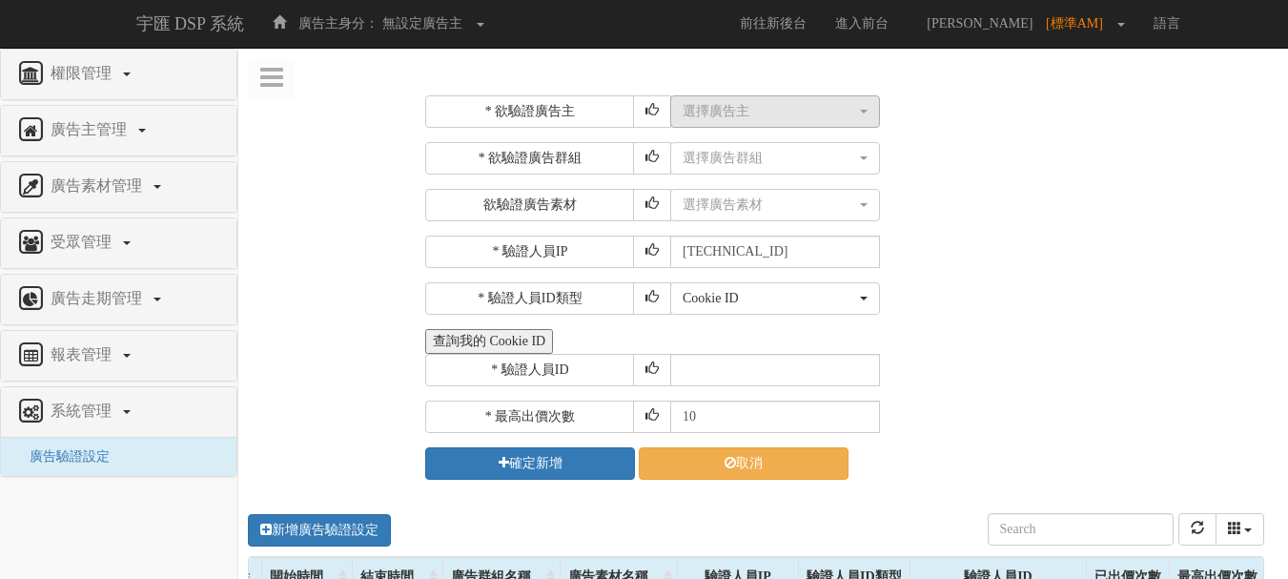
scroll to position [0, 167]
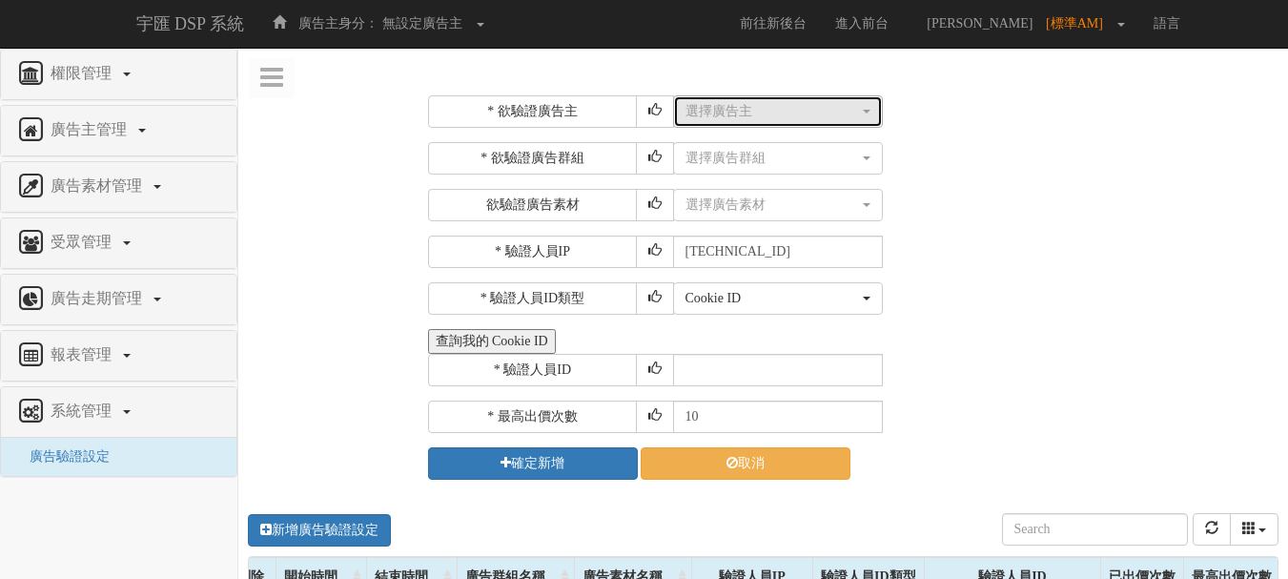
click at [770, 113] on div "選擇廣告主" at bounding box center [773, 111] width 174 height 19
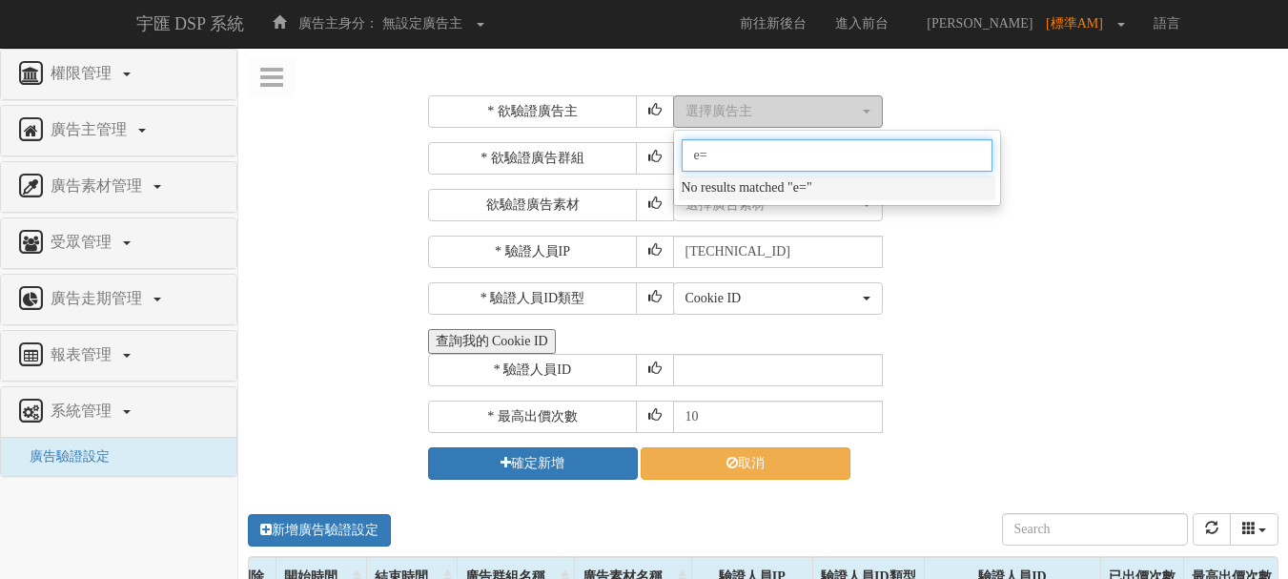
type input "e"
type input "國泰"
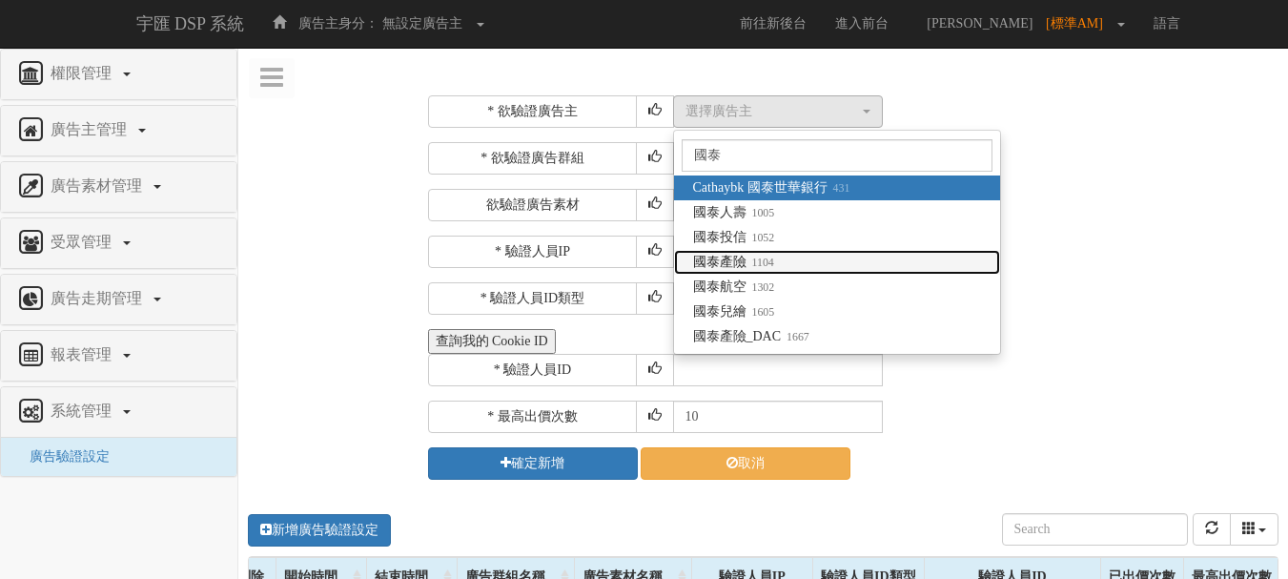
click at [746, 271] on span "國泰產險 1104" at bounding box center [733, 262] width 81 height 19
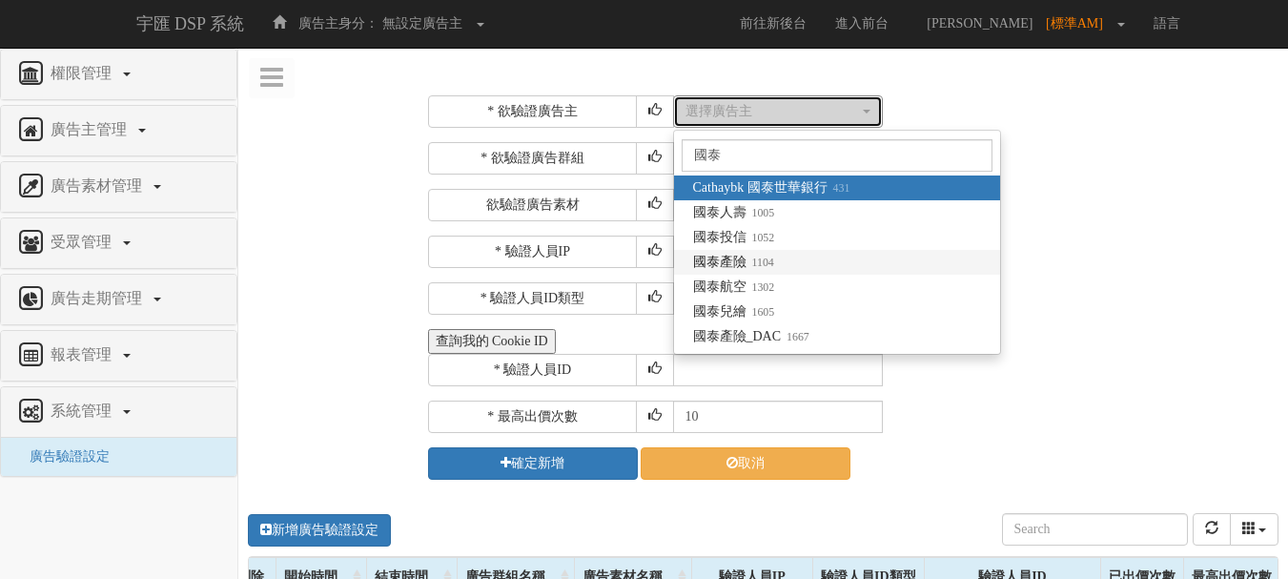
select select "1104"
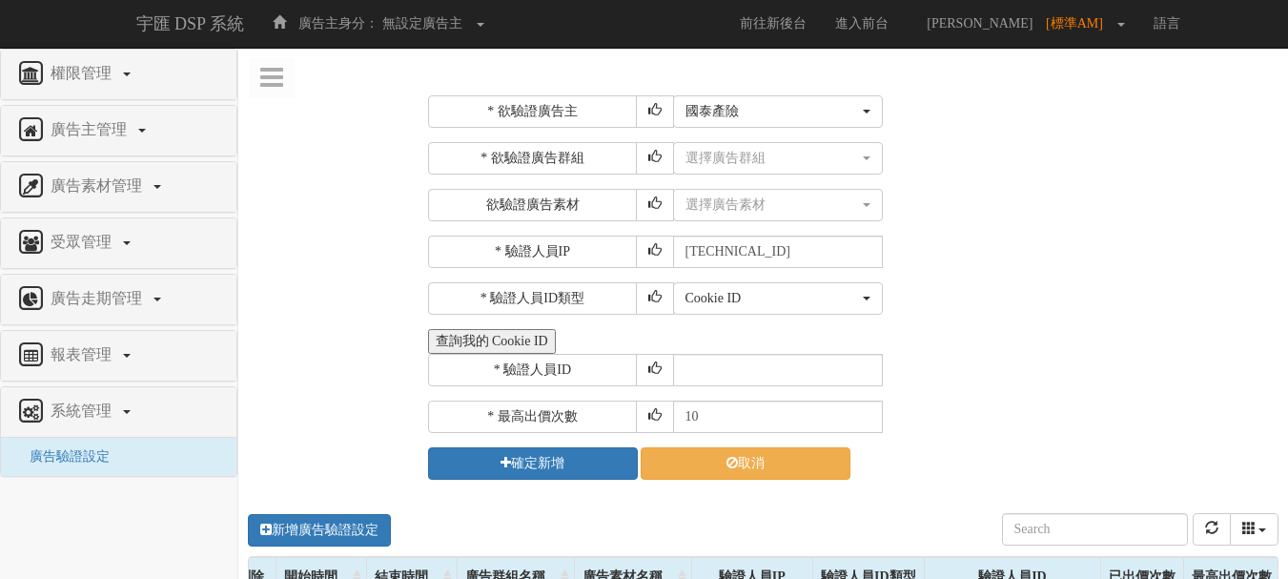
click at [1188, 198] on div "選擇廣告素材 不指定素材 12月限時活動_1206_Banner_300_250 12月限時活動_1206_Banner_728_90 12月限時活動_120…" at bounding box center [974, 205] width 602 height 32
click at [812, 166] on div "選擇廣告群組" at bounding box center [773, 158] width 174 height 19
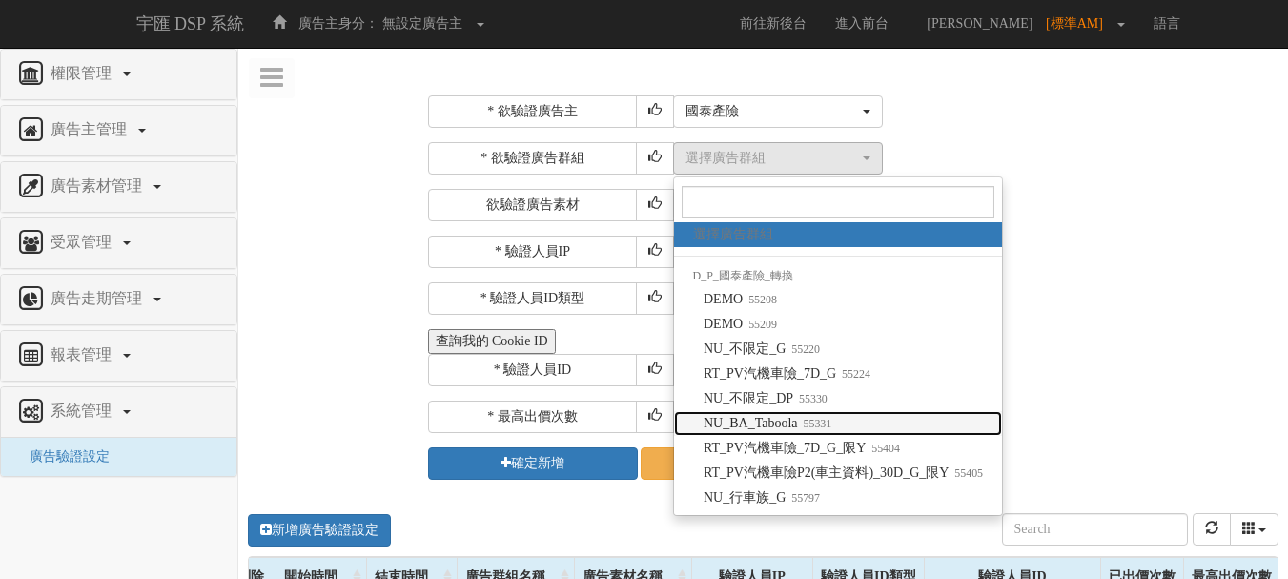
click at [780, 426] on span "NU_BA_Taboola 55331" at bounding box center [768, 423] width 128 height 19
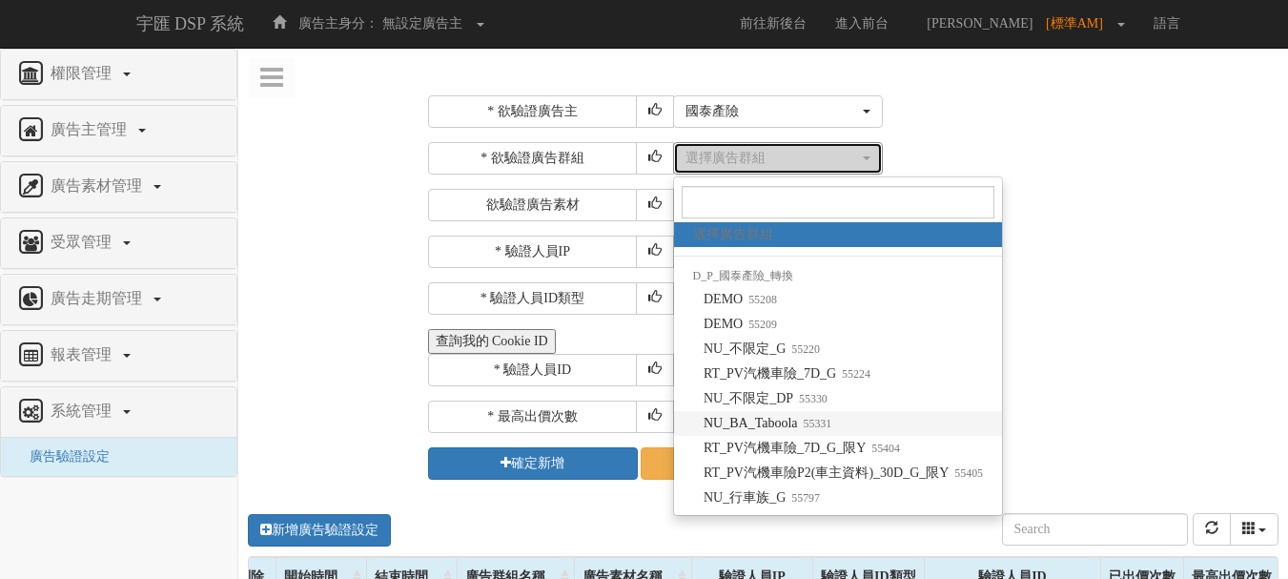
select select "55331"
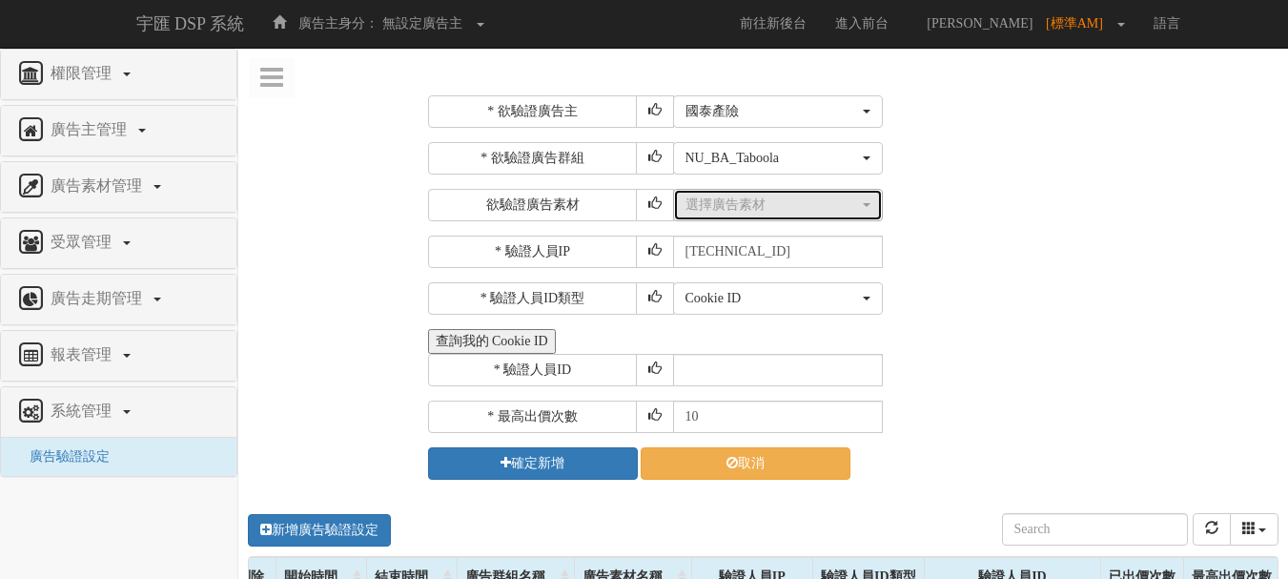
click at [807, 205] on div "選擇廣告素材" at bounding box center [773, 204] width 174 height 19
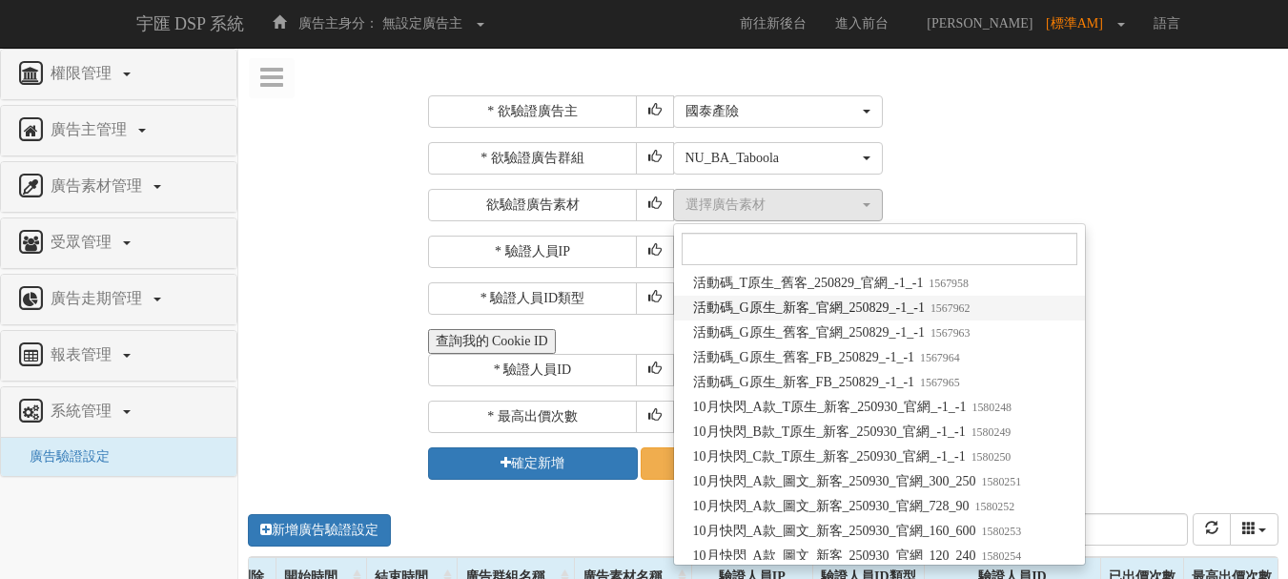
scroll to position [128162, 0]
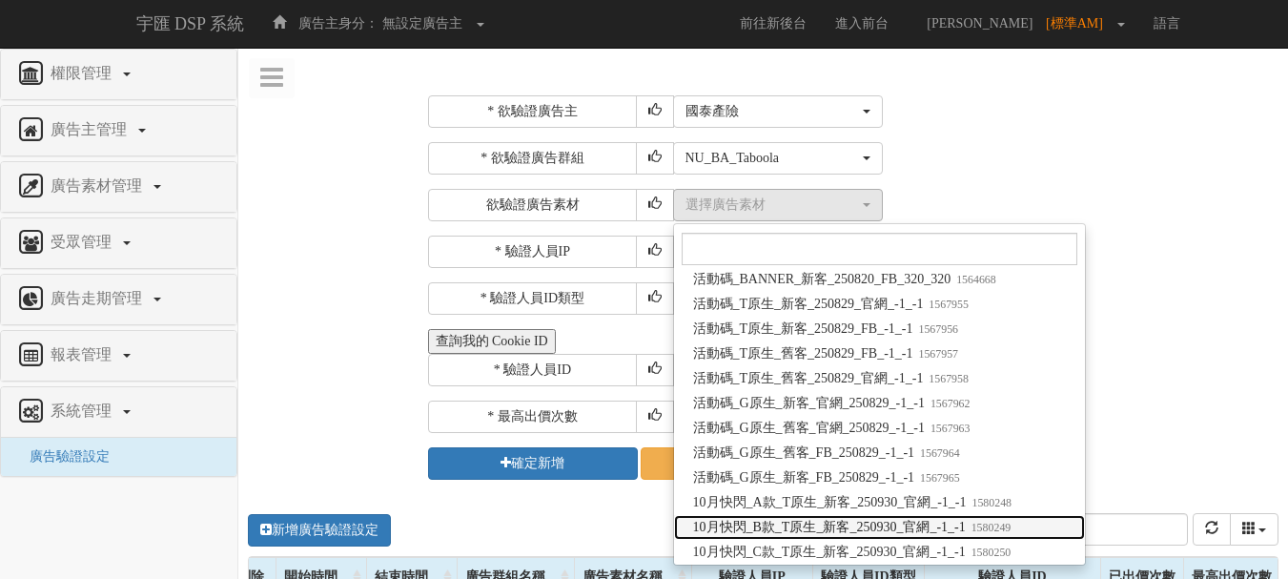
click at [806, 519] on span "10月快閃_B款_T原生_新客_250930_官網_-1_-1 1580249" at bounding box center [852, 527] width 318 height 19
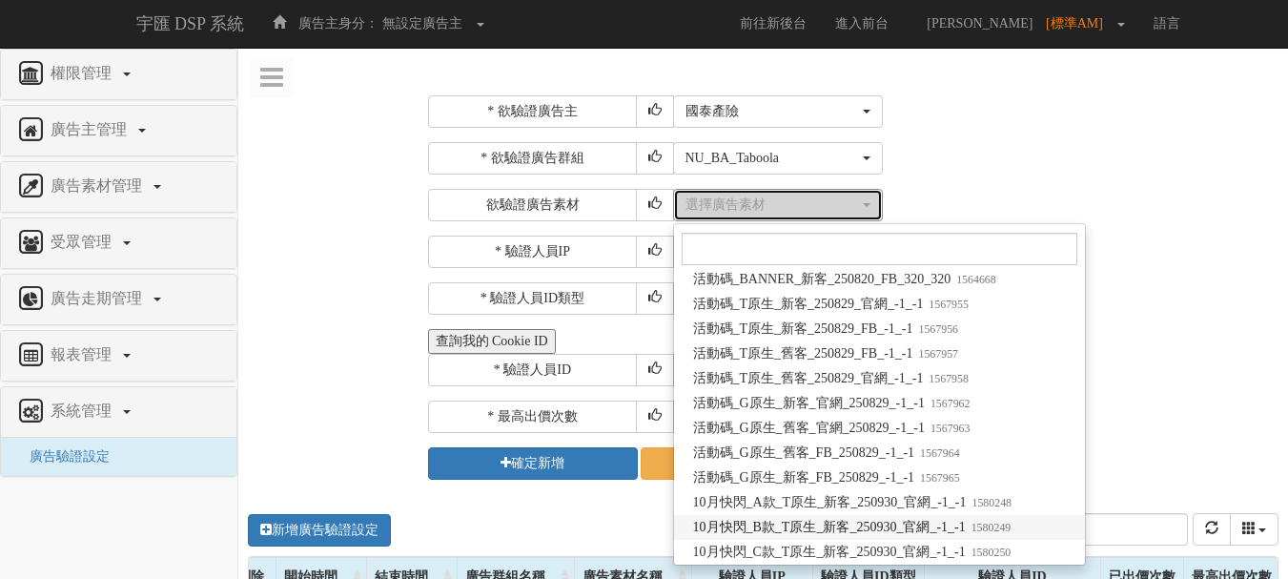
select select "1580249"
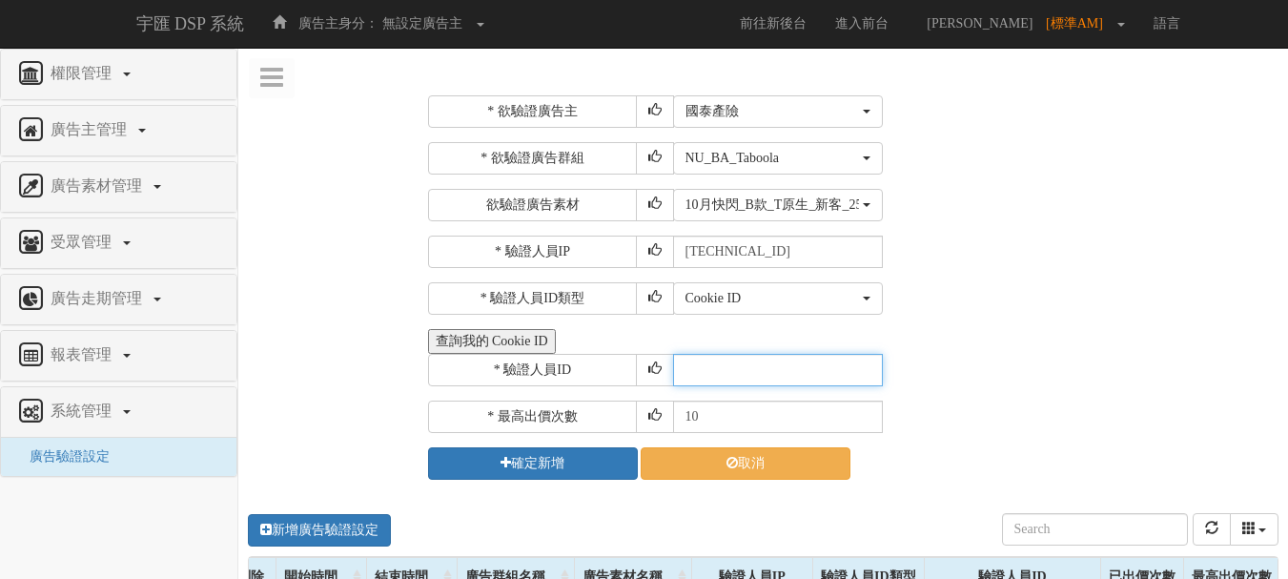
click at [759, 369] on input "text" at bounding box center [778, 370] width 210 height 32
type input "CER20250507102708866295"
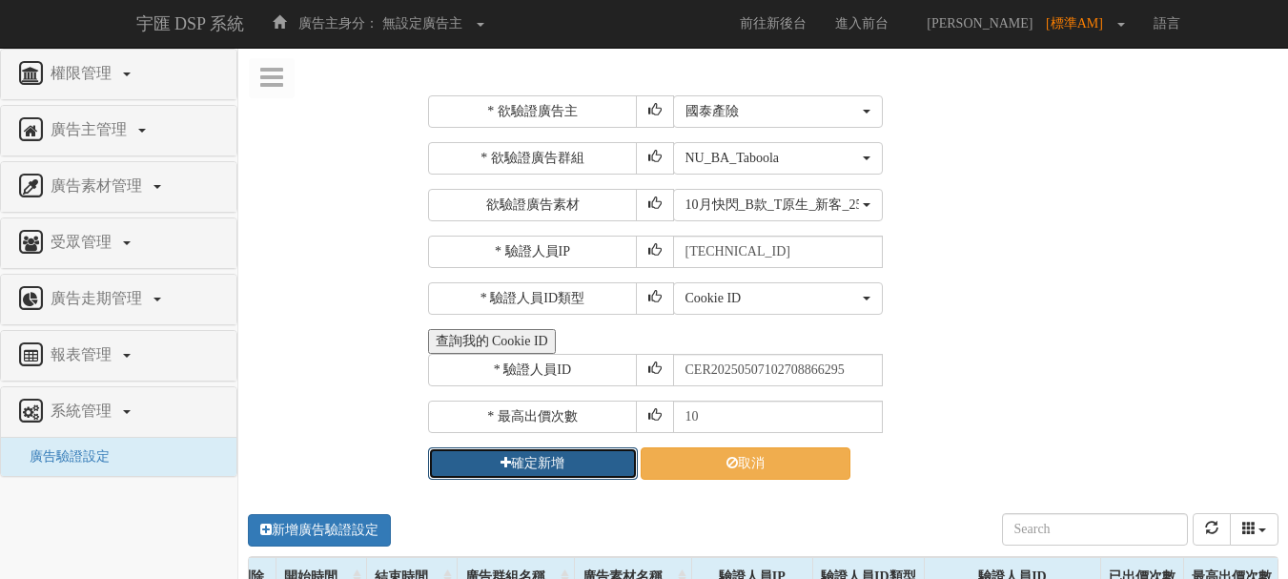
click at [553, 474] on button "確定新增" at bounding box center [533, 463] width 210 height 32
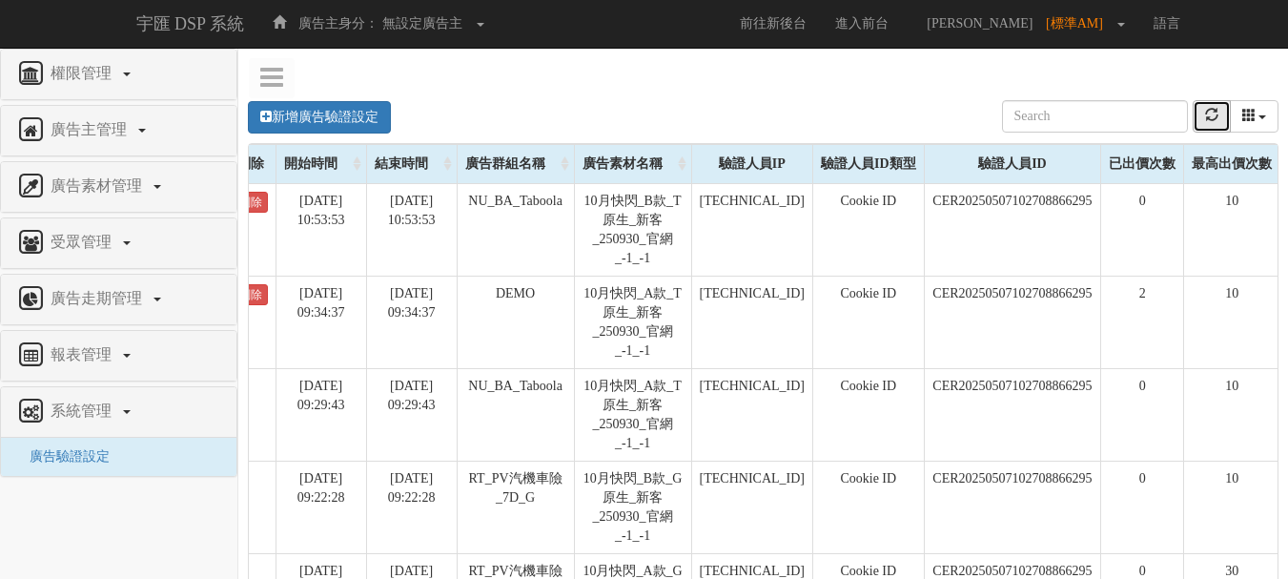
click at [1206, 123] on button "refresh" at bounding box center [1212, 116] width 38 height 32
click at [1211, 103] on button "refresh" at bounding box center [1212, 116] width 38 height 32
click at [348, 122] on link "新增廣告驗證設定" at bounding box center [319, 117] width 143 height 32
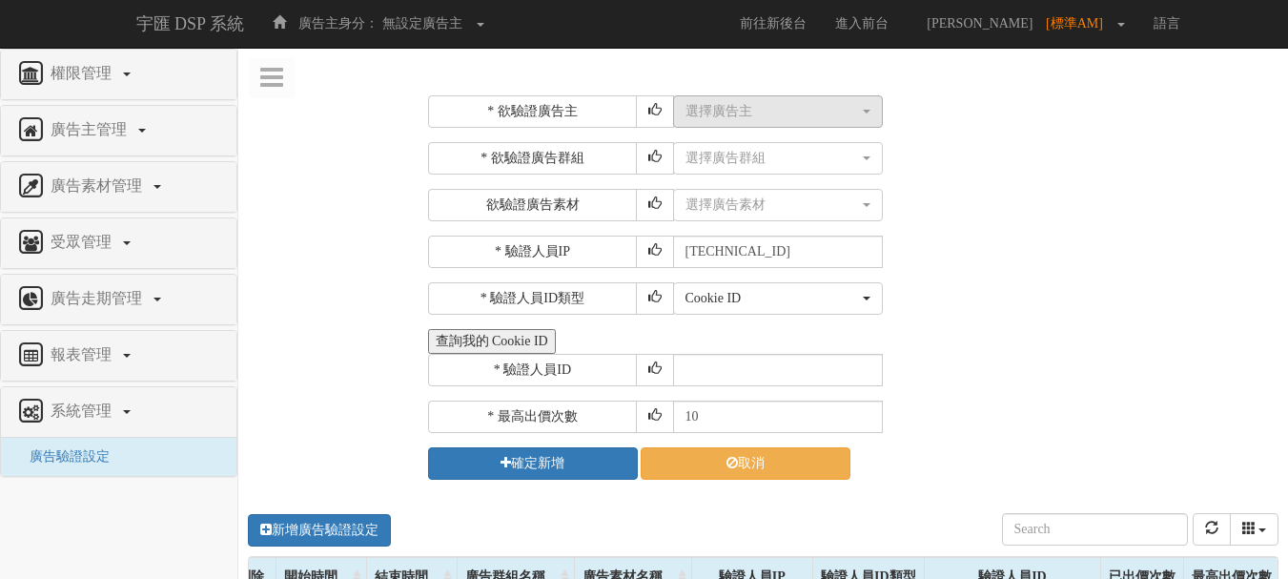
drag, startPoint x: 751, startPoint y: 81, endPoint x: 750, endPoint y: 102, distance: 21.0
click at [752, 84] on div "* 欲驗證廣告主 選擇廣告主 特力+ 科技紫薇網 Momo Uniqlo EFShop 樂天 屈臣氏Watsons sinyi 信義房屋 S2_Brands白…" at bounding box center [851, 287] width 875 height 413
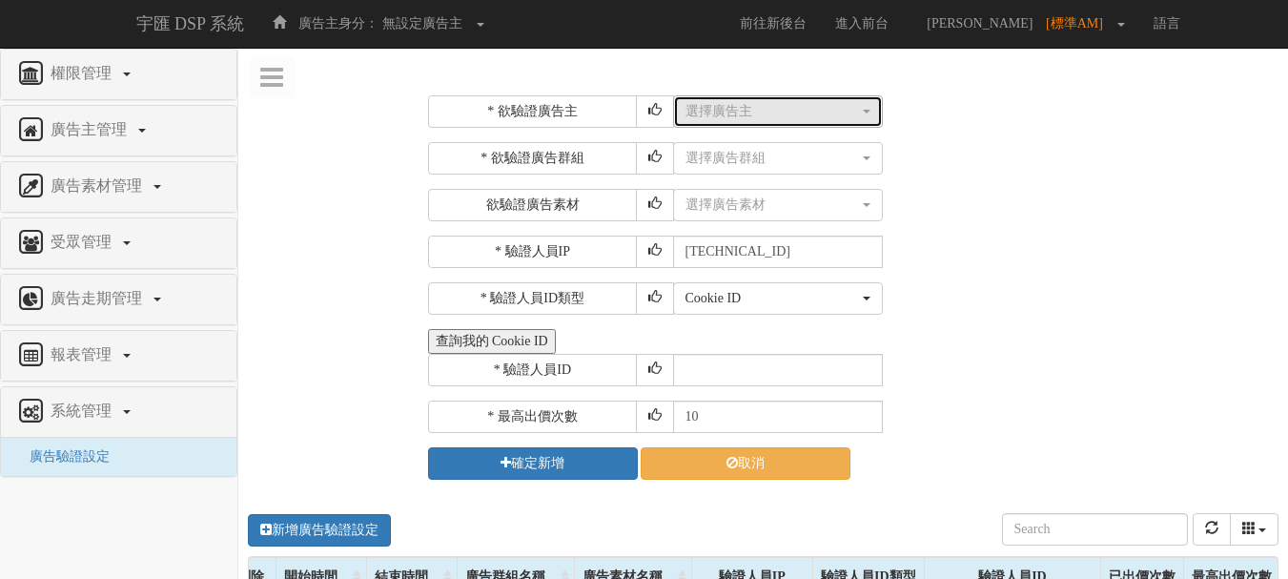
click at [750, 102] on div "選擇廣告主" at bounding box center [773, 111] width 174 height 19
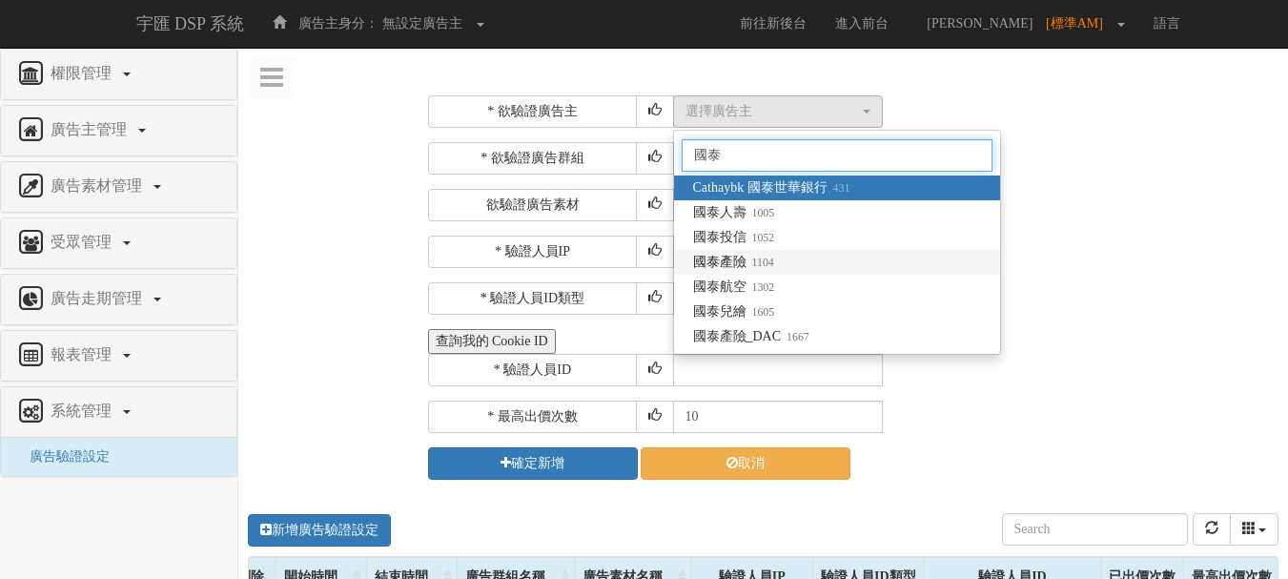
type input "國泰"
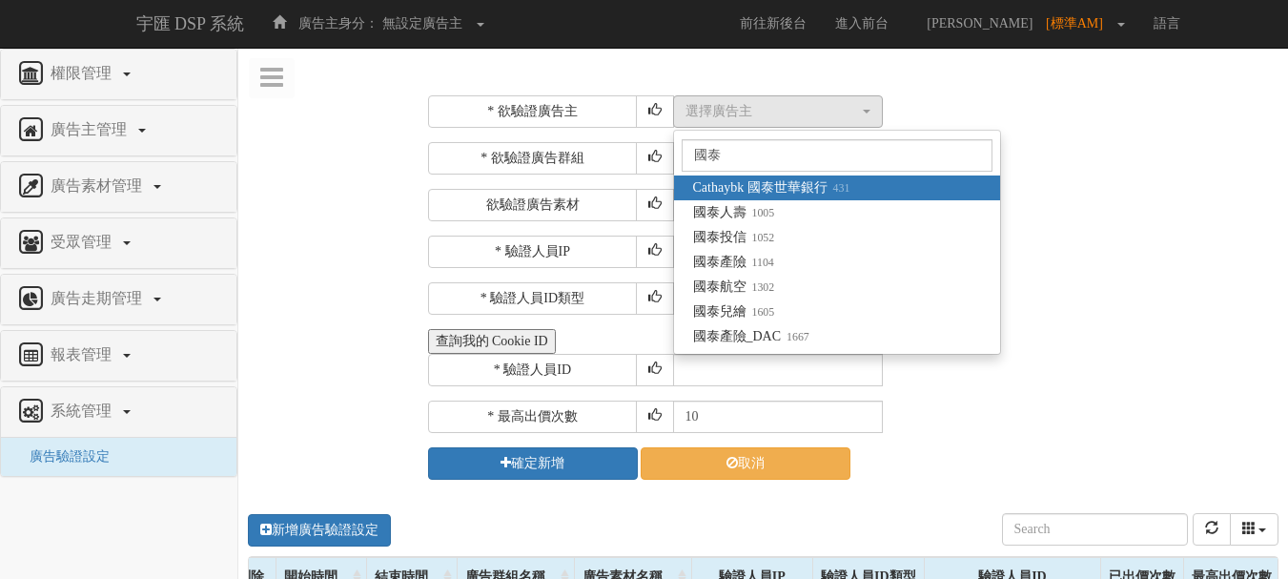
click at [760, 252] on link "國泰產險 1104" at bounding box center [837, 262] width 326 height 25
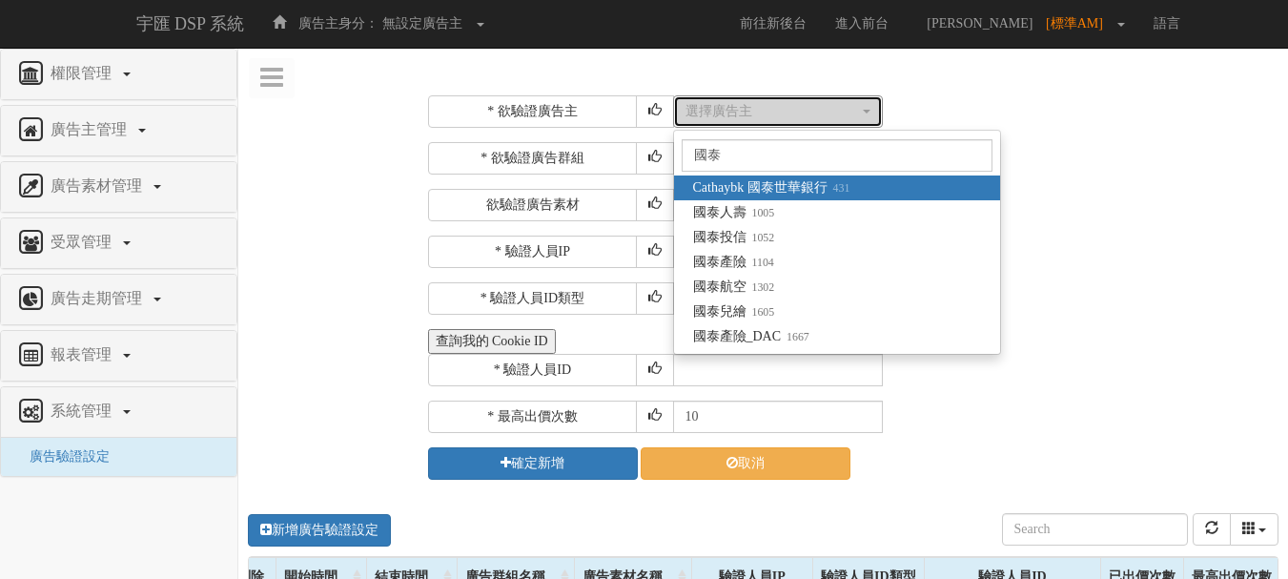
select select "1104"
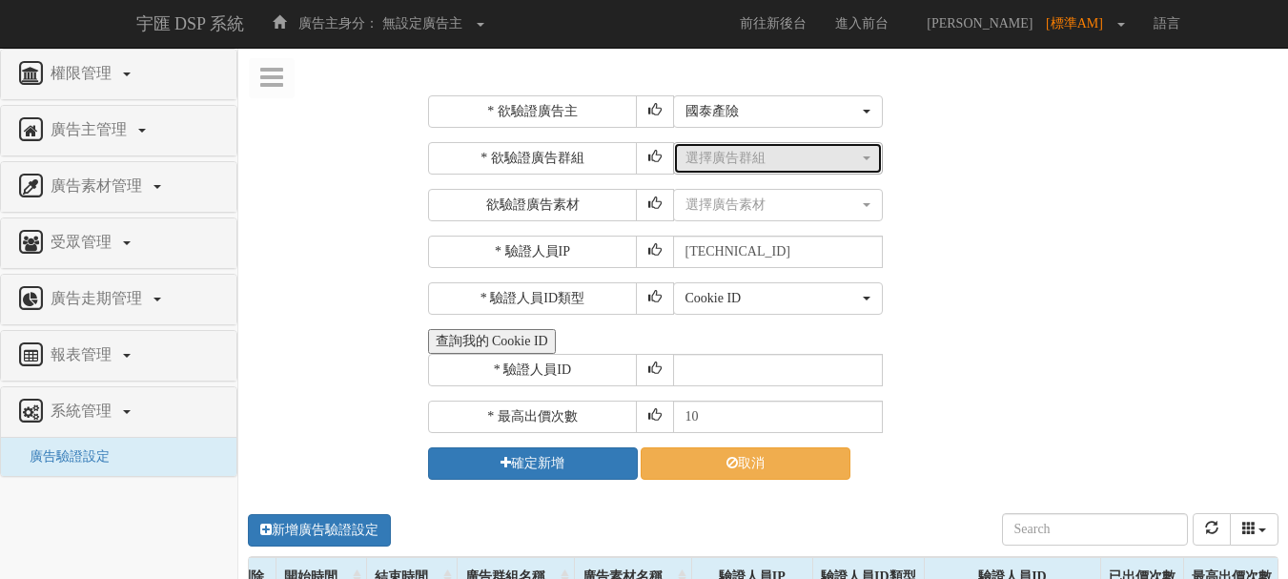
click at [738, 170] on button "選擇廣告群組" at bounding box center [778, 158] width 210 height 32
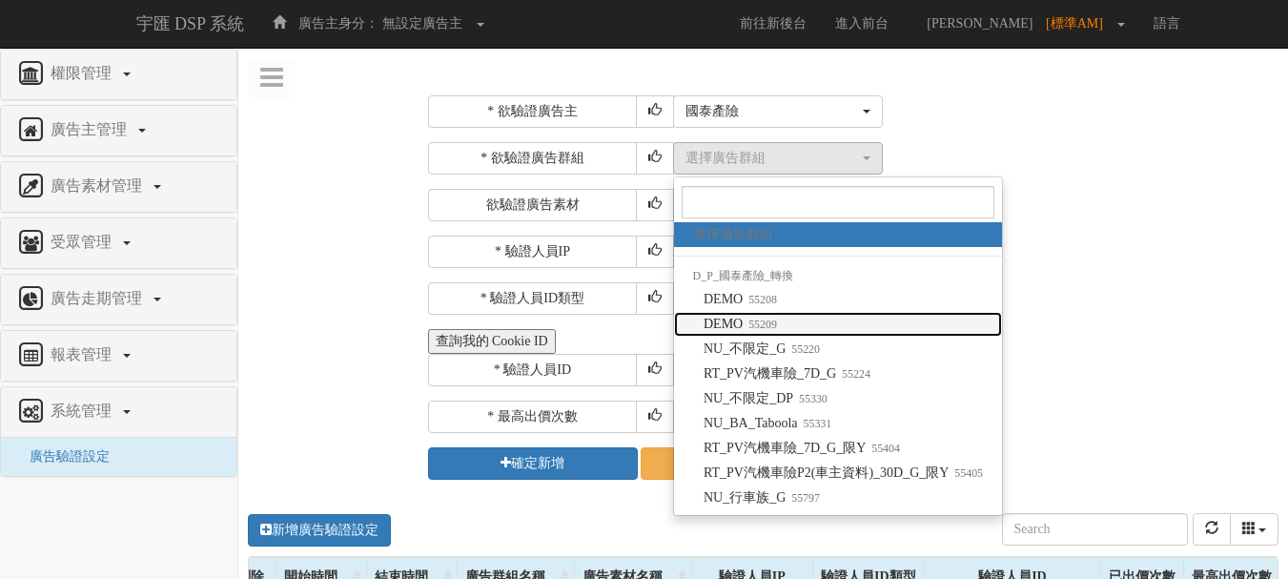
click at [772, 318] on small "55209" at bounding box center [760, 324] width 34 height 13
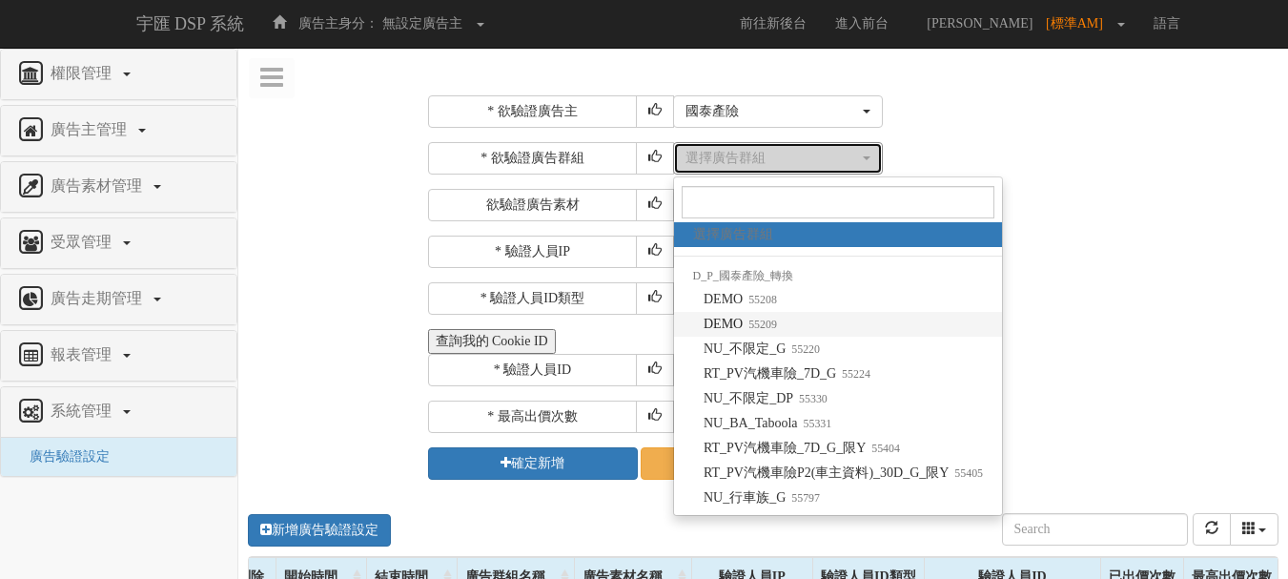
select select "55209"
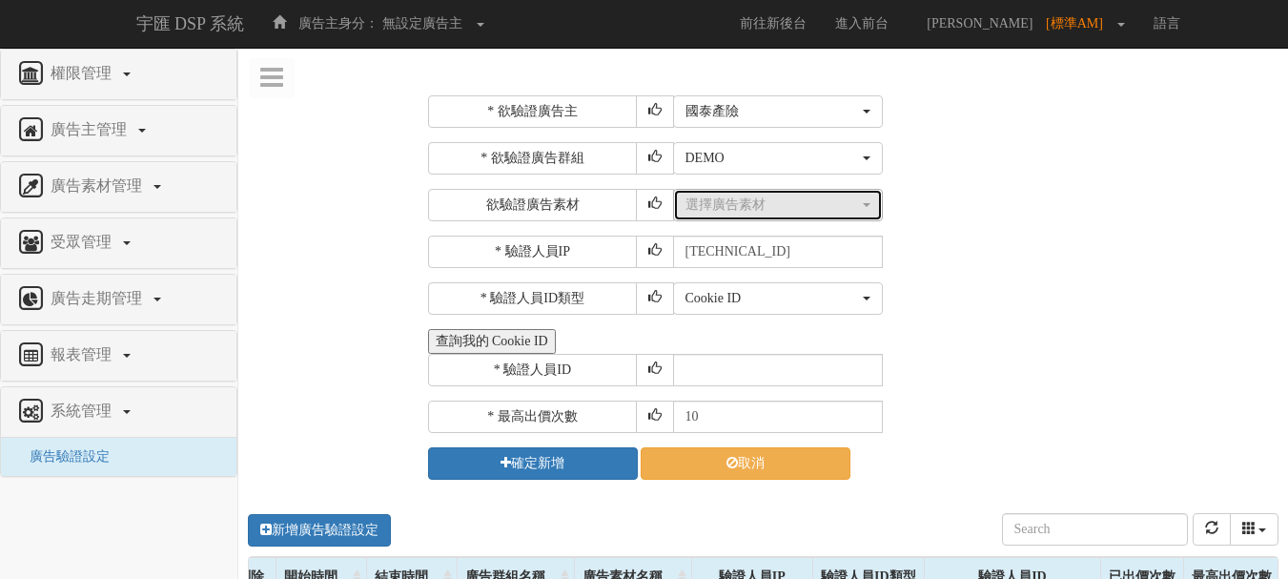
click at [748, 206] on div "選擇廣告素材" at bounding box center [773, 204] width 174 height 19
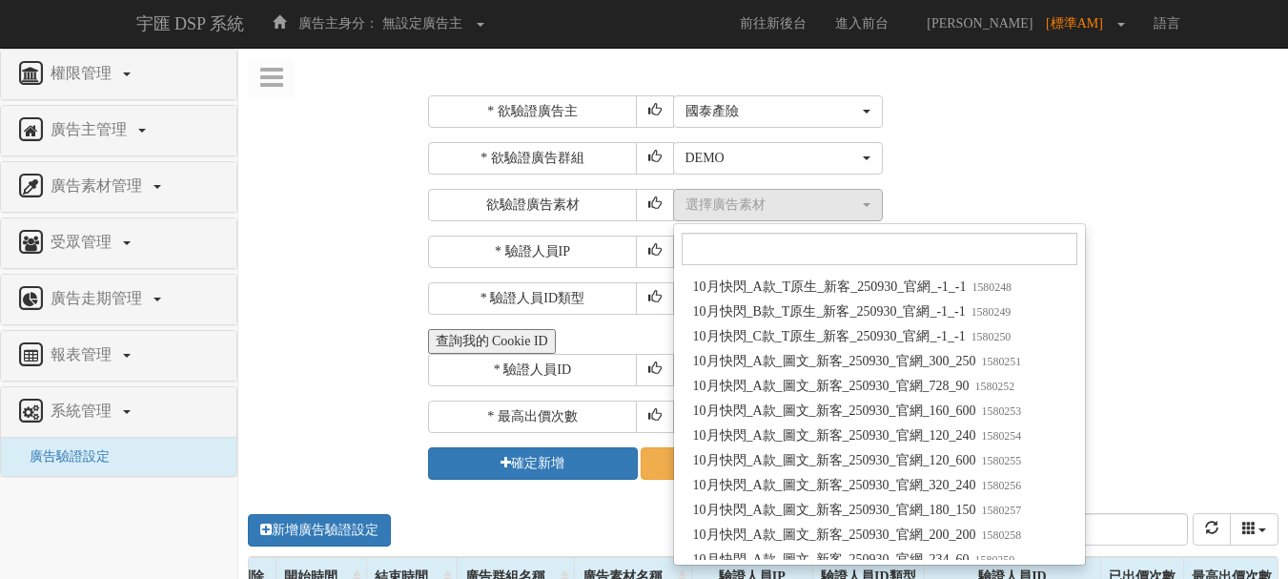
scroll to position [128382, 0]
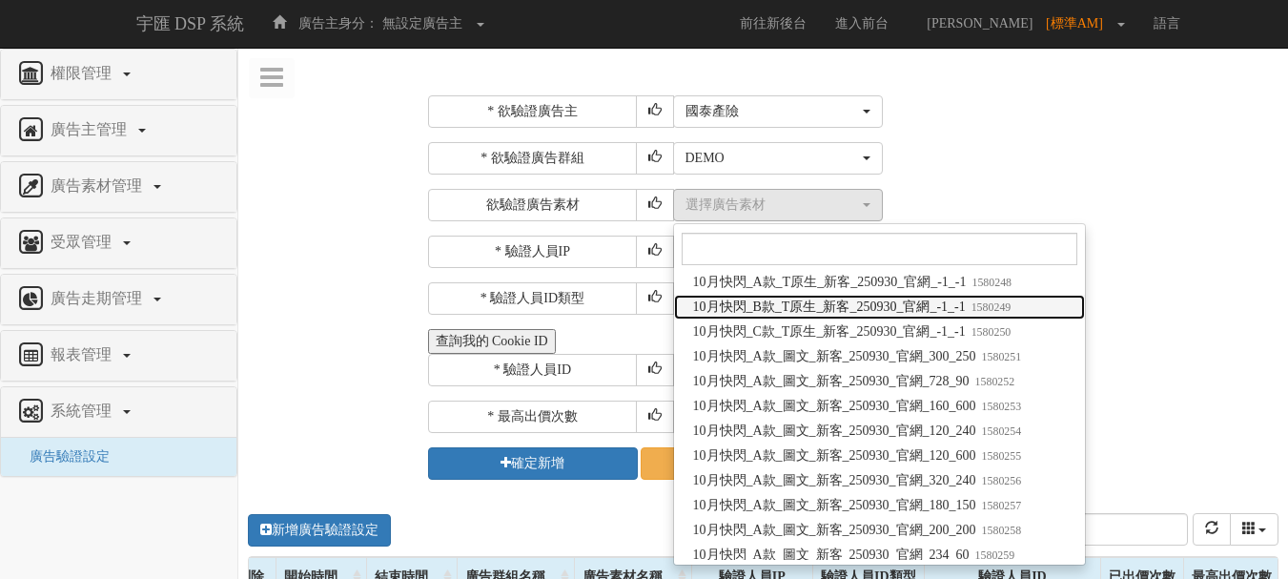
click at [808, 298] on span "10月快閃_B款_T原生_新客_250930_官網_-1_-1 1580249" at bounding box center [852, 306] width 318 height 19
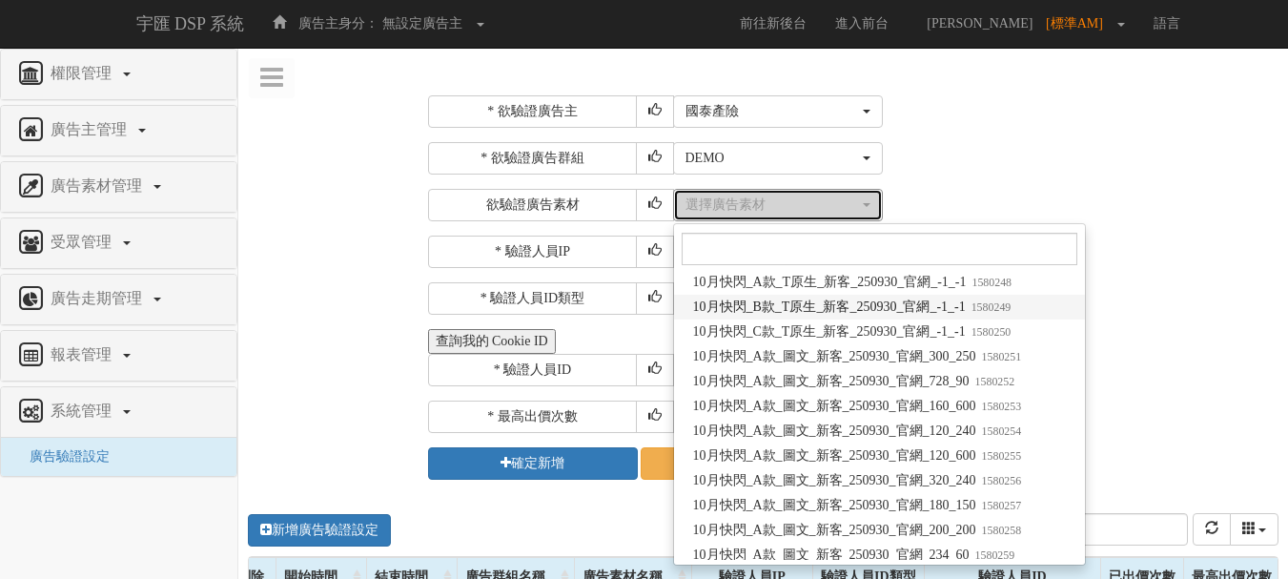
select select "1580249"
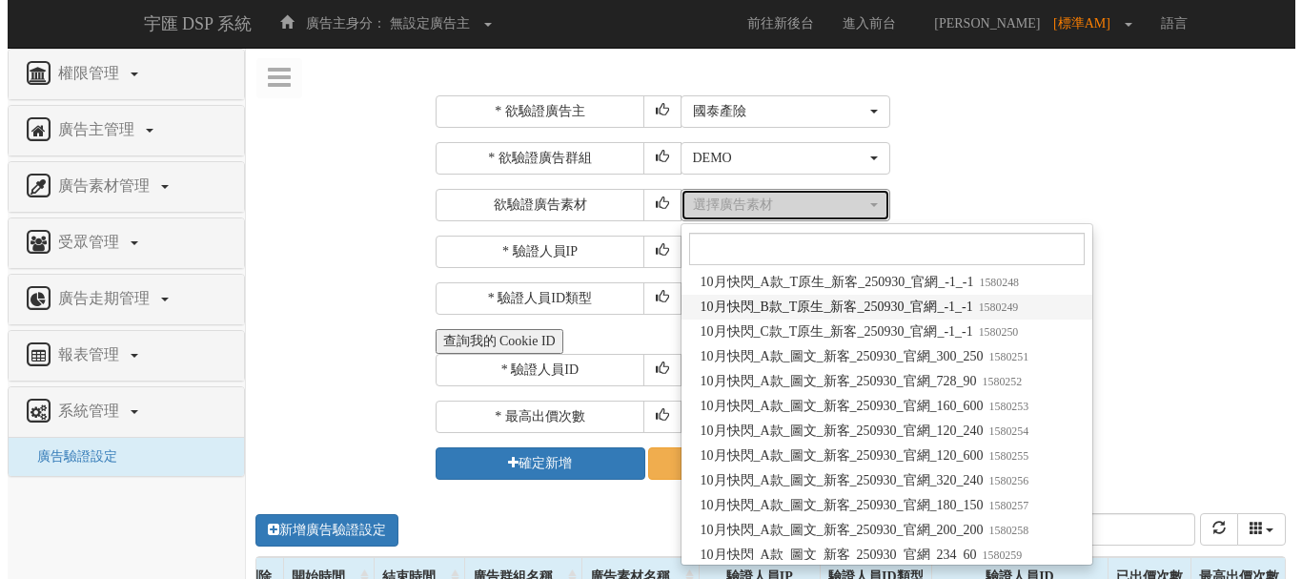
scroll to position [0, 0]
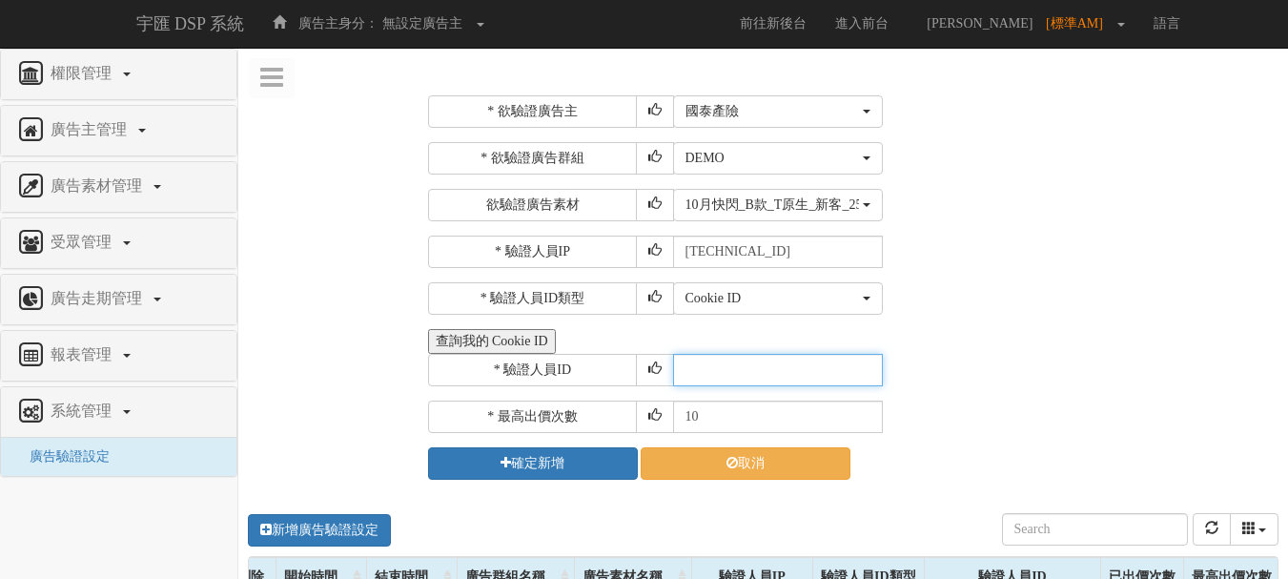
click at [728, 372] on input "text" at bounding box center [778, 370] width 210 height 32
type input "CER20250507102708866295"
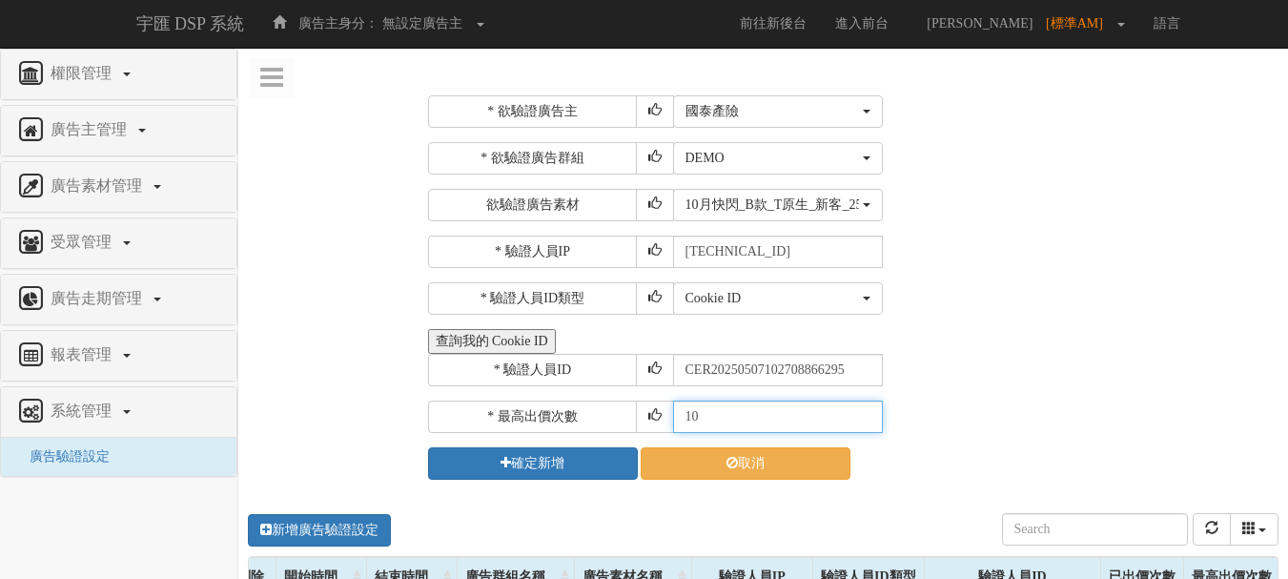
drag, startPoint x: 695, startPoint y: 417, endPoint x: 703, endPoint y: 400, distance: 17.9
click at [694, 417] on input "10" at bounding box center [778, 416] width 210 height 32
type input "30"
click at [428, 329] on button "查詢我的 Cookie ID" at bounding box center [492, 341] width 128 height 25
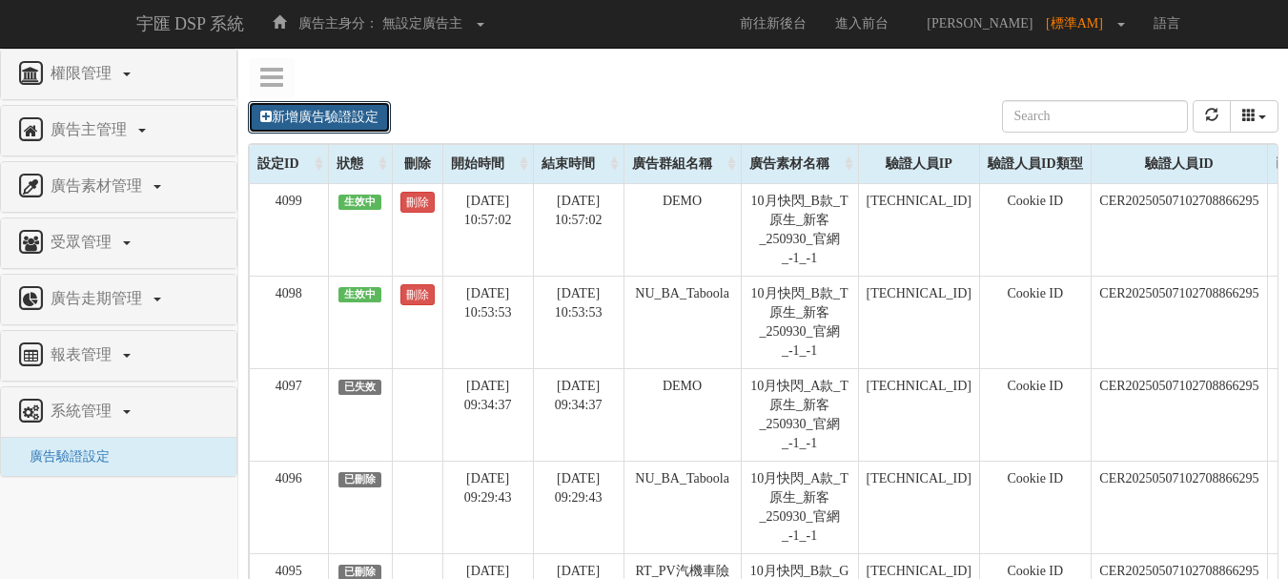
click at [372, 122] on link "新增廣告驗證設定" at bounding box center [319, 117] width 143 height 32
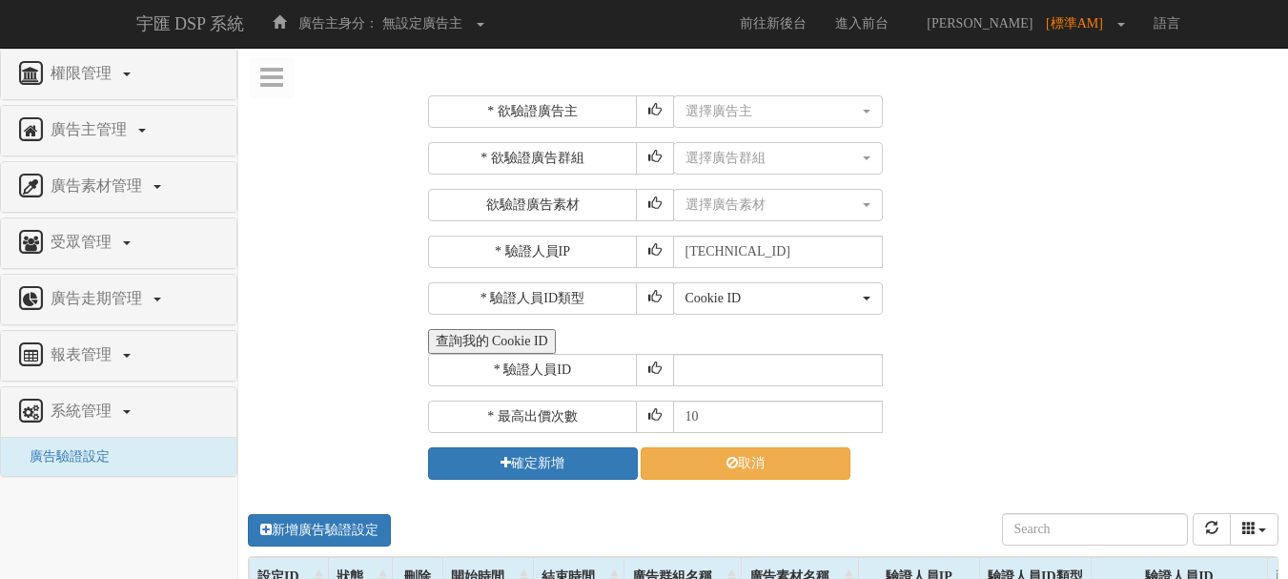
click at [1047, 234] on div "* 欲驗證廣告主 選擇廣告主 特力+ 科技紫薇網 Momo Uniqlo EFShop 樂天 屈臣氏Watsons sinyi 信義房屋 S2_Brands白…" at bounding box center [851, 287] width 847 height 384
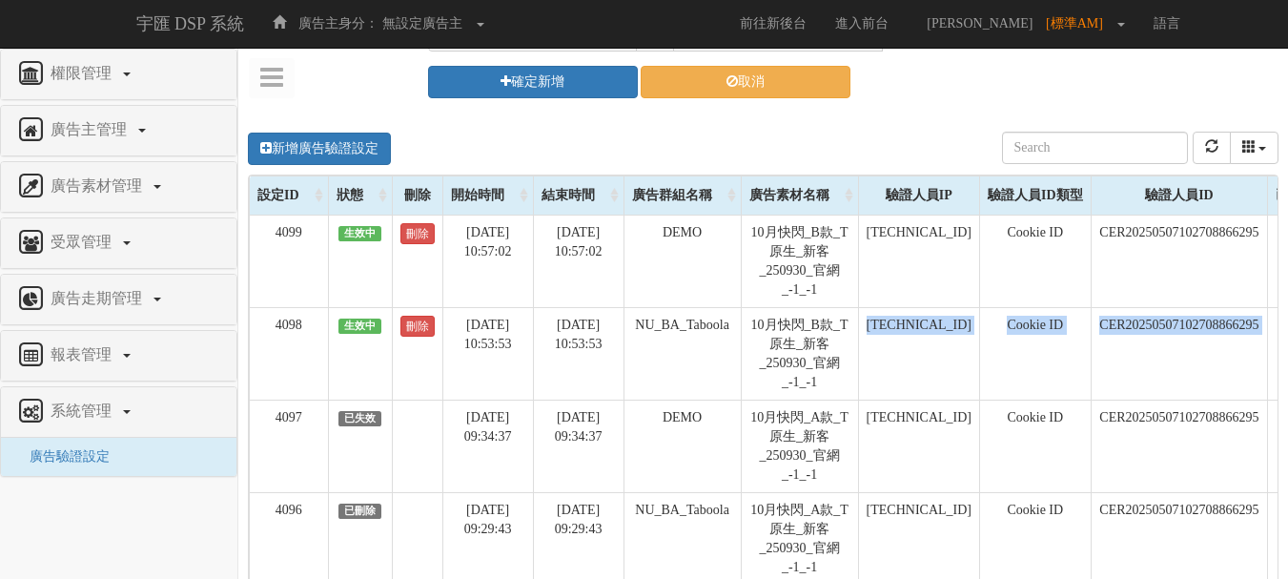
scroll to position [0, 181]
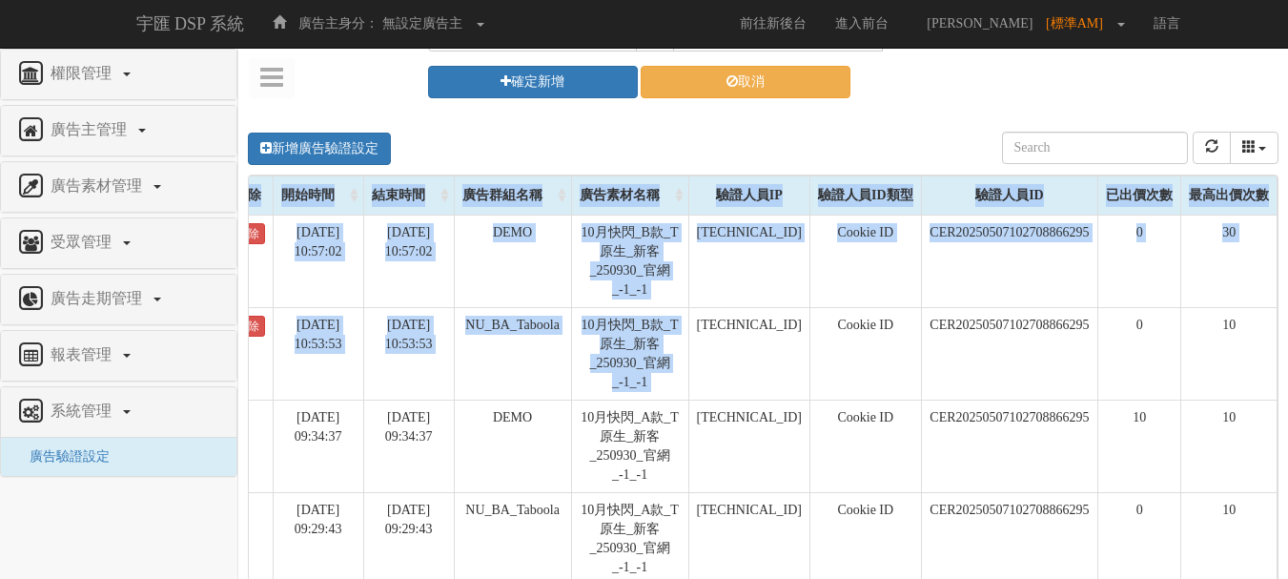
drag, startPoint x: 873, startPoint y: 312, endPoint x: 1301, endPoint y: 322, distance: 428.2
click at [1287, 322] on html "宇匯 DSP 系統 廣告主身分： 無設定廣告主 無設定廣告主 [001] CoreTeam測試用1 [002] CoreTeam測試用2-LineApp [0…" at bounding box center [644, 337] width 1288 height 1437
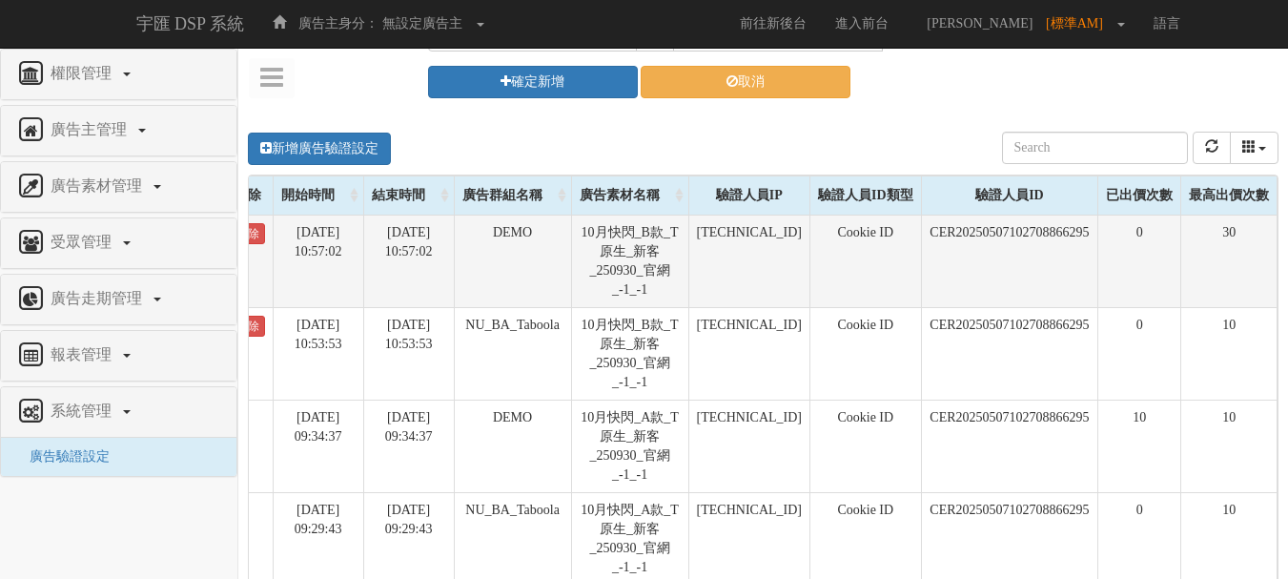
click at [968, 297] on td "CER20250507102708866295" at bounding box center [1009, 261] width 177 height 92
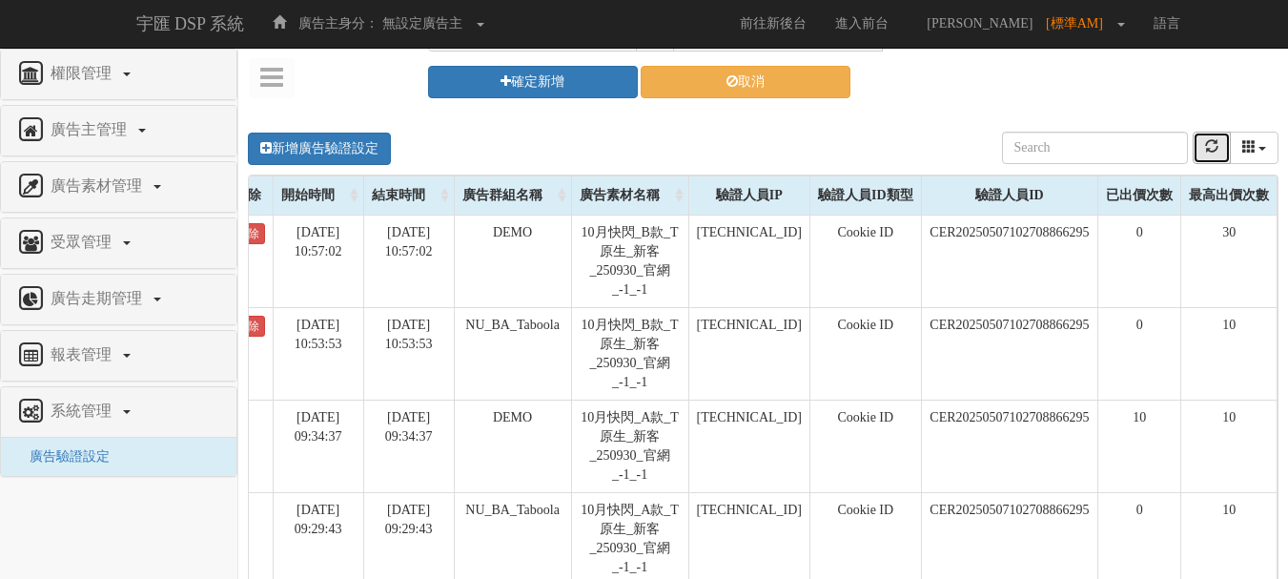
click at [1197, 150] on button "refresh" at bounding box center [1212, 148] width 38 height 32
click at [1215, 151] on icon "refresh" at bounding box center [1211, 145] width 13 height 13
click at [1205, 146] on icon "refresh" at bounding box center [1211, 145] width 13 height 13
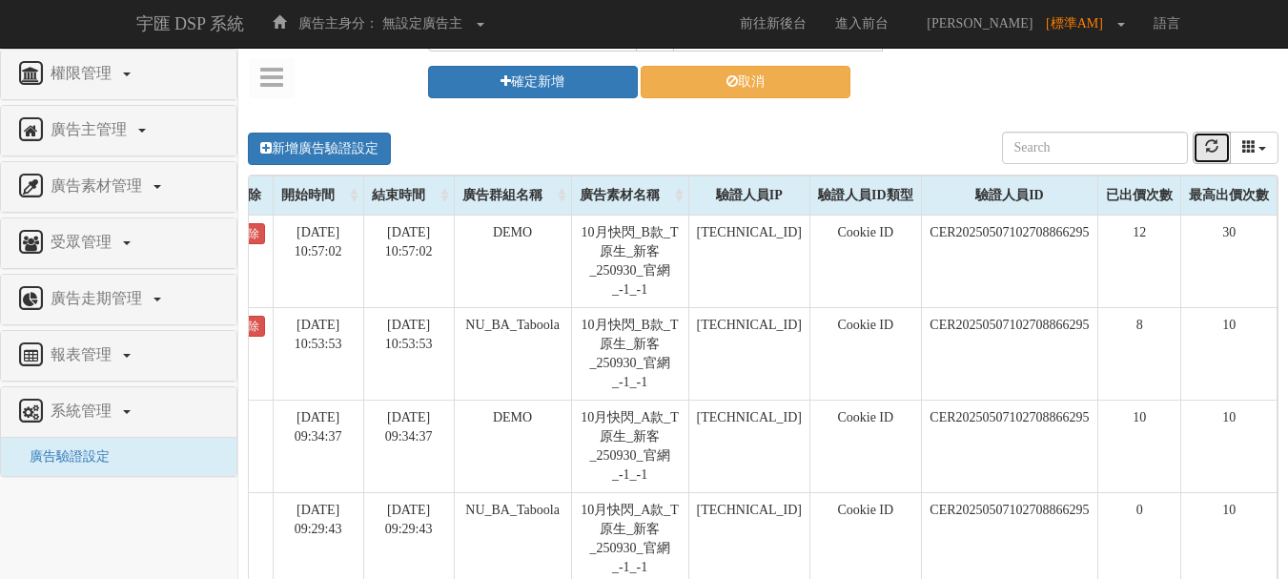
click at [1215, 147] on icon "refresh" at bounding box center [1211, 145] width 13 height 13
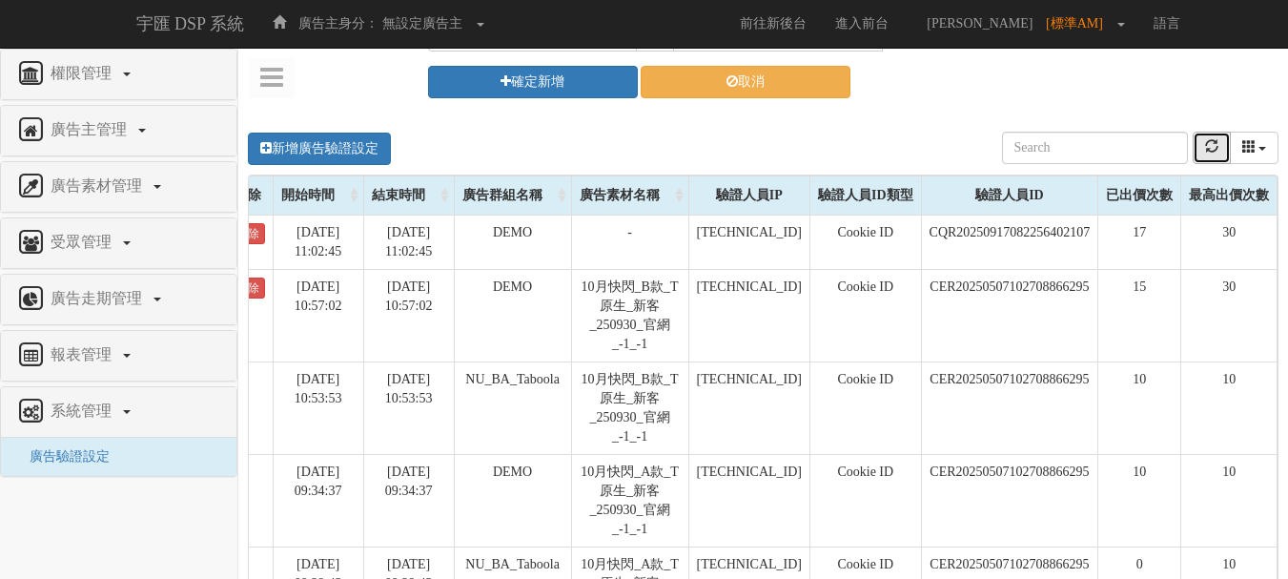
click at [1205, 147] on icon "refresh" at bounding box center [1211, 145] width 13 height 13
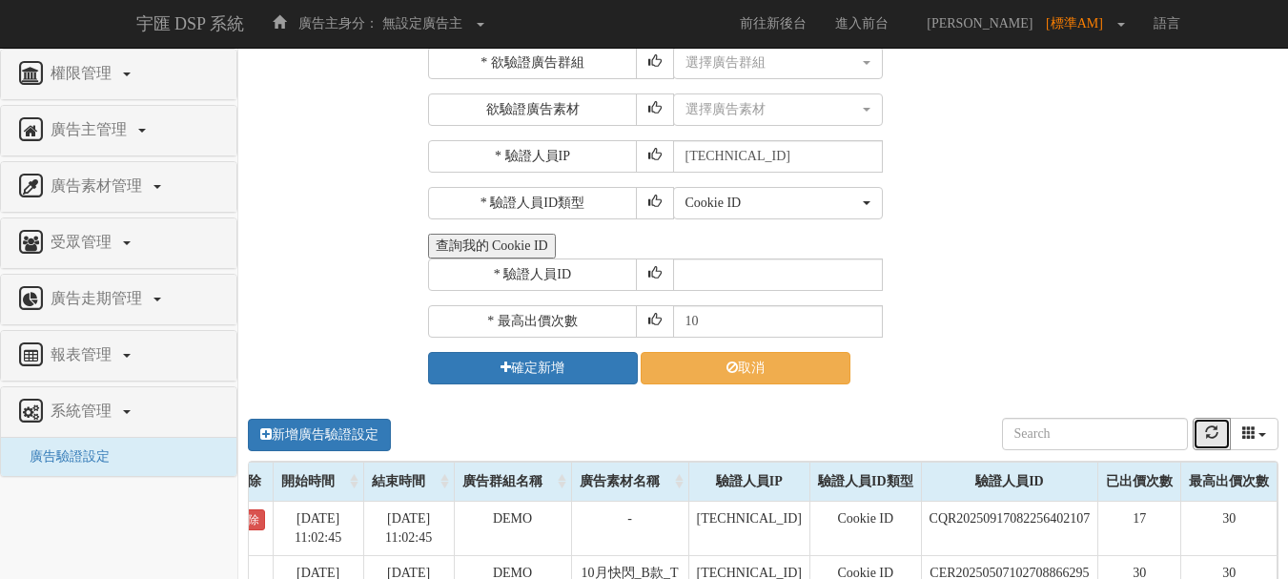
scroll to position [0, 0]
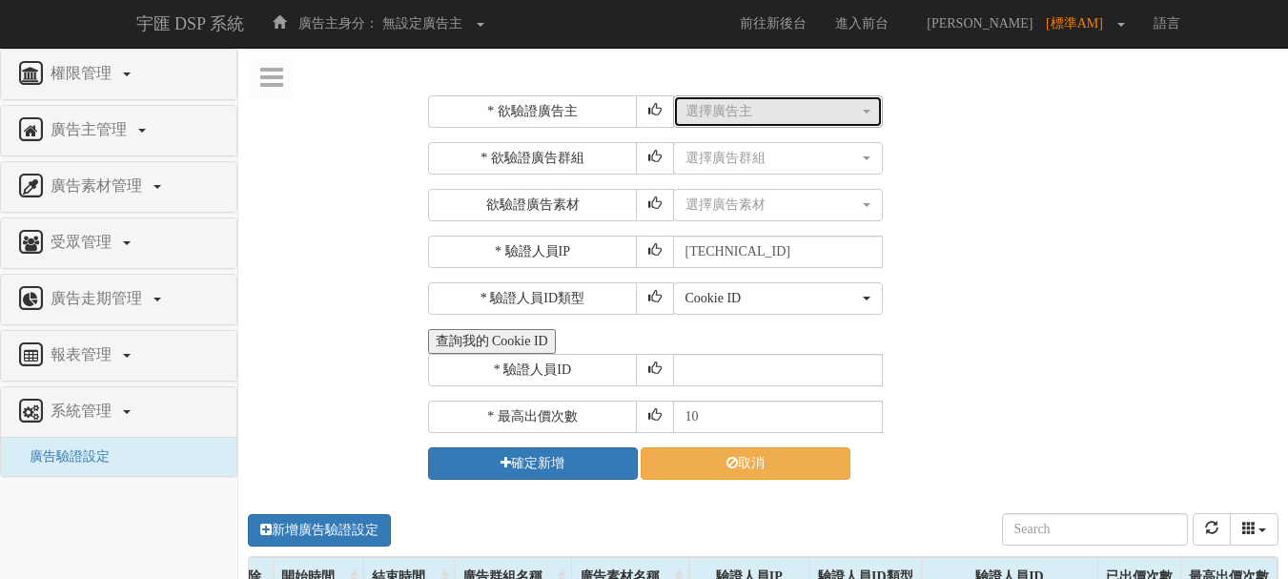
click at [738, 127] on button "選擇廣告主" at bounding box center [778, 111] width 210 height 32
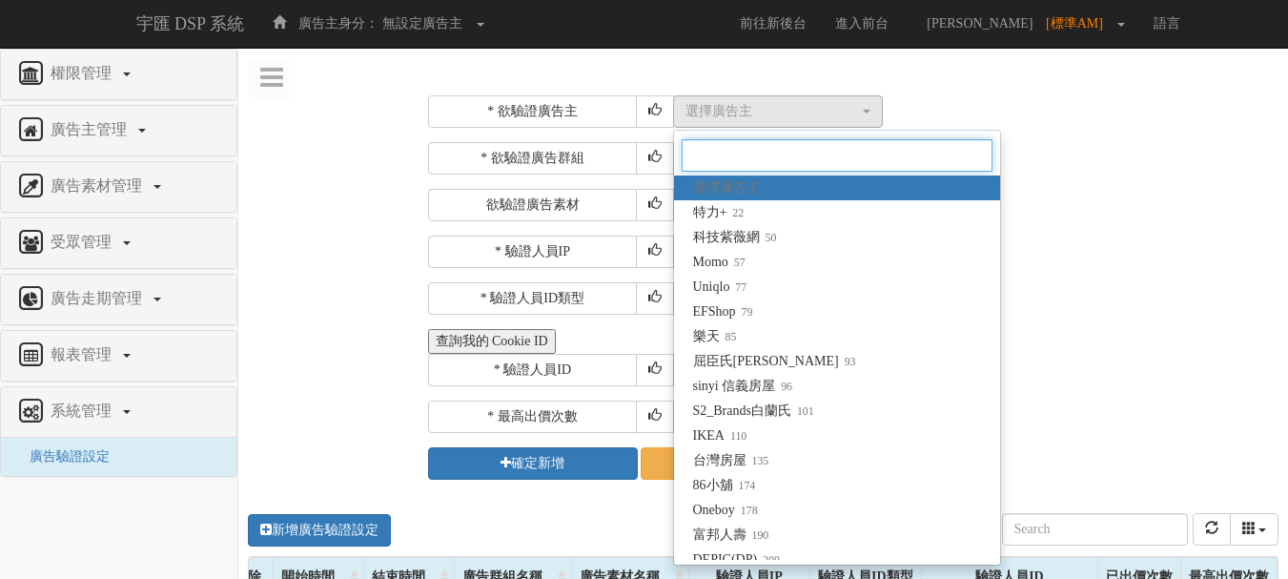
type input "e"
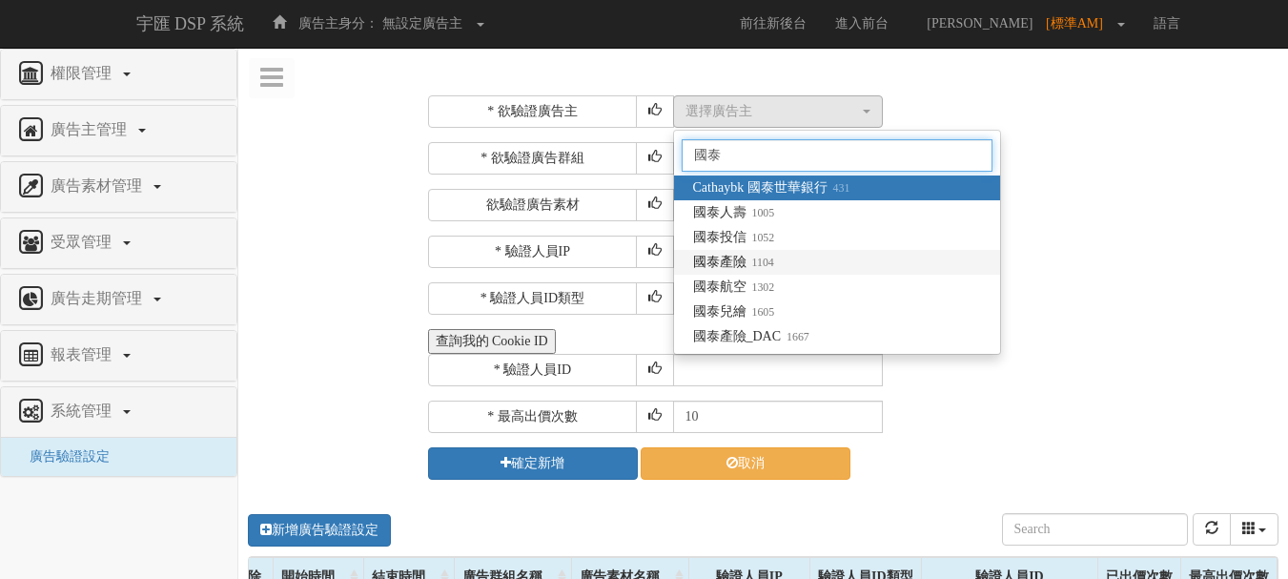
type input "國泰"
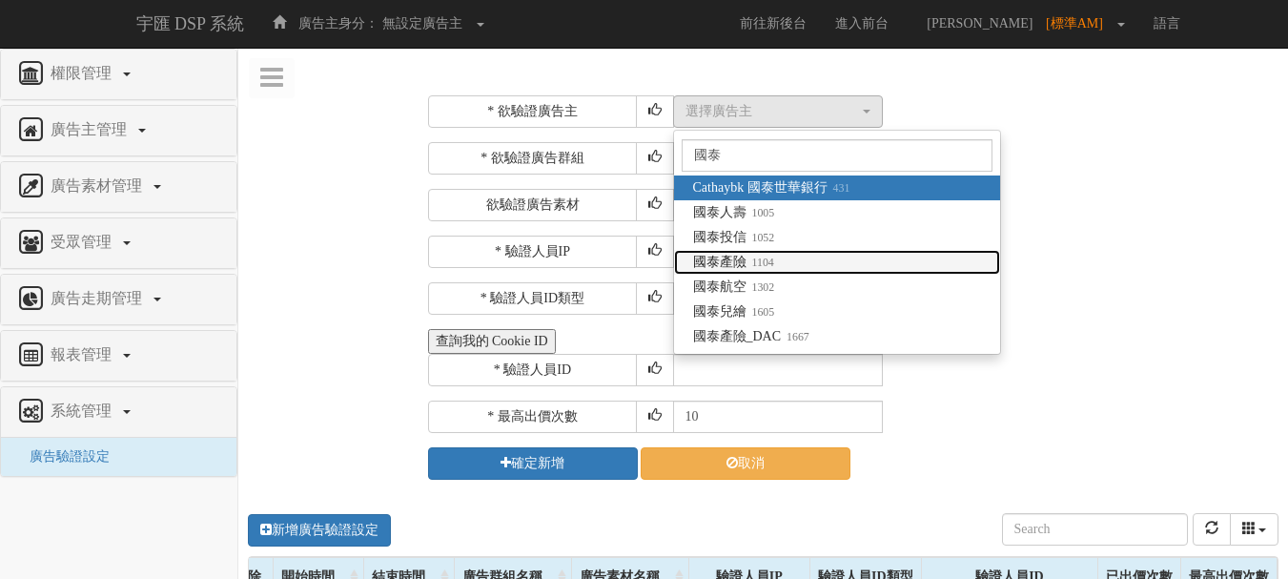
click at [736, 263] on span "國泰產險 1104" at bounding box center [733, 262] width 81 height 19
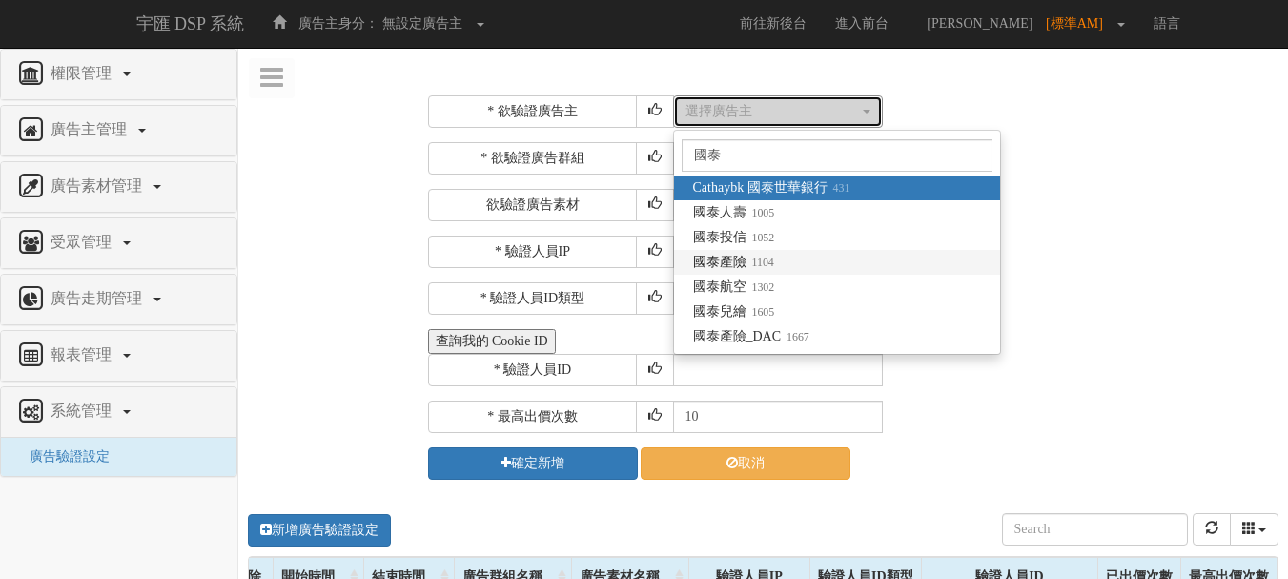
select select "1104"
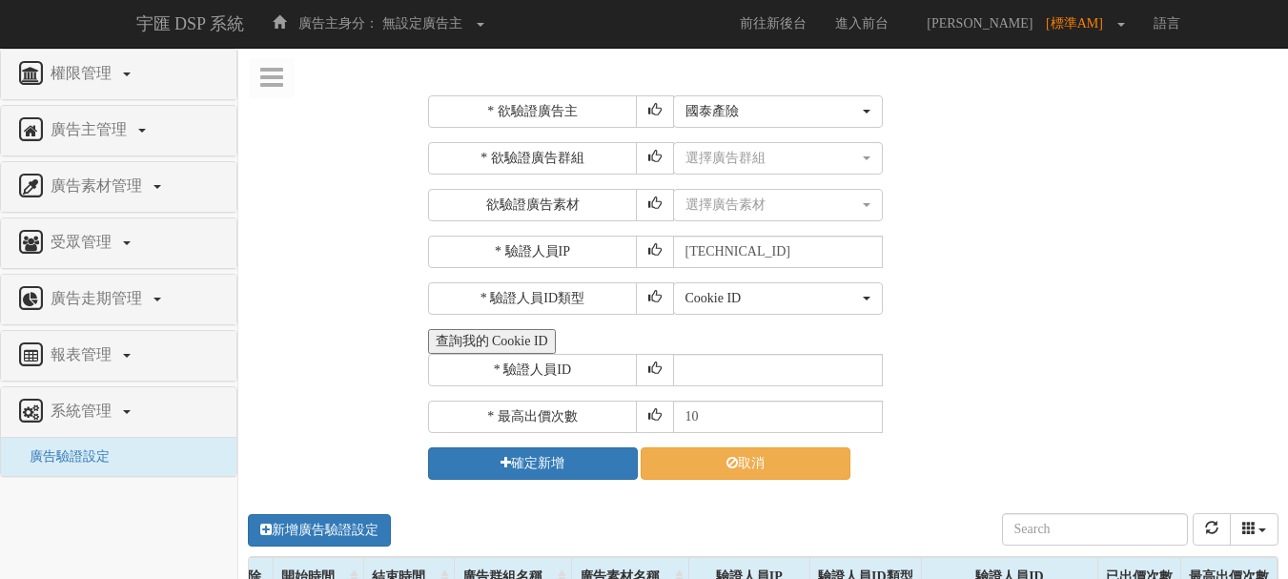
scroll to position [0, 168]
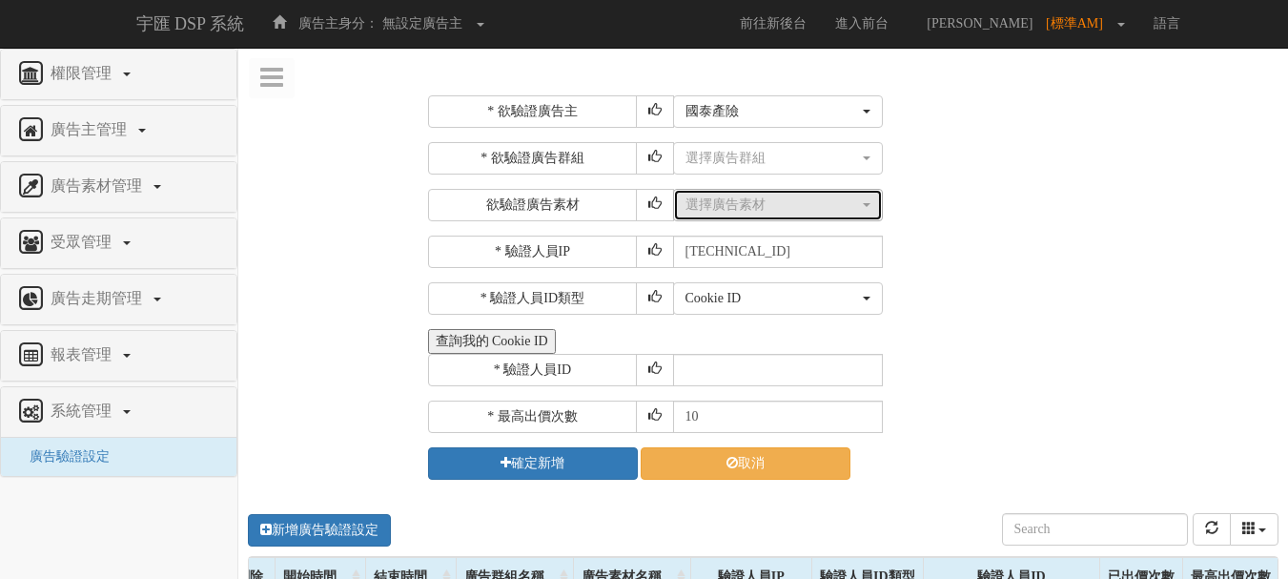
click at [741, 208] on div "選擇廣告素材" at bounding box center [773, 204] width 174 height 19
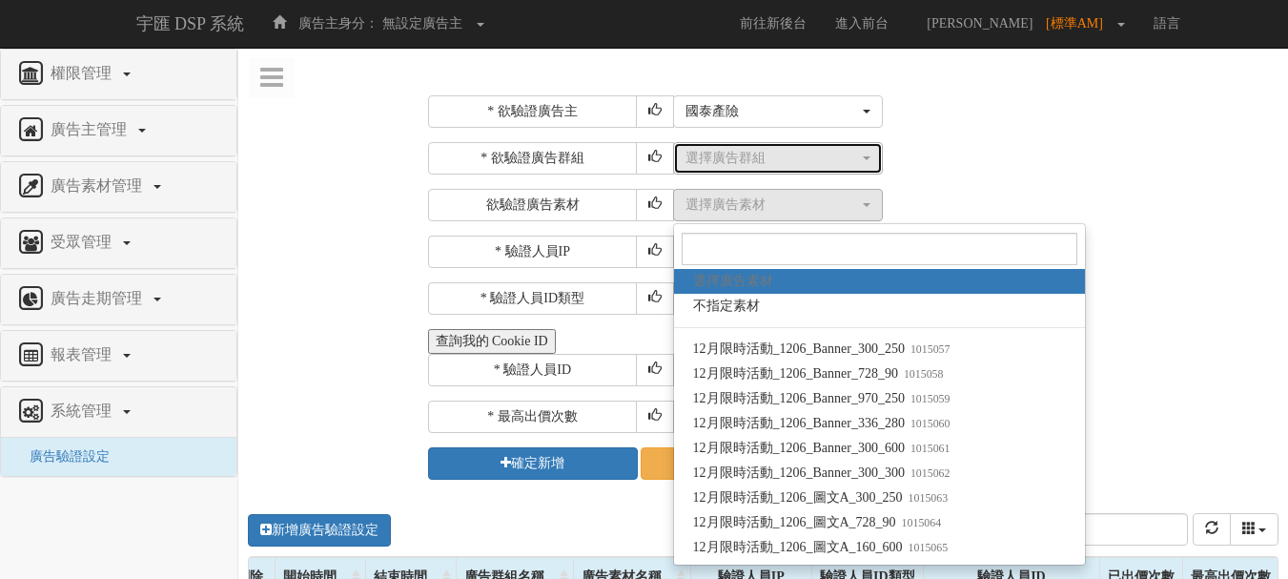
click at [758, 153] on div "選擇廣告群組" at bounding box center [773, 158] width 174 height 19
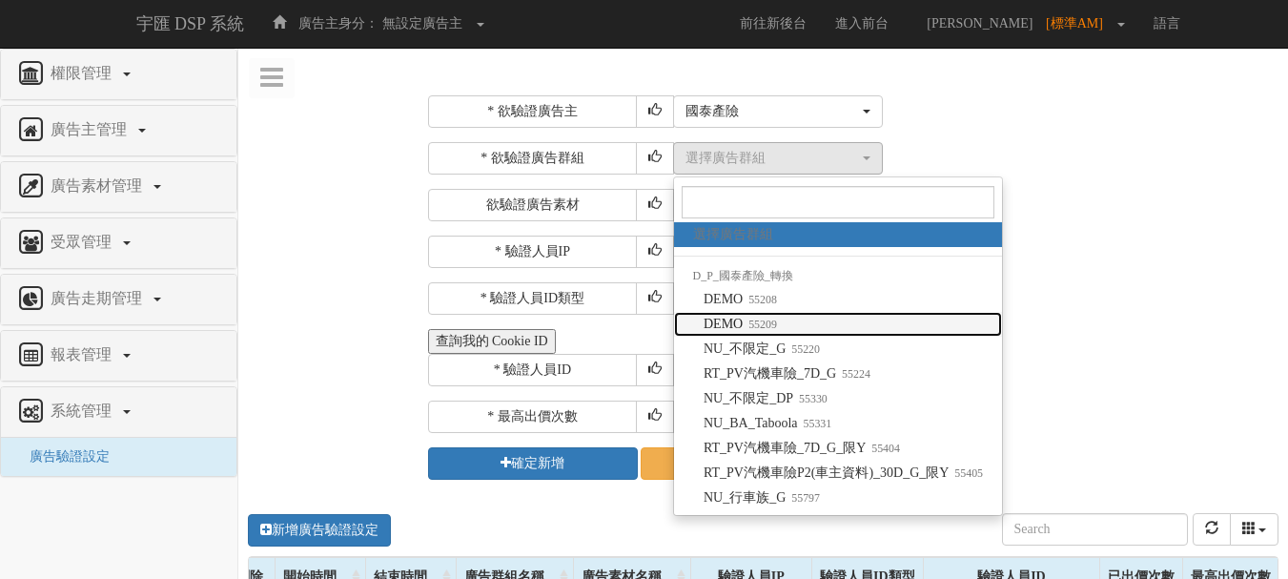
click at [748, 322] on small "55209" at bounding box center [760, 324] width 34 height 13
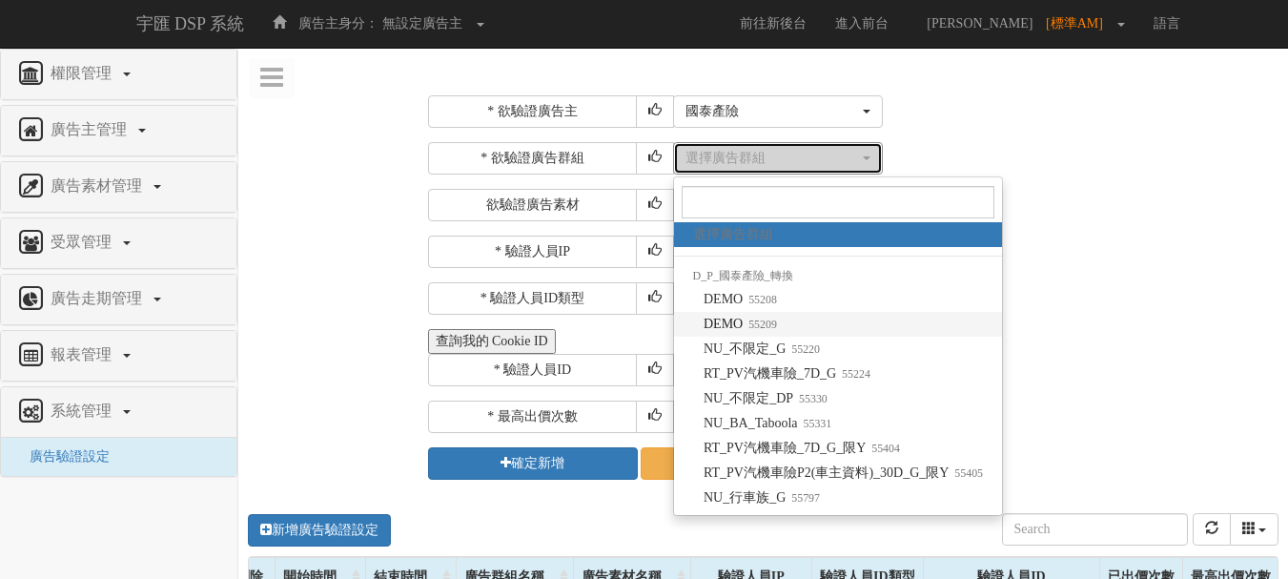
select select "55209"
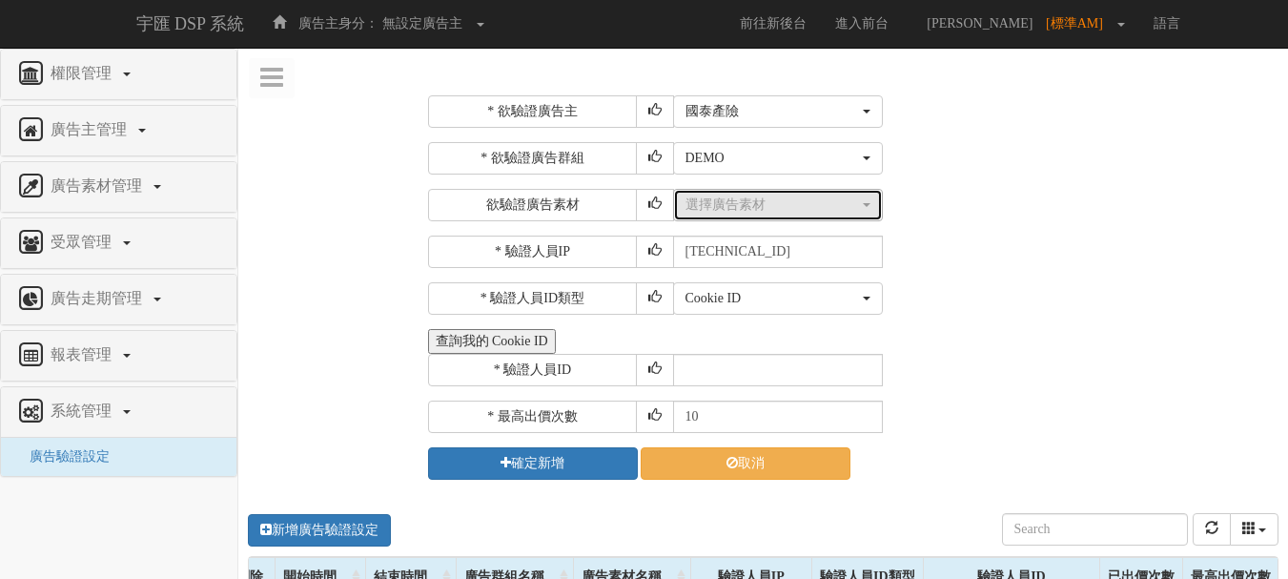
click at [739, 201] on div "選擇廣告素材" at bounding box center [773, 204] width 174 height 19
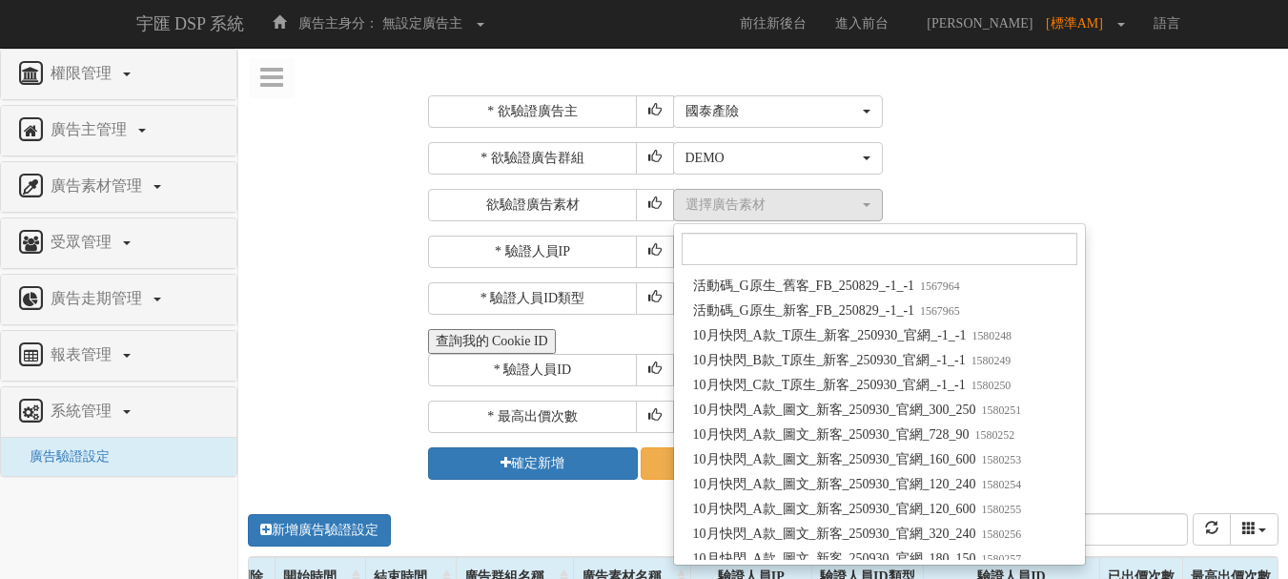
scroll to position [128233, 0]
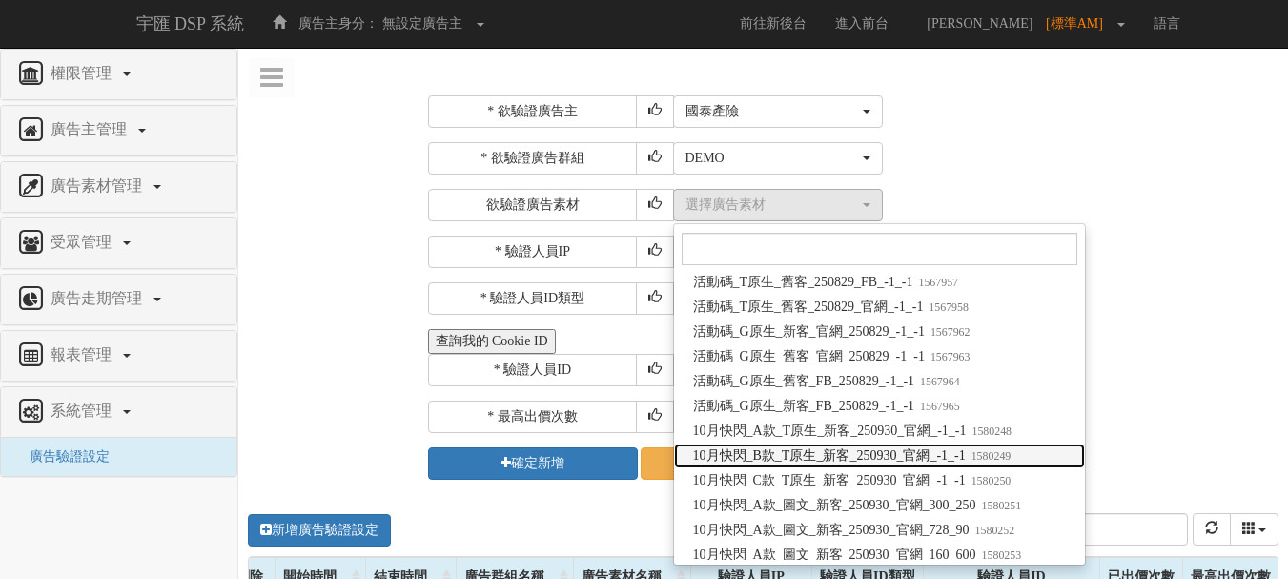
click at [818, 454] on span "10月快閃_B款_T原生_新客_250930_官網_-1_-1 1580249" at bounding box center [852, 455] width 318 height 19
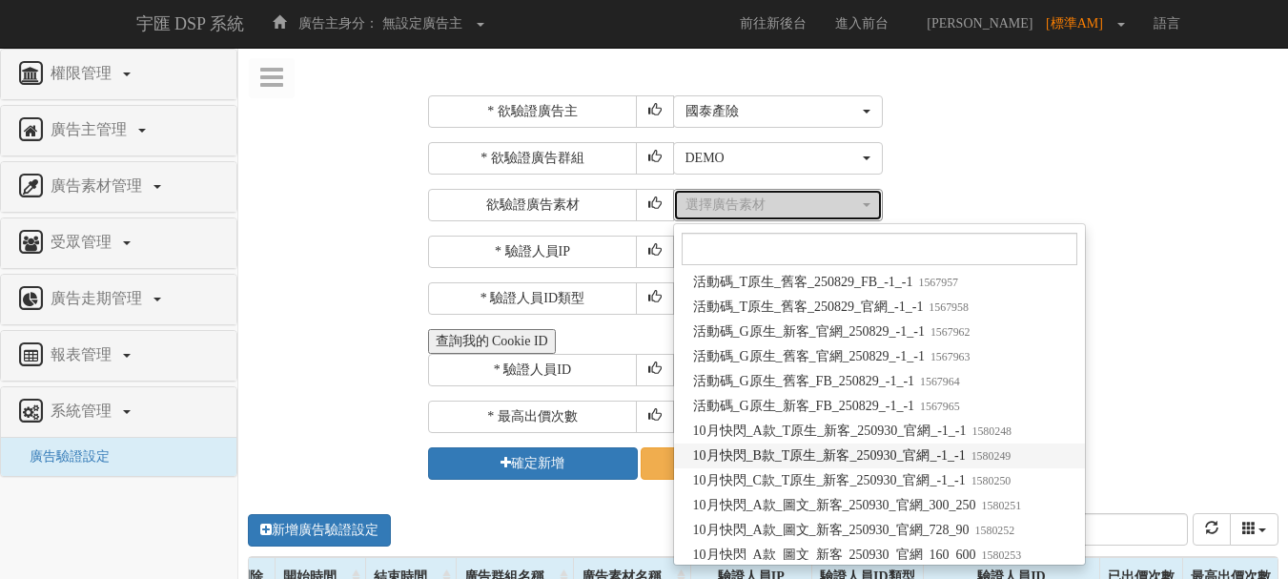
select select "1580249"
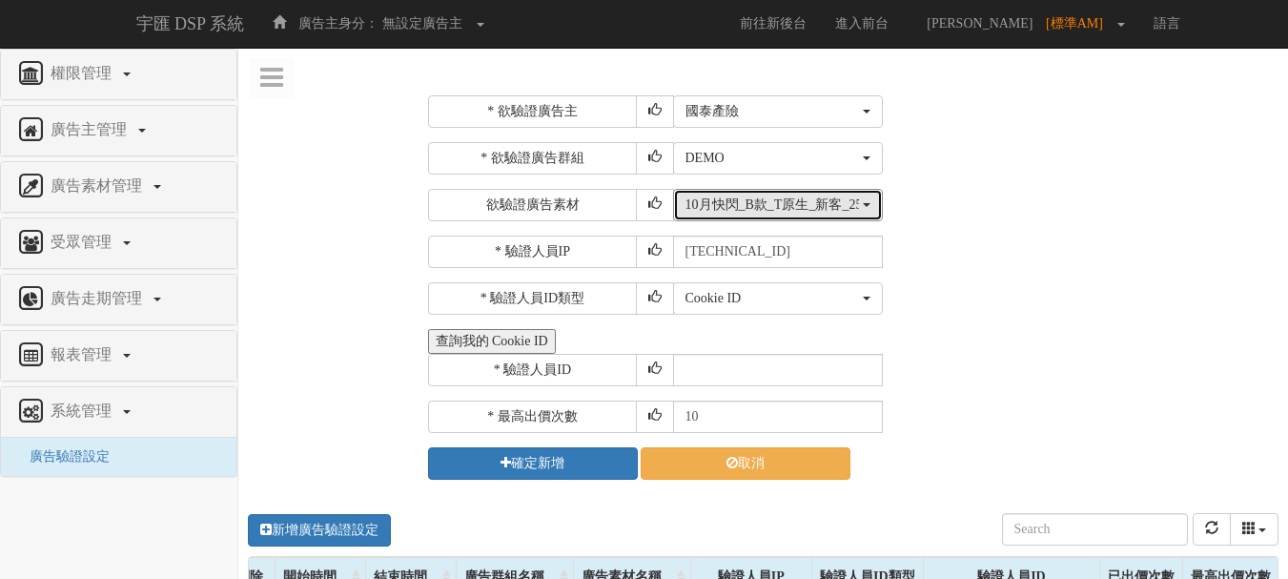
scroll to position [0, 0]
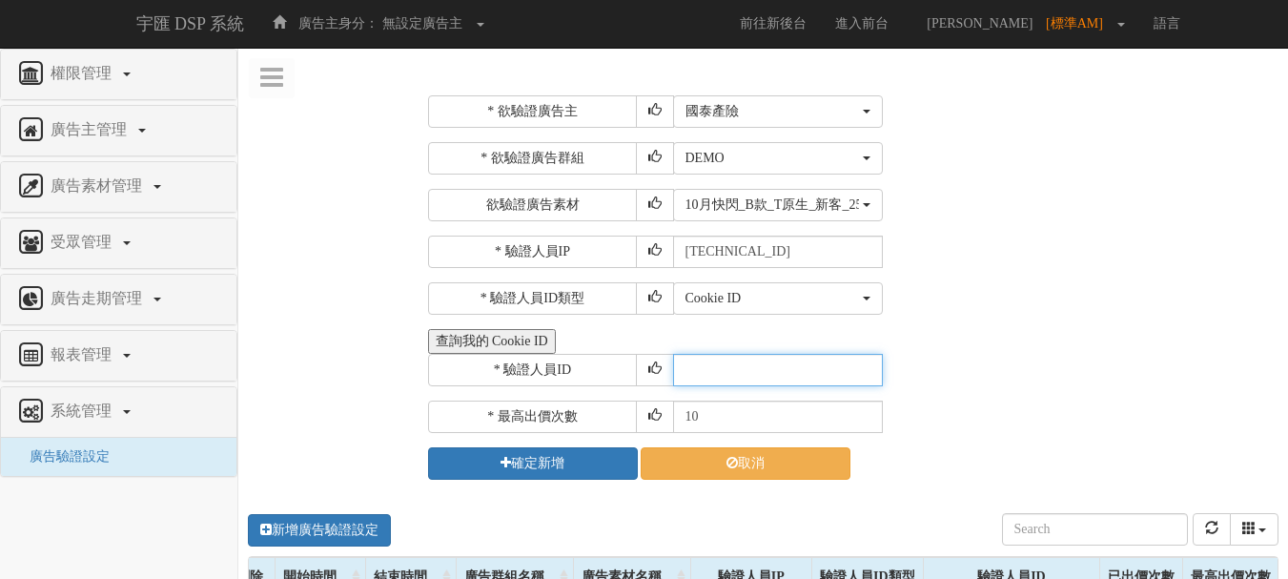
click at [707, 362] on input "text" at bounding box center [778, 370] width 210 height 32
type input "CER20250507102708866295"
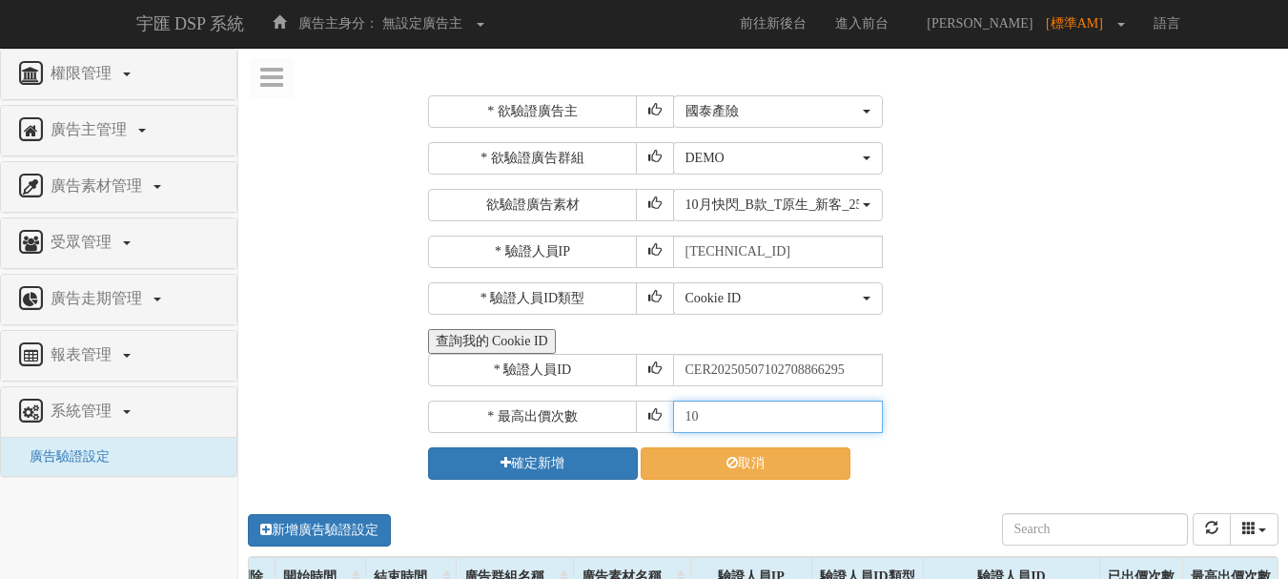
drag, startPoint x: 689, startPoint y: 415, endPoint x: 655, endPoint y: 409, distance: 34.8
click at [669, 411] on div "* 最高出價次數 10" at bounding box center [851, 416] width 847 height 32
type input "30"
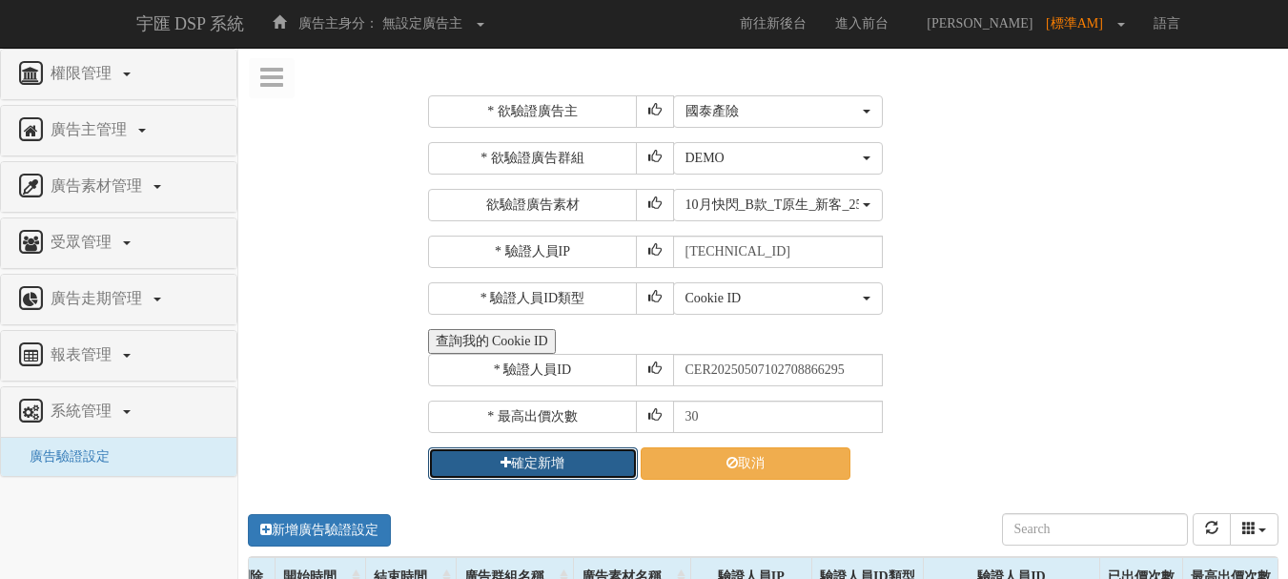
click at [608, 455] on button "確定新增" at bounding box center [533, 463] width 210 height 32
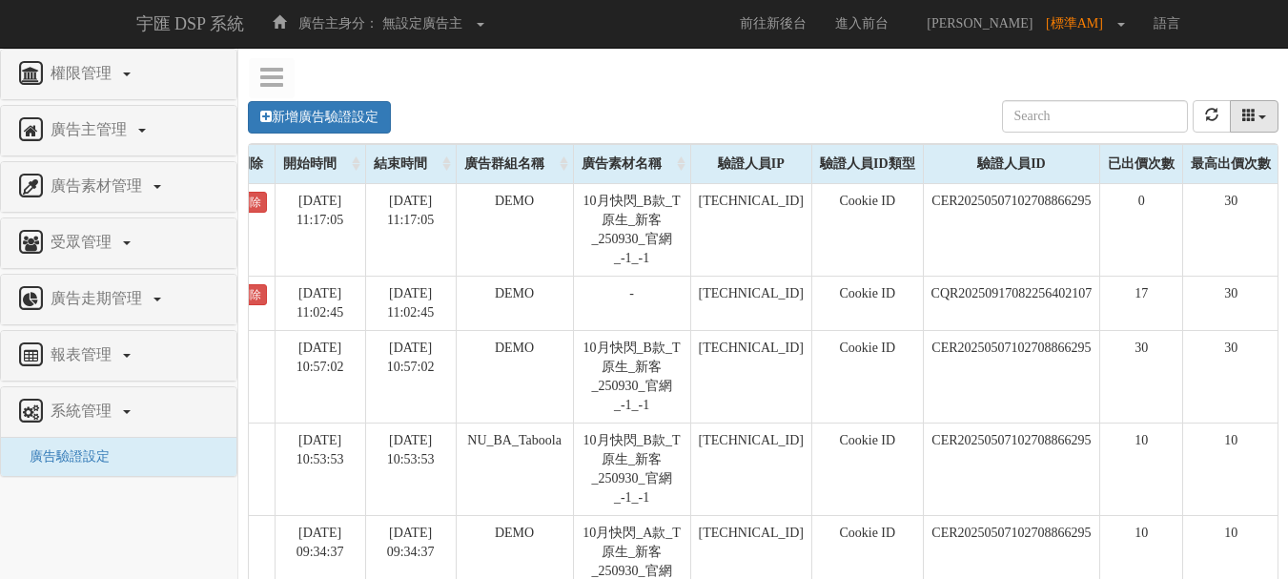
click at [1233, 121] on button "columns" at bounding box center [1255, 116] width 50 height 32
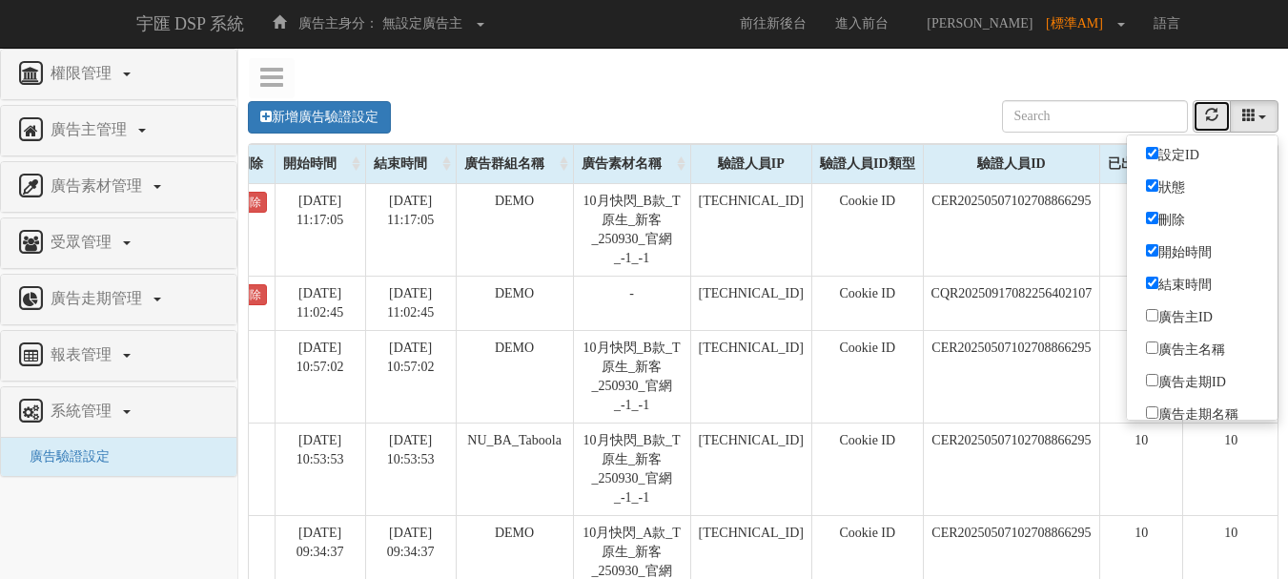
click at [1219, 114] on button "refresh" at bounding box center [1212, 116] width 38 height 32
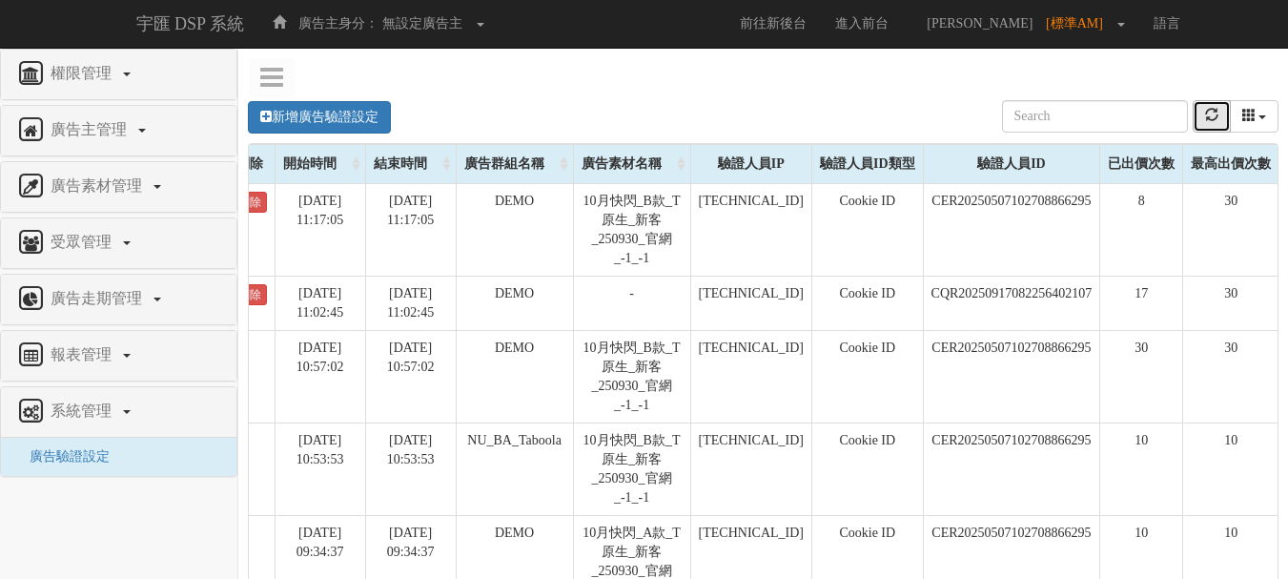
click at [1205, 112] on icon "refresh" at bounding box center [1211, 114] width 13 height 13
